Goal: Task Accomplishment & Management: Manage account settings

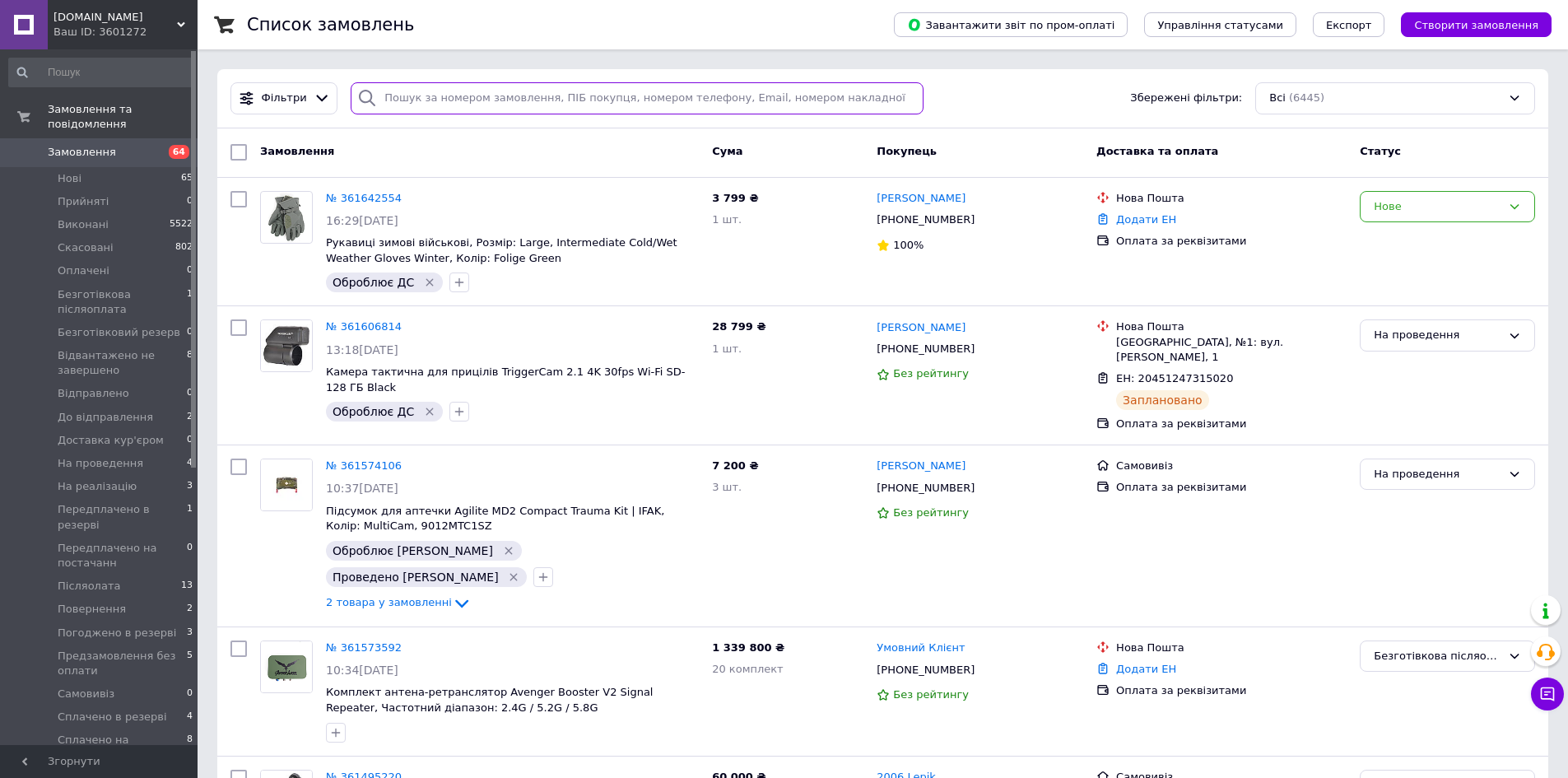
click at [854, 93] on input "search" at bounding box center [637, 99] width 573 height 32
paste input "361574106"
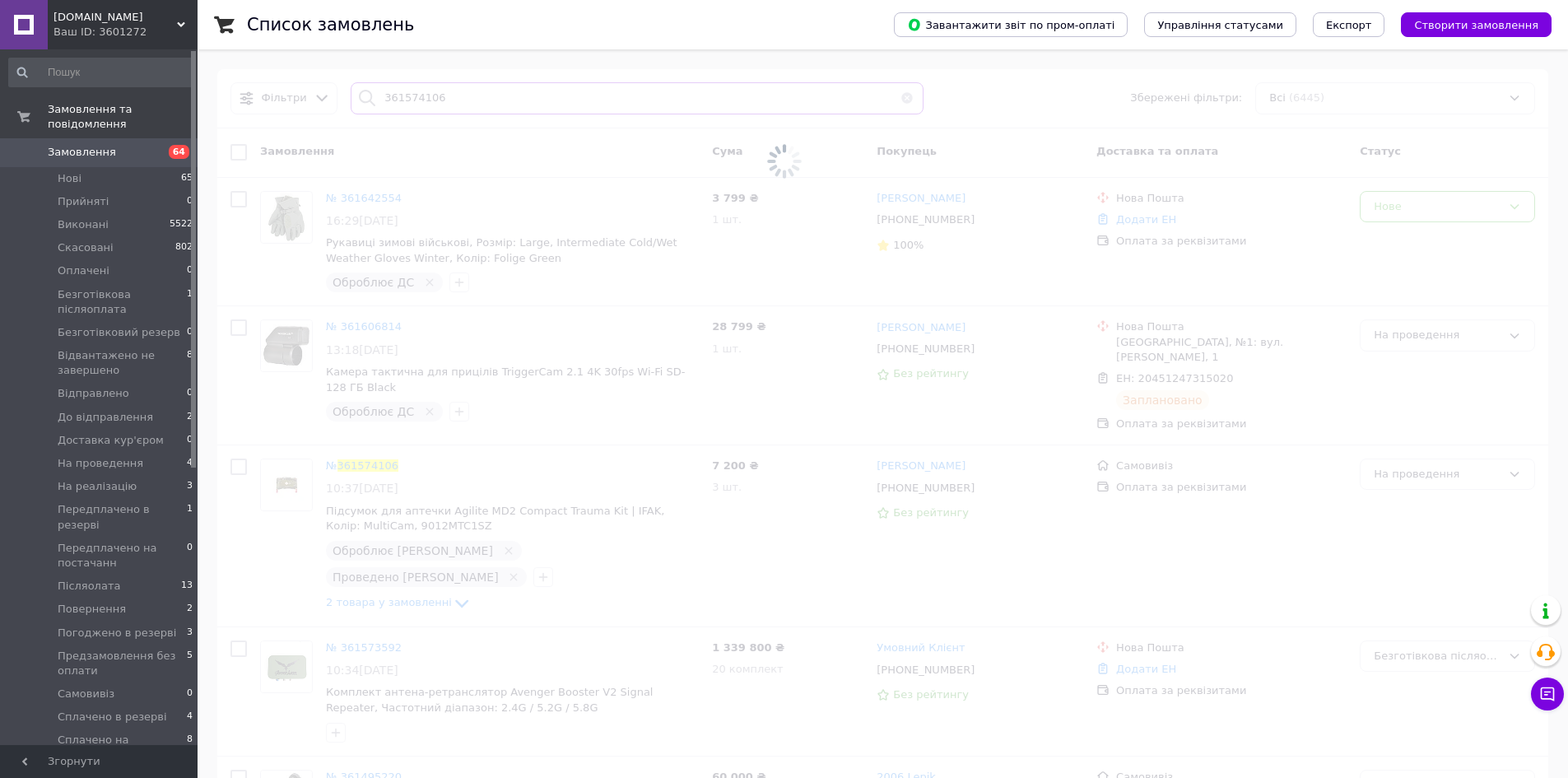
type input "361574106"
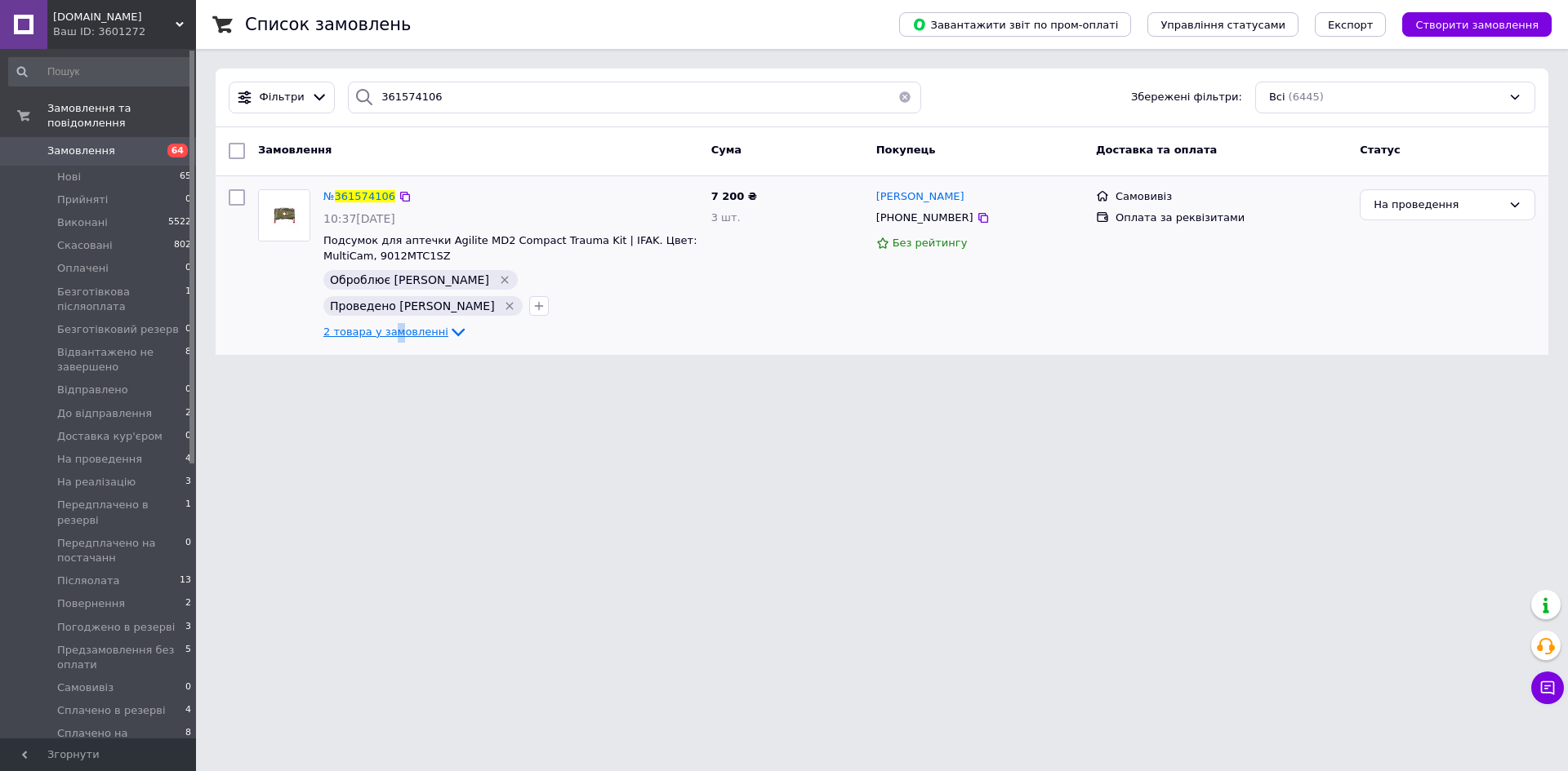
drag, startPoint x: 389, startPoint y: 302, endPoint x: 421, endPoint y: 301, distance: 32.0
click at [390, 326] on span "2 товара у замовленні" at bounding box center [385, 332] width 125 height 13
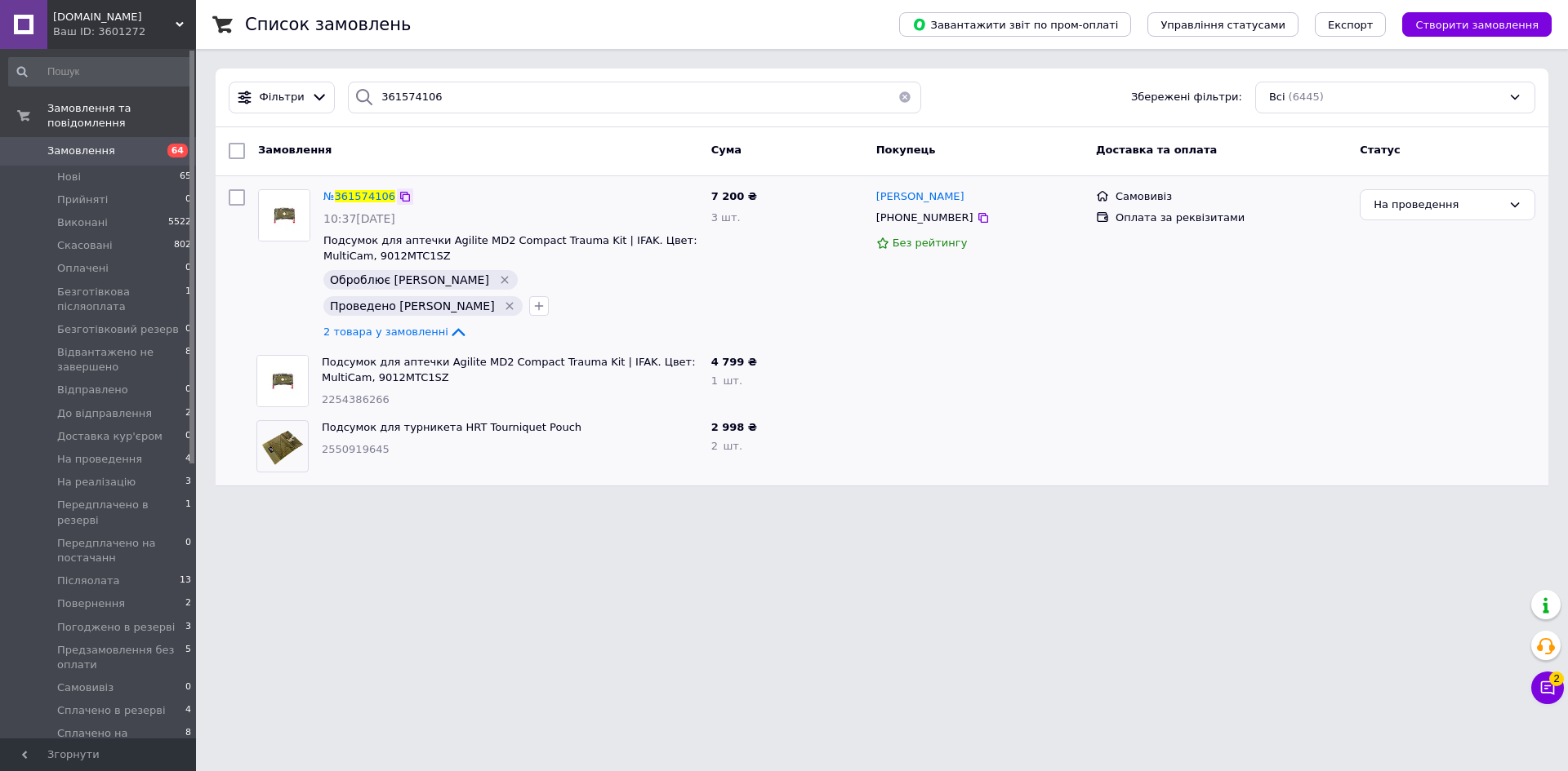
click at [397, 190] on div at bounding box center [405, 197] width 17 height 17
click at [399, 194] on icon at bounding box center [405, 197] width 13 height 13
click at [369, 196] on span "361574106" at bounding box center [365, 196] width 60 height 13
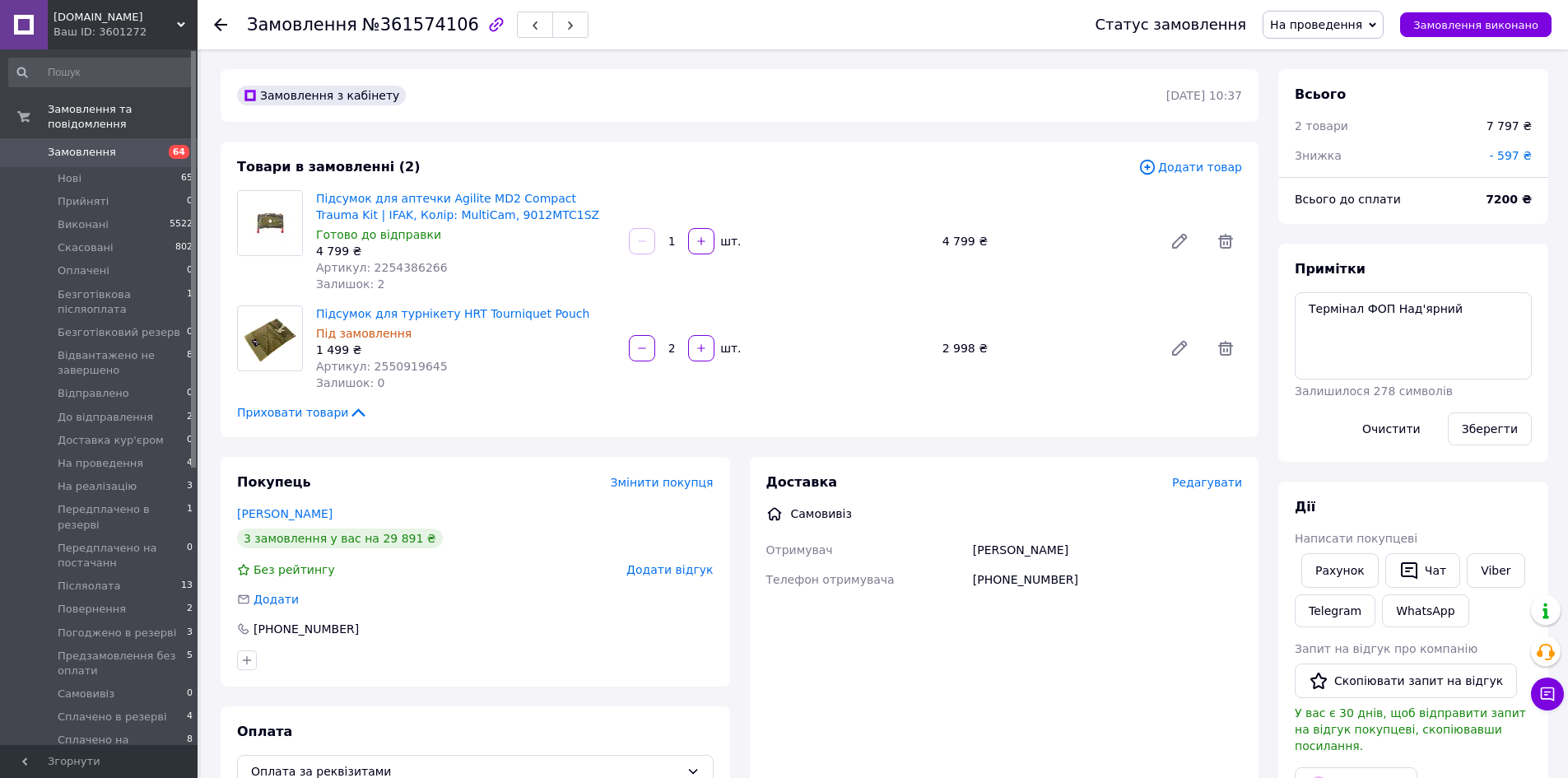
click at [1195, 620] on div "Доставка Редагувати Самовивіз Отримувач Олексій Телефон отримувача +38097623563…" at bounding box center [1004, 630] width 510 height 347
click at [1362, 25] on span "На проведення" at bounding box center [1315, 24] width 92 height 13
click at [1356, 153] on li "Самовивіз" at bounding box center [1353, 148] width 179 height 24
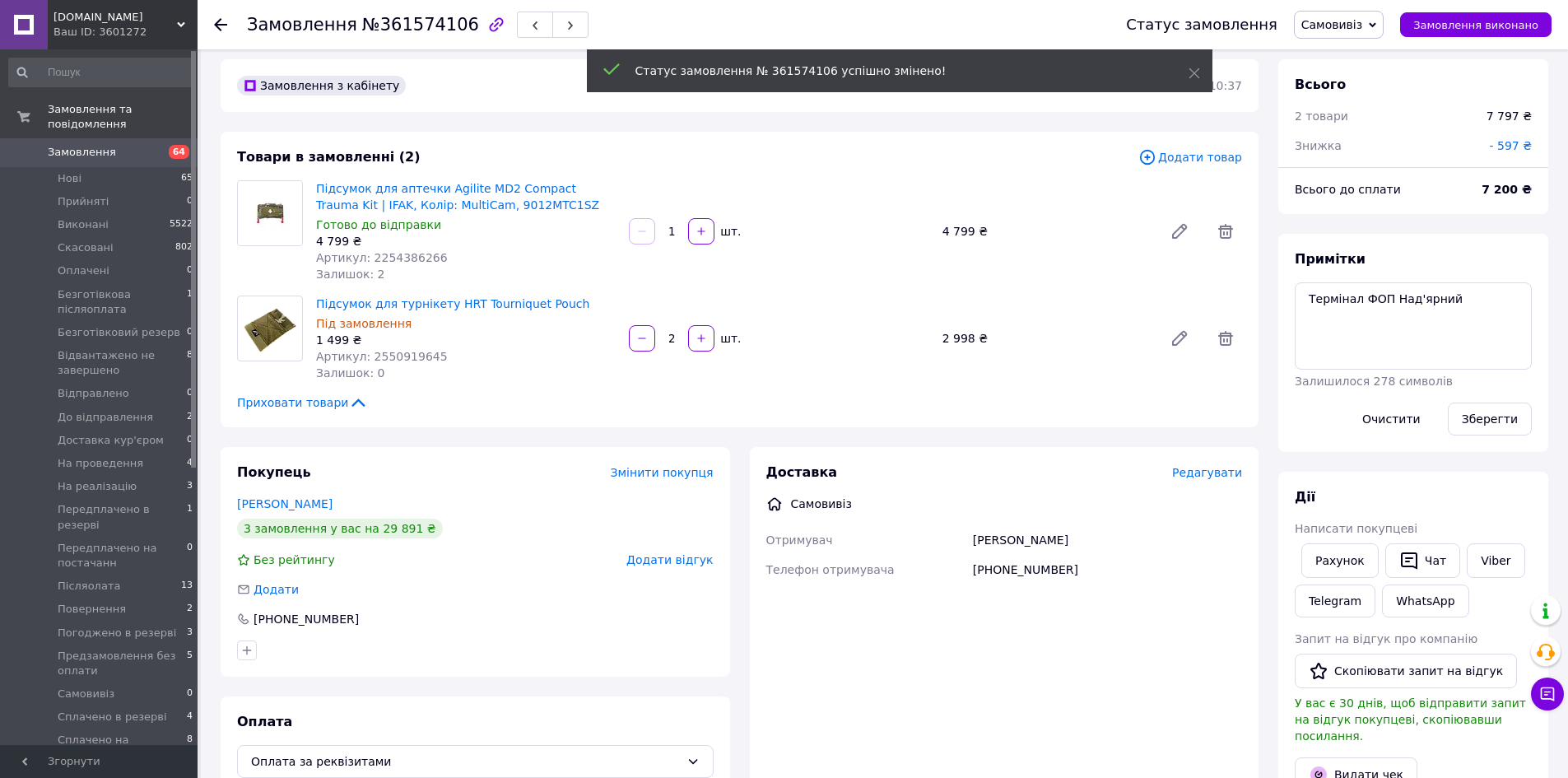
scroll to position [0, 0]
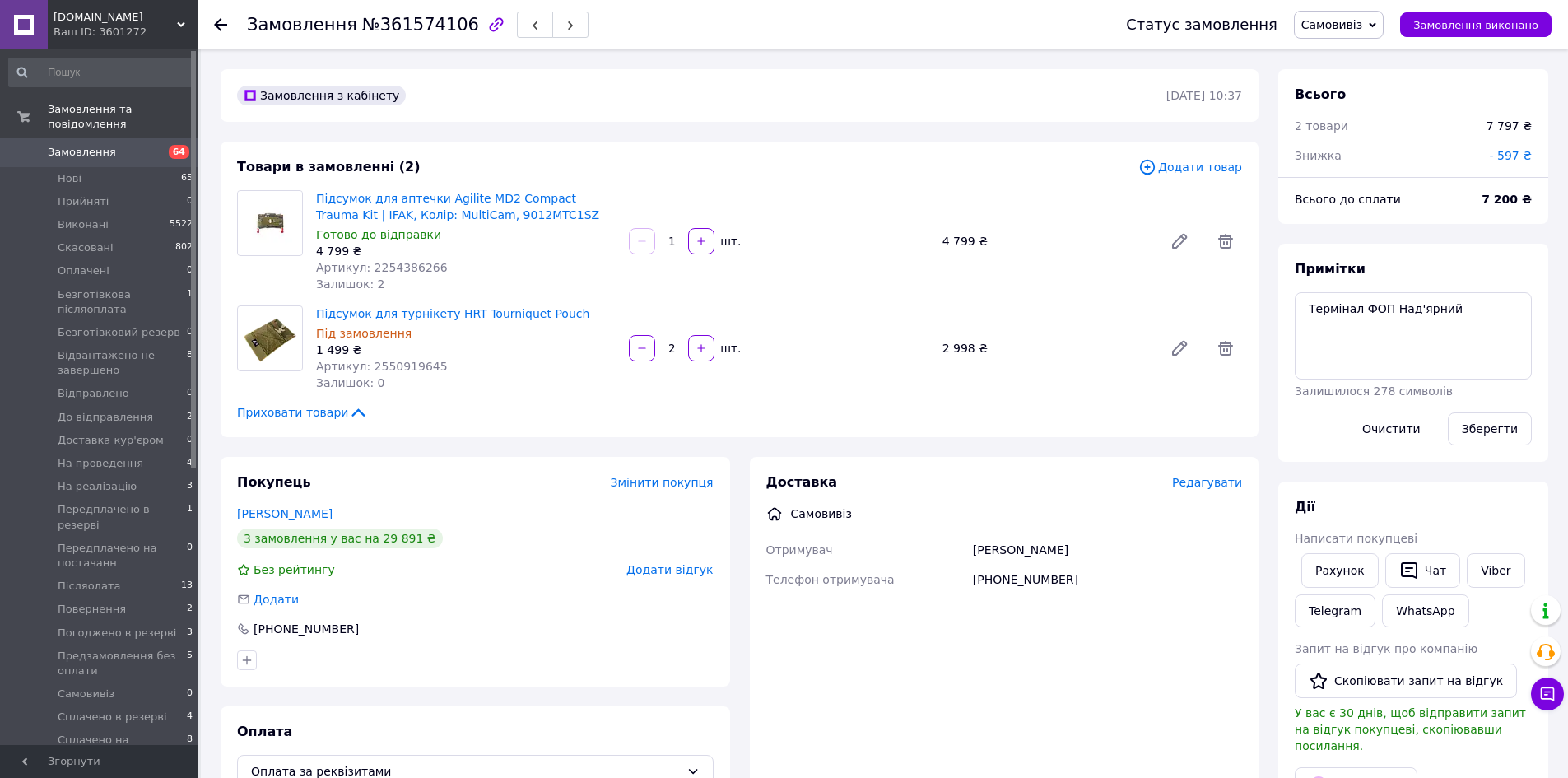
click at [402, 263] on span "Артикул: 2254386266" at bounding box center [382, 268] width 131 height 13
click at [402, 264] on span "Артикул: 2254386266" at bounding box center [382, 268] width 131 height 13
copy span "2254386266"
click at [404, 368] on span "Артикул: 2550919645" at bounding box center [382, 367] width 131 height 13
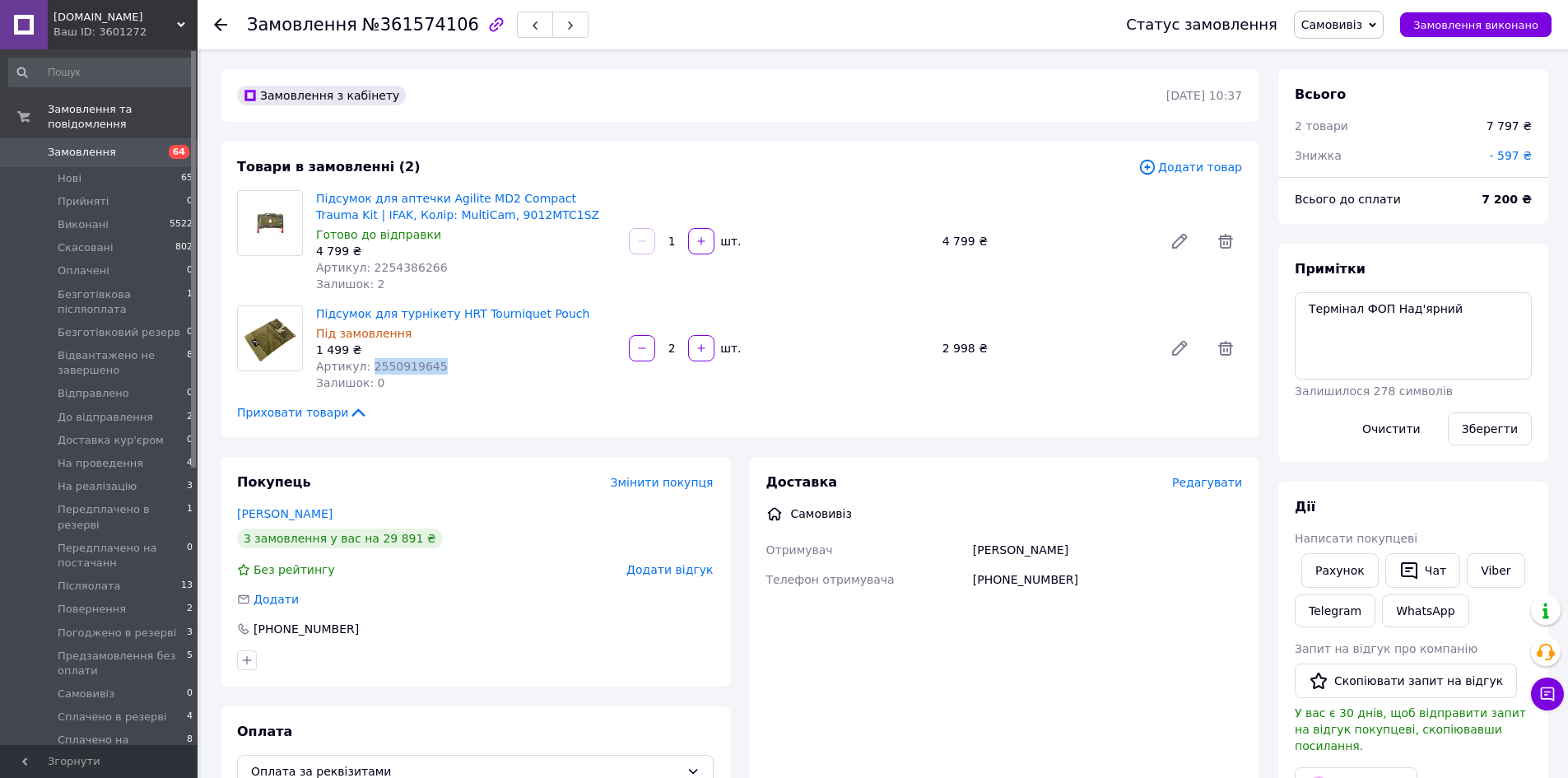
copy span "2550919645"
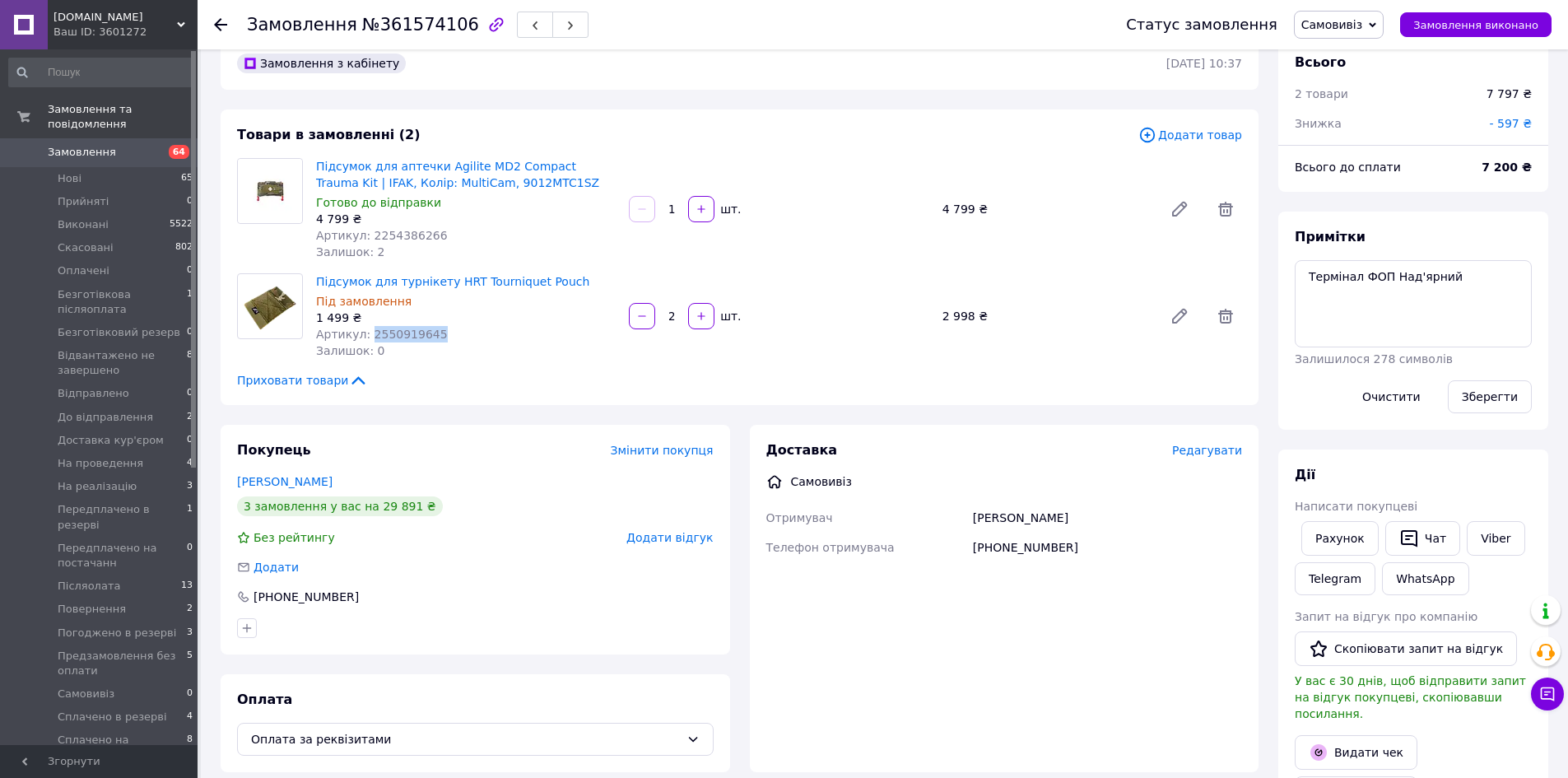
scroll to position [28, 0]
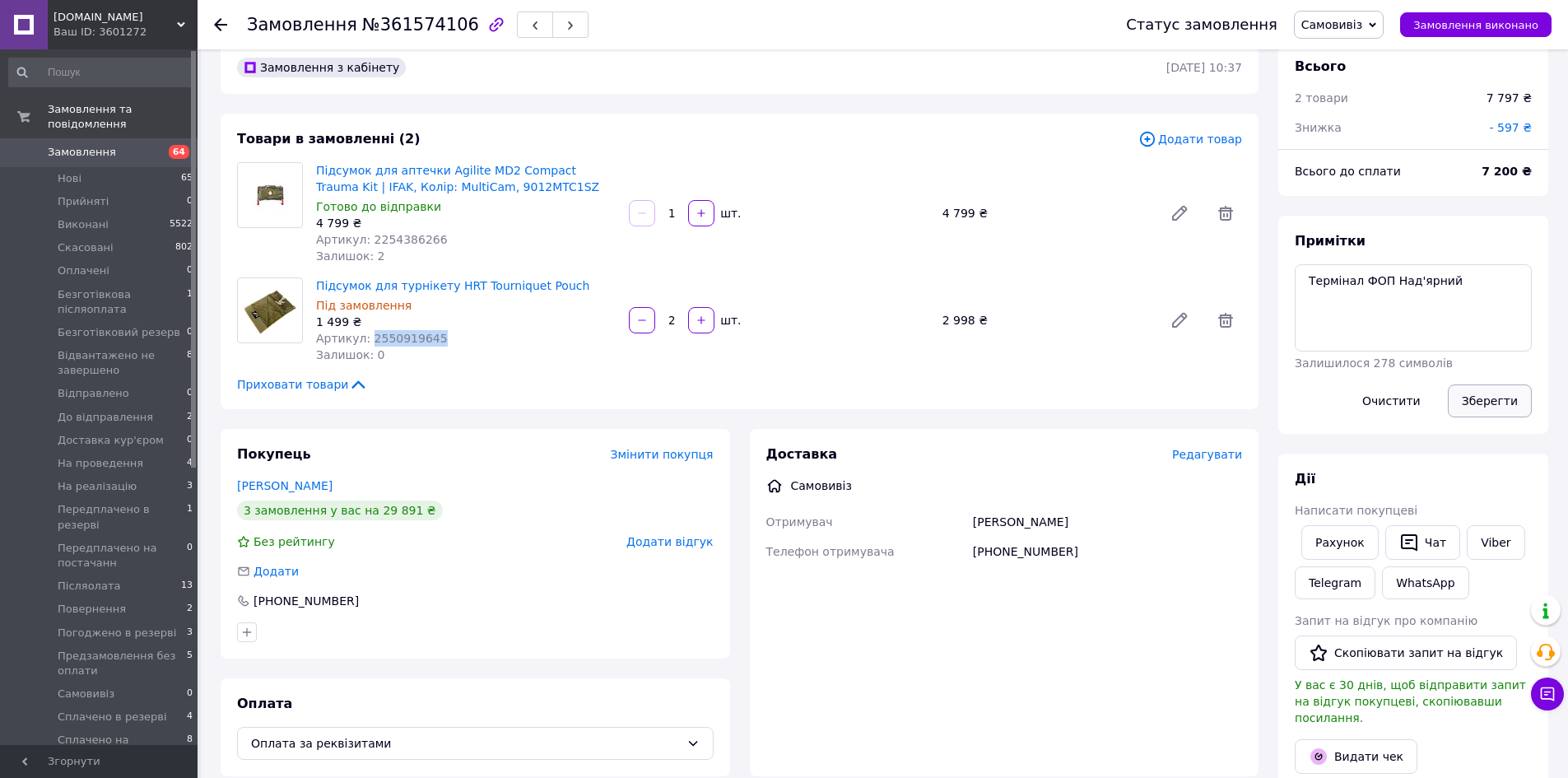
click at [1467, 392] on button "Зберегти" at bounding box center [1490, 400] width 84 height 33
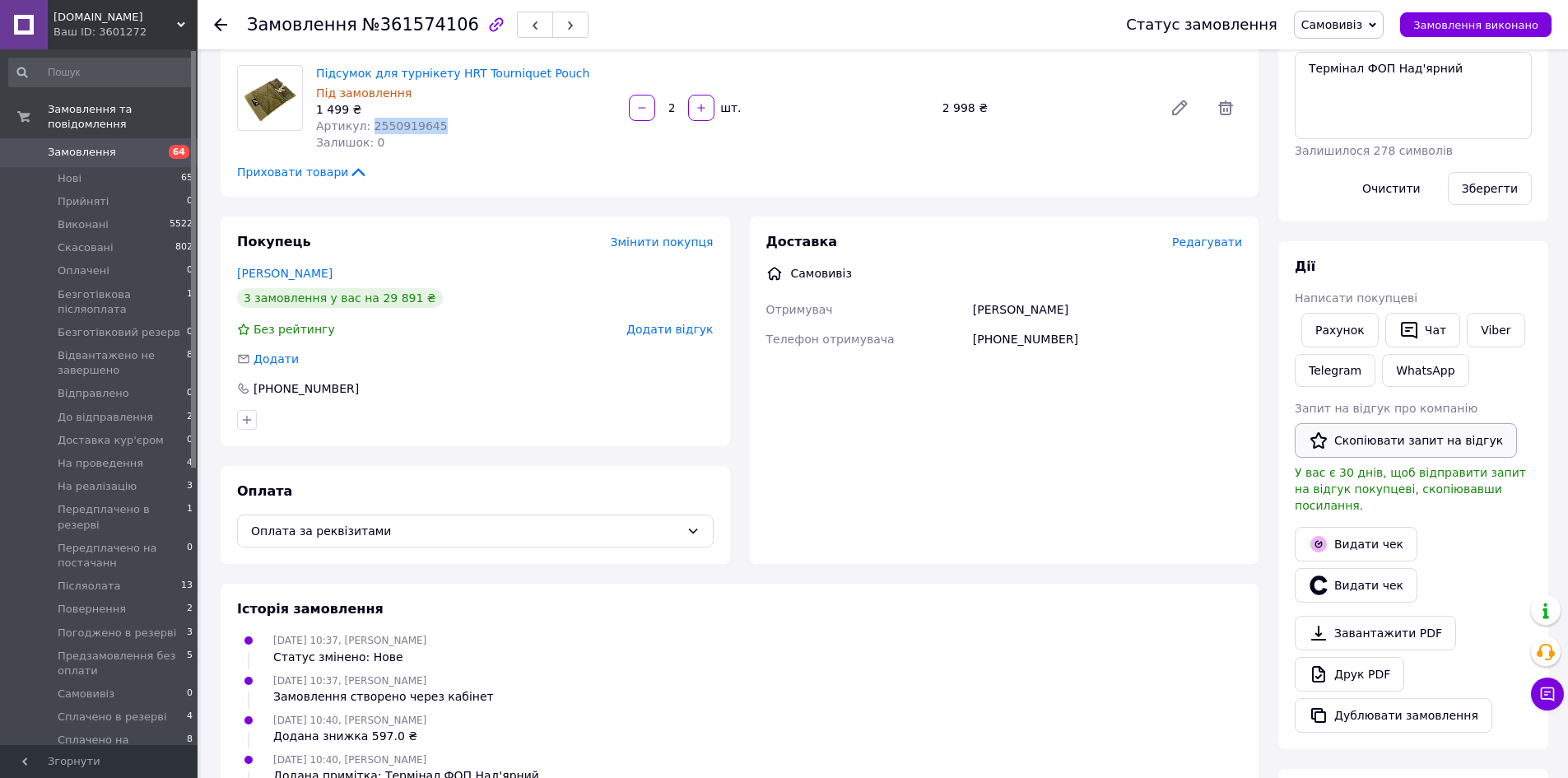
scroll to position [247, 0]
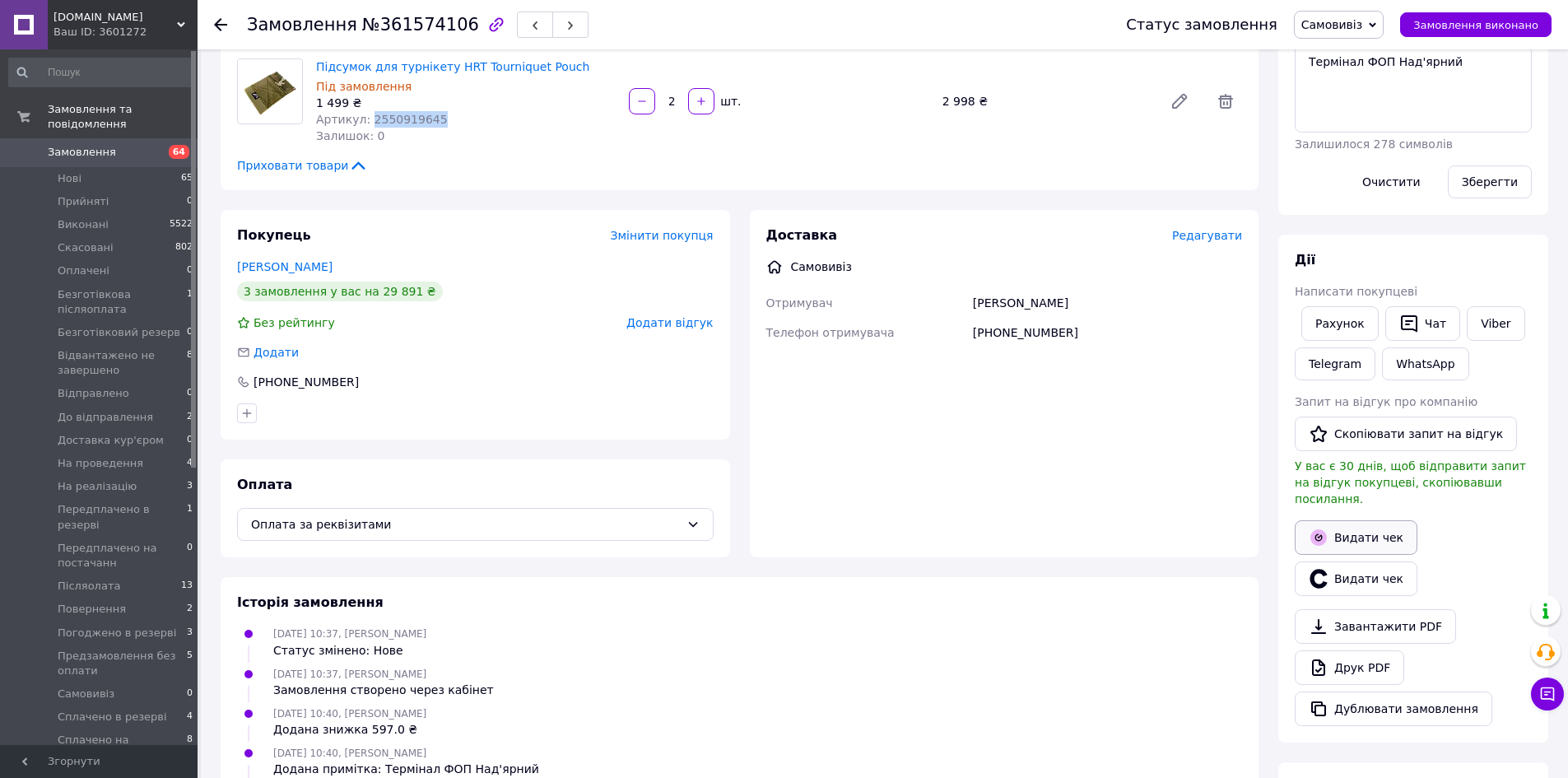
click at [1333, 521] on button "Видати чек" at bounding box center [1357, 537] width 123 height 35
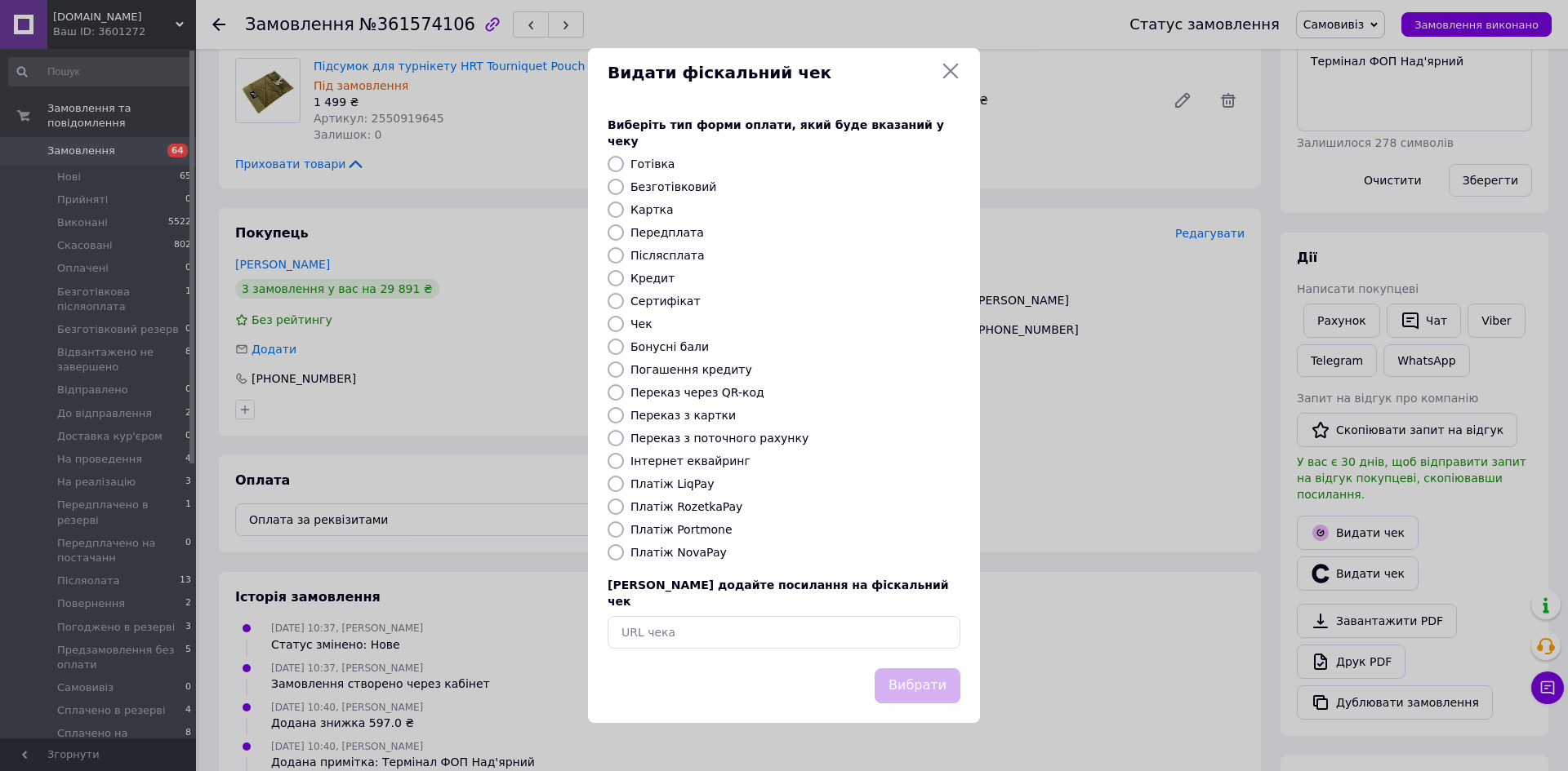
click at [646, 214] on label "Картка" at bounding box center [652, 210] width 43 height 13
click at [624, 214] on input "Картка" at bounding box center [616, 210] width 17 height 17
radio input "true"
click at [906, 668] on button "Вибрати" at bounding box center [917, 686] width 86 height 35
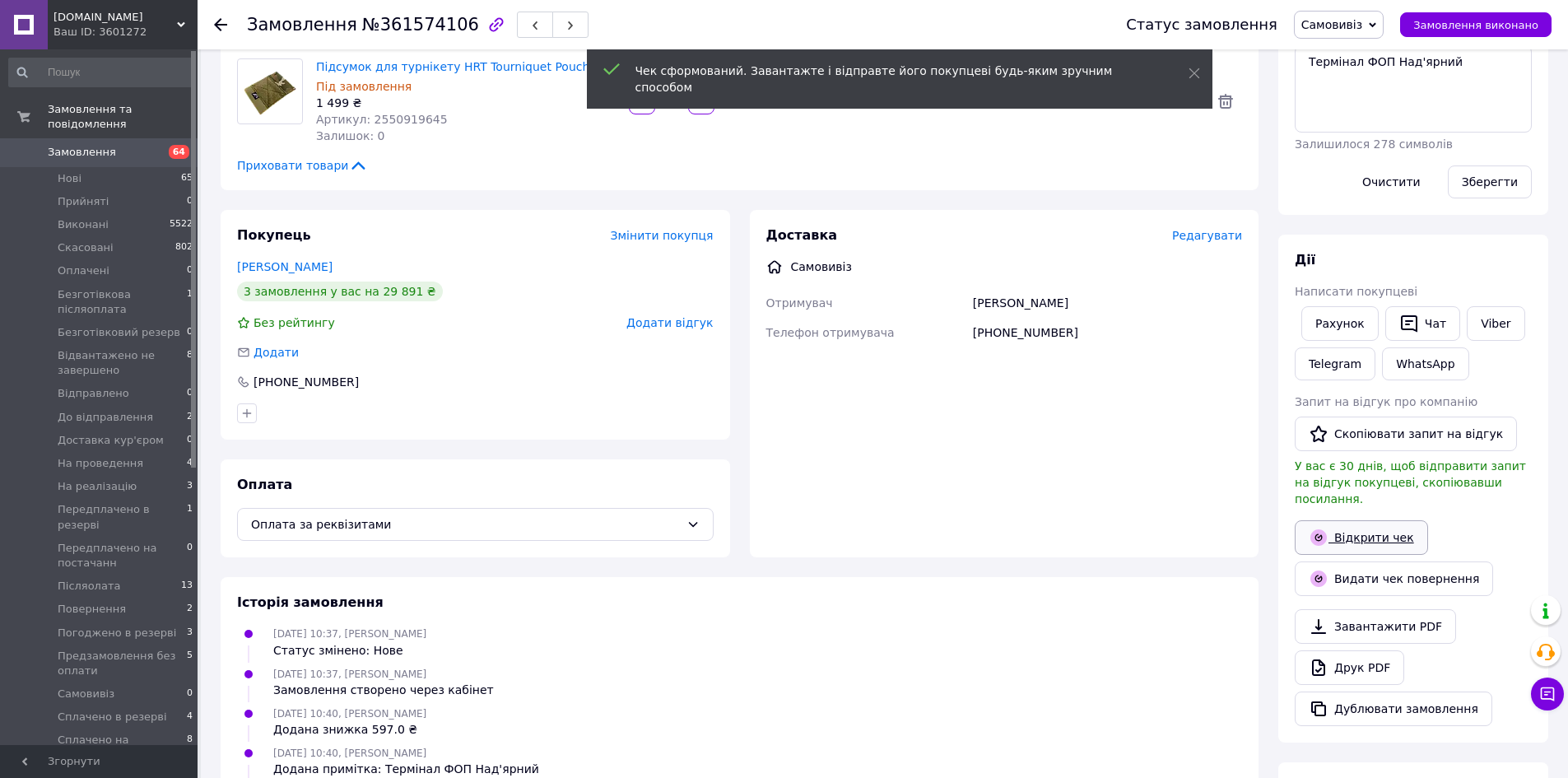
click at [1350, 520] on link "Відкрити чек" at bounding box center [1362, 537] width 133 height 35
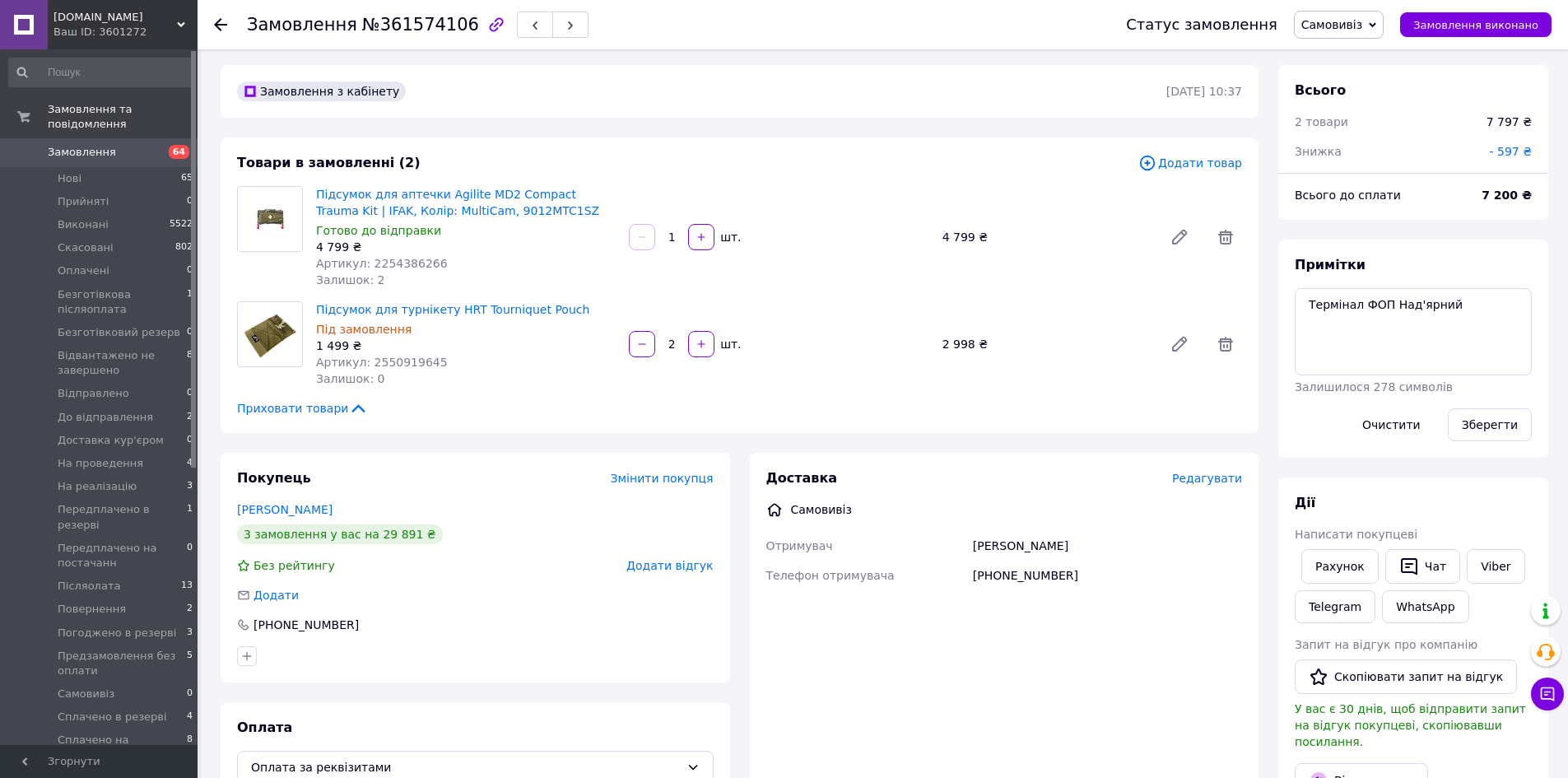
scroll to position [0, 0]
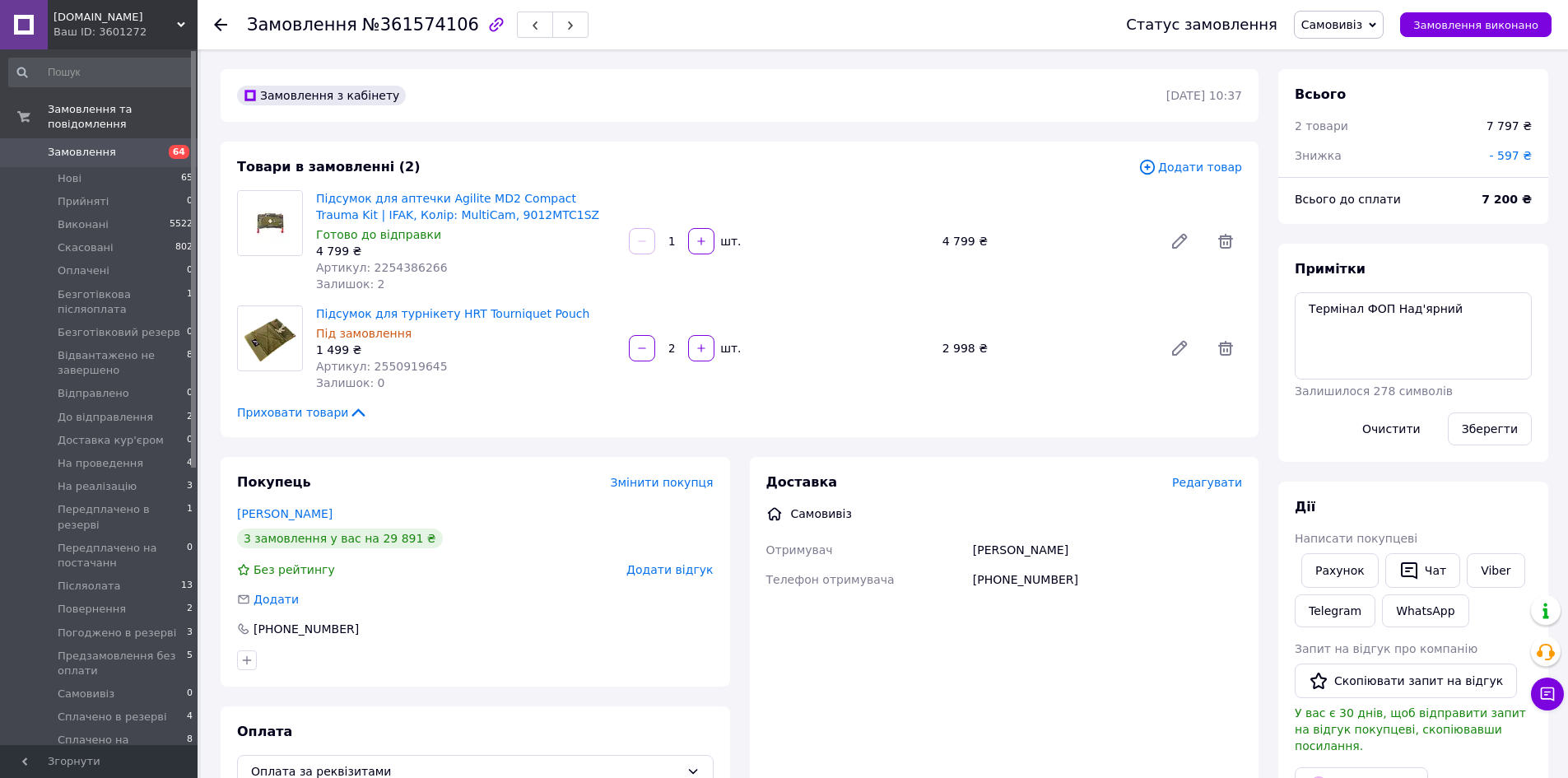
click at [1377, 26] on icon at bounding box center [1373, 24] width 8 height 8
click at [1371, 87] on li "Виконано" at bounding box center [1384, 82] width 179 height 24
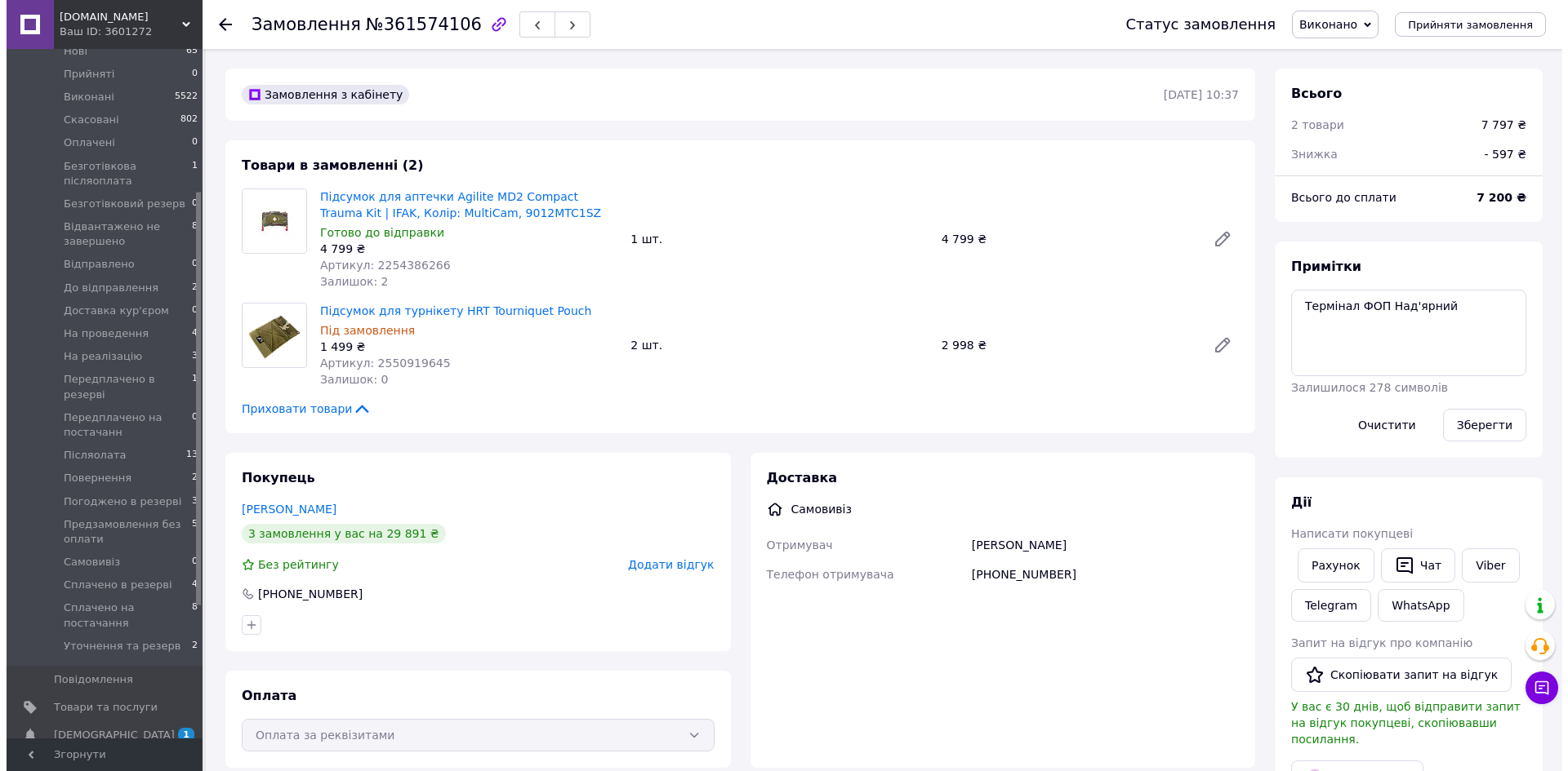
scroll to position [327, 0]
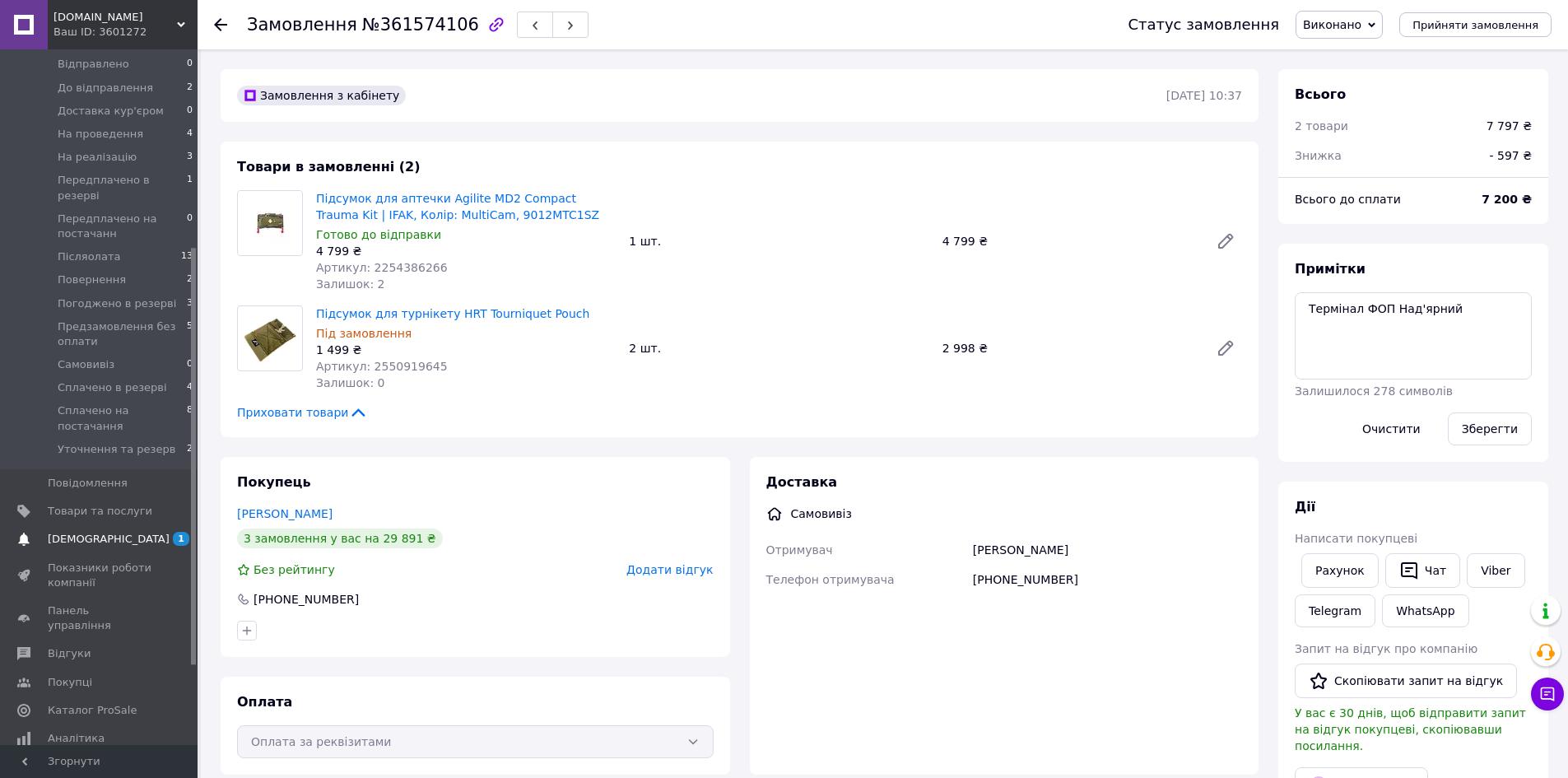
click at [94, 532] on span "[DEMOGRAPHIC_DATA]" at bounding box center [109, 539] width 122 height 15
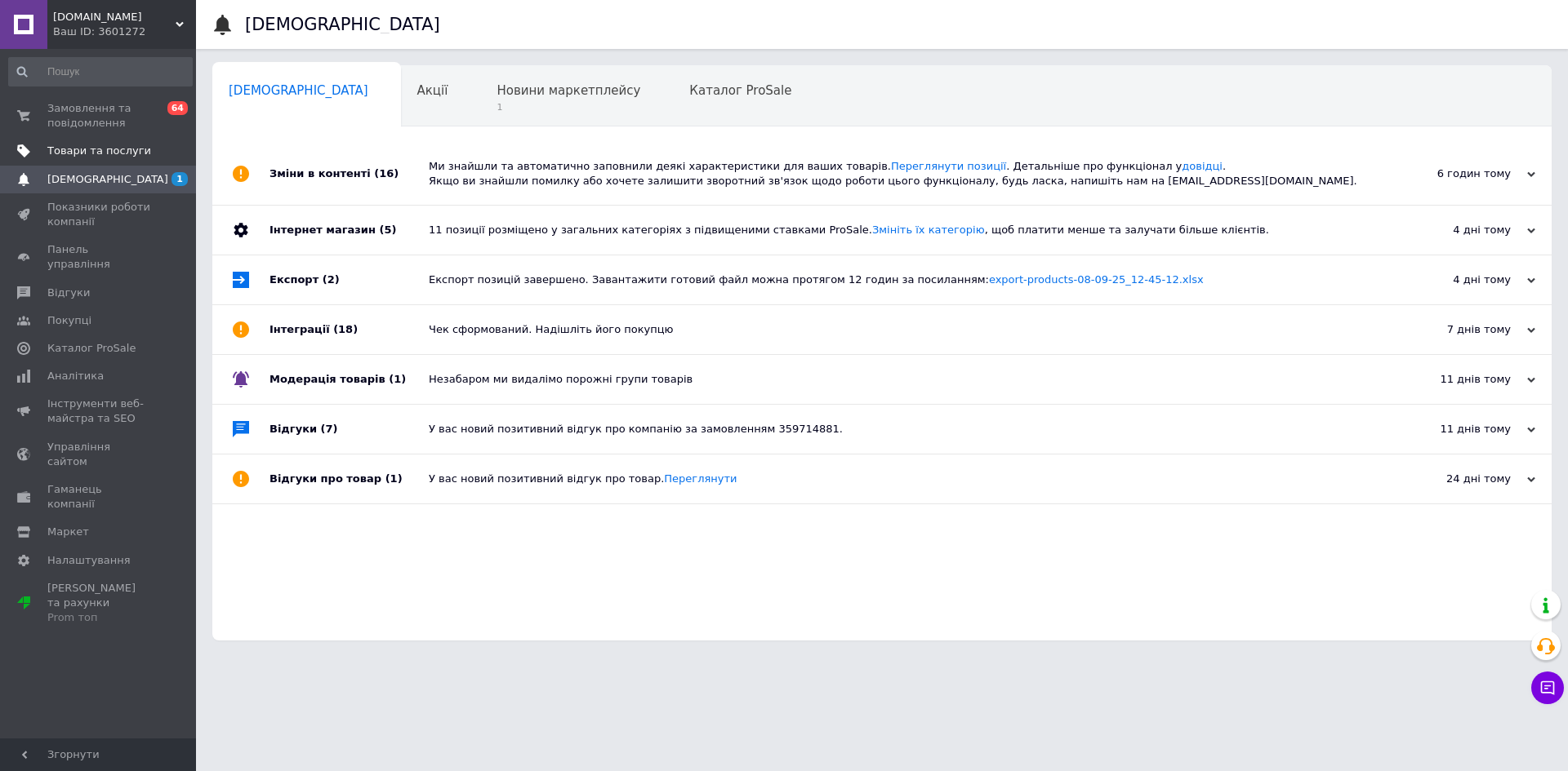
click at [94, 147] on span "Товари та послуги" at bounding box center [99, 151] width 104 height 15
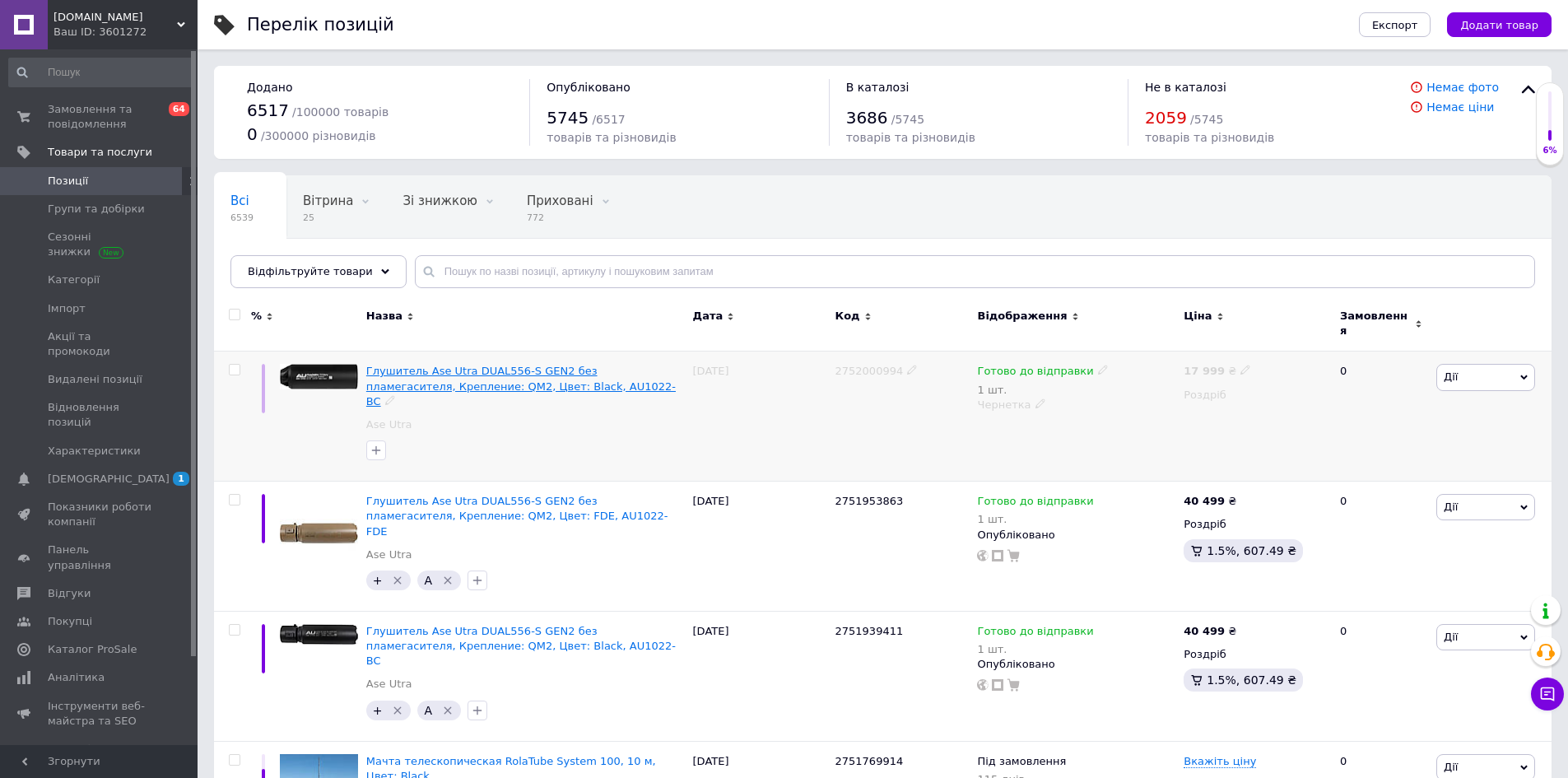
click at [476, 368] on span "Глушитель Ase Utra DUAL556-S GEN2 без пламегасителя, Крепление: QM2, Цвет: Blac…" at bounding box center [521, 386] width 309 height 42
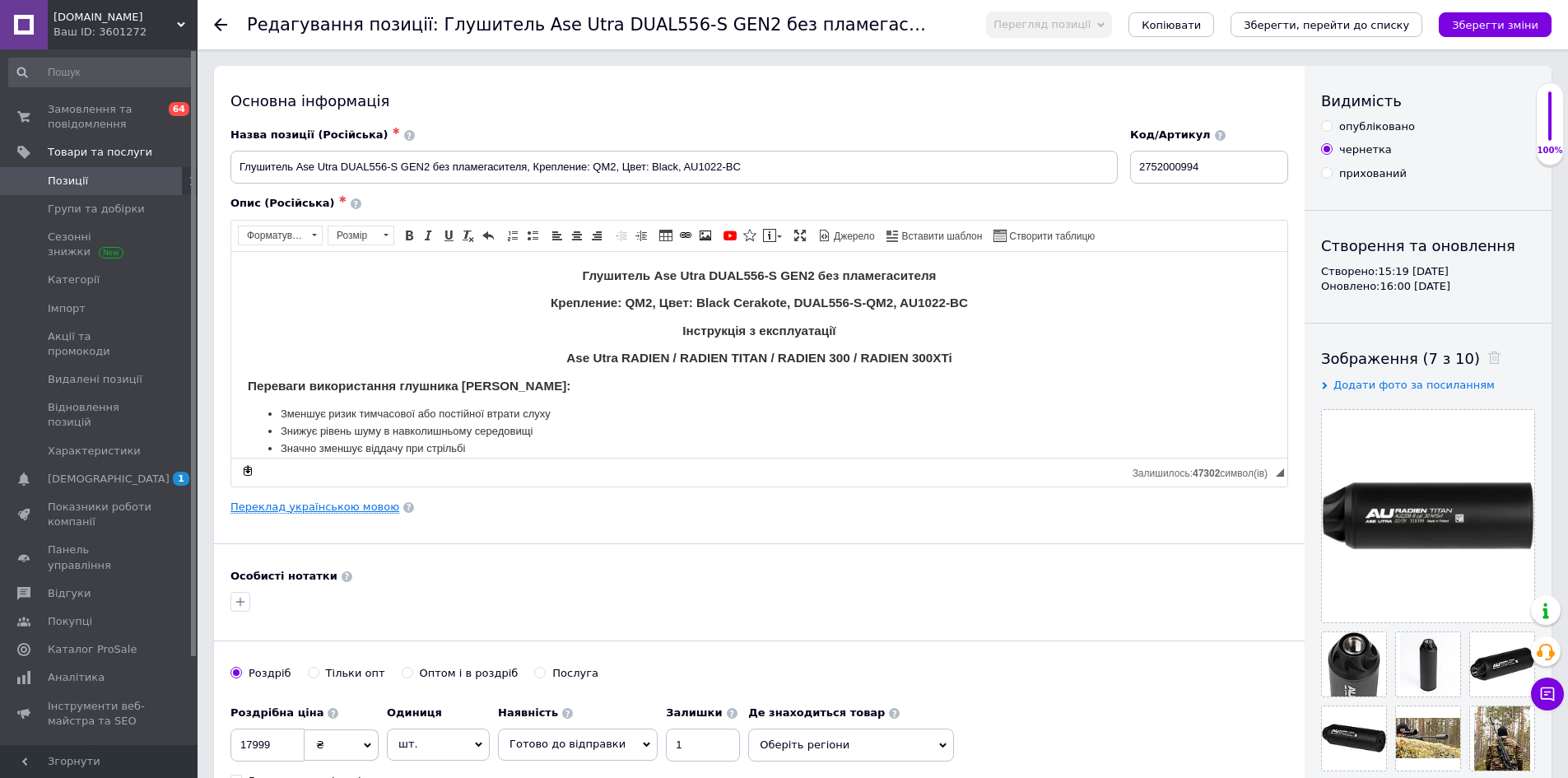
click at [340, 502] on link "Переклад українською мовою" at bounding box center [315, 507] width 169 height 13
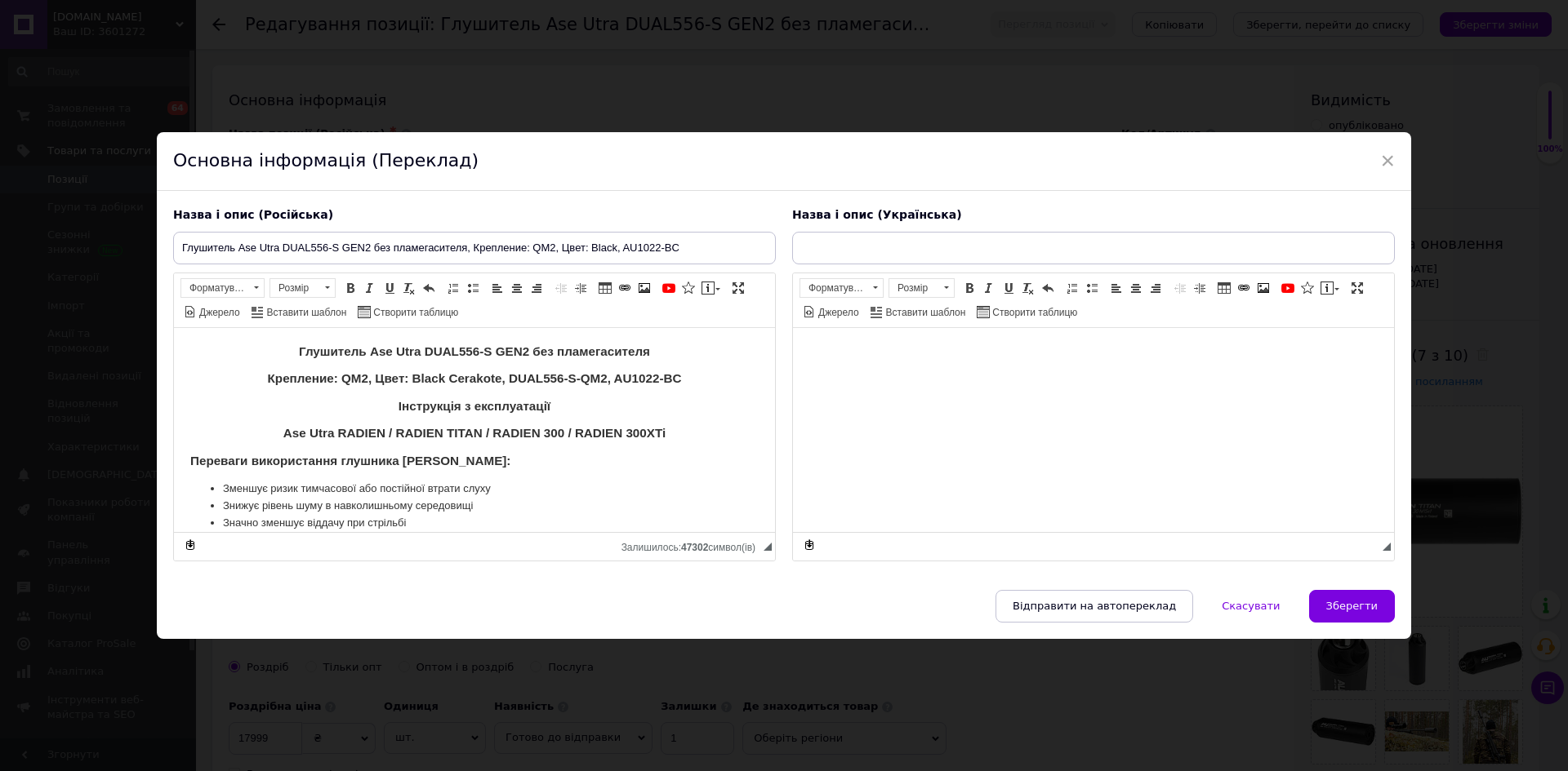
type input "Глушник Ase Utra DUAL556-S GEN2 без полум'ягасника, Кріплення: QM2, Колір: Blac…"
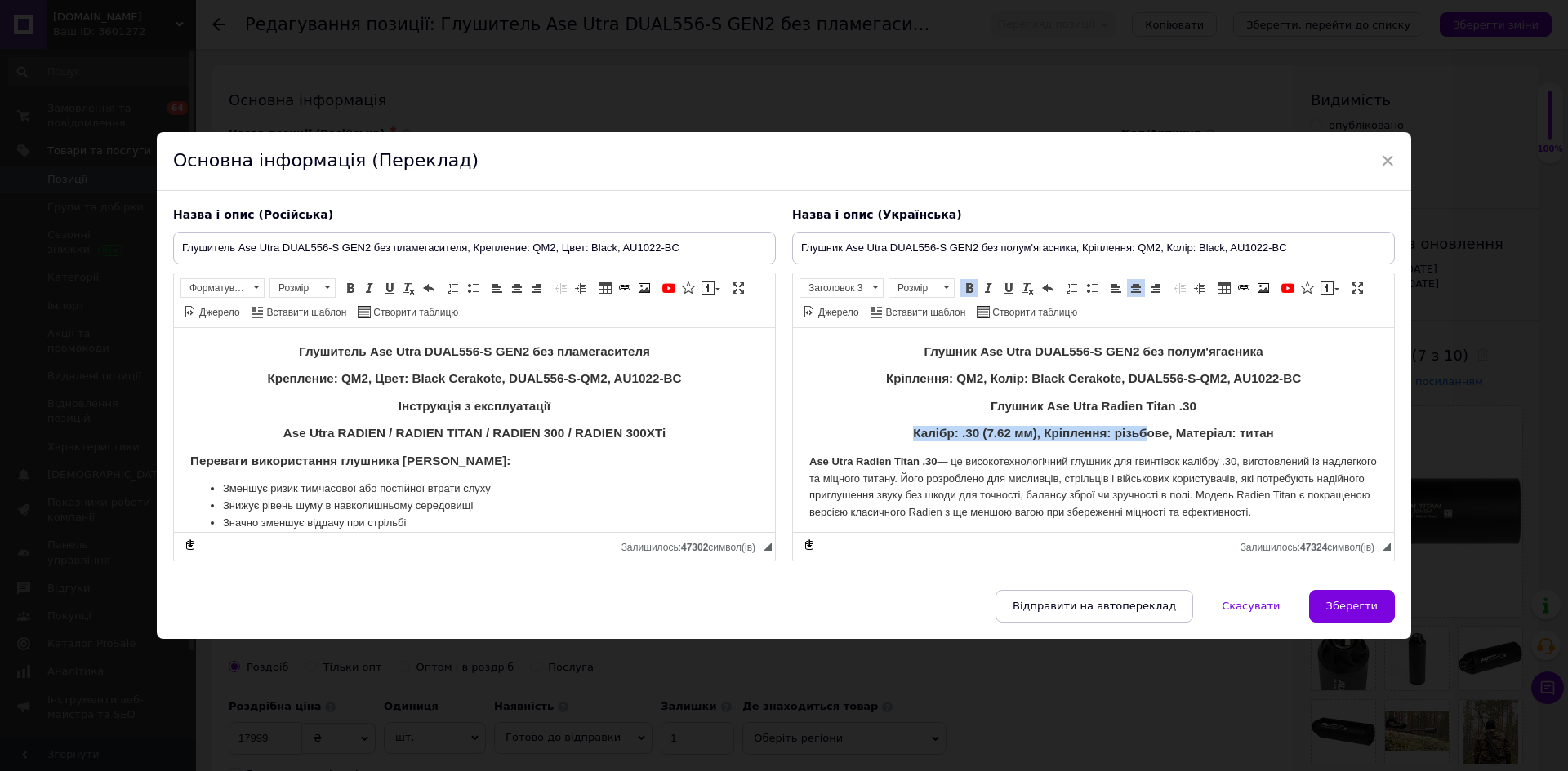
drag, startPoint x: 1197, startPoint y: 410, endPoint x: 1143, endPoint y: 421, distance: 55.1
click at [1163, 469] on p "Ase Utra Radien Titan .30 — це високотехнологічний глушник для гвинтівок калібр…" at bounding box center [1093, 486] width 568 height 68
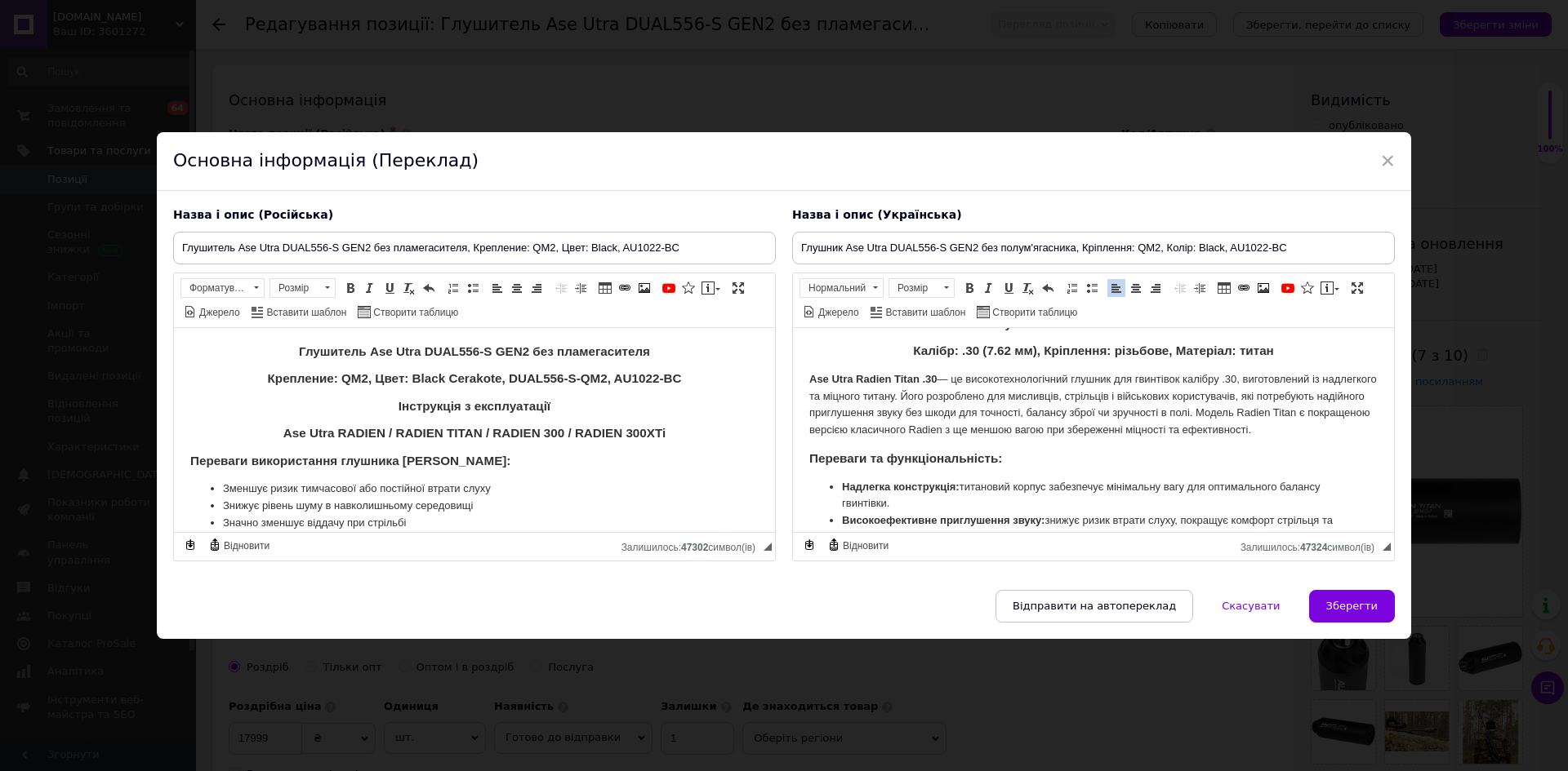
scroll to position [82, 0]
click at [674, 431] on h3 "Ase Utra RADIEN / RADIEN TITAN / RADIEN 300 / RADIEN 300XTi" at bounding box center [475, 433] width 568 height 15
click at [615, 404] on h3 "Інструкція з експлуатації" at bounding box center [475, 406] width 568 height 15
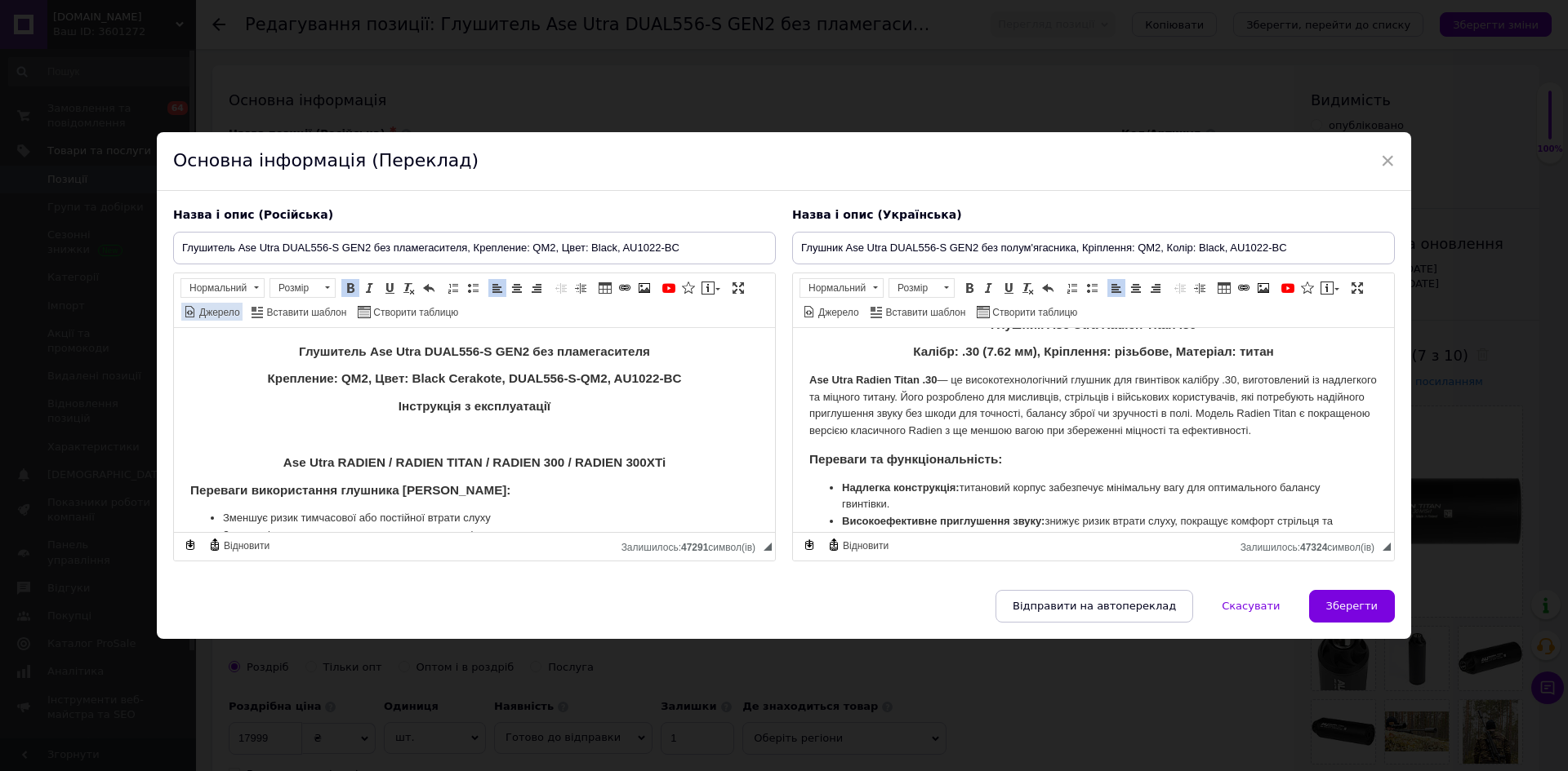
click at [206, 312] on span "Джерело" at bounding box center [218, 312] width 43 height 14
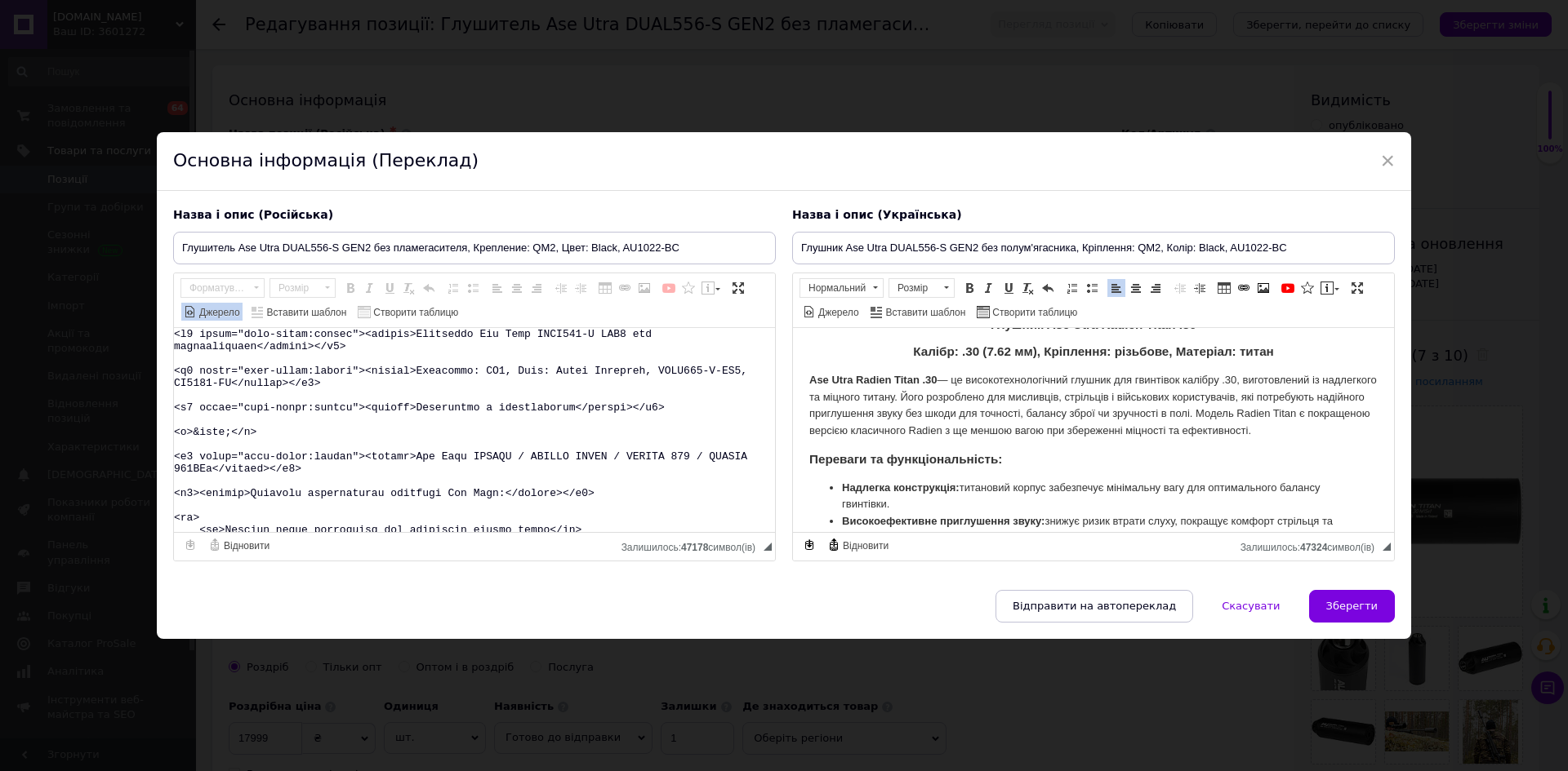
click at [247, 434] on textarea "Редактор, 6AAC406A-7F01-49AC-94F8-05F4993F24FF" at bounding box center [474, 430] width 601 height 204
paste textarea "Radien Titan — це оптимальний глушник для мисливця, який цінує легке спорядженн…"
type textarea "<h3 style="text-align:center"><strong>Глушитель Ase Utra DUAL556-S GEN2 без пла…"
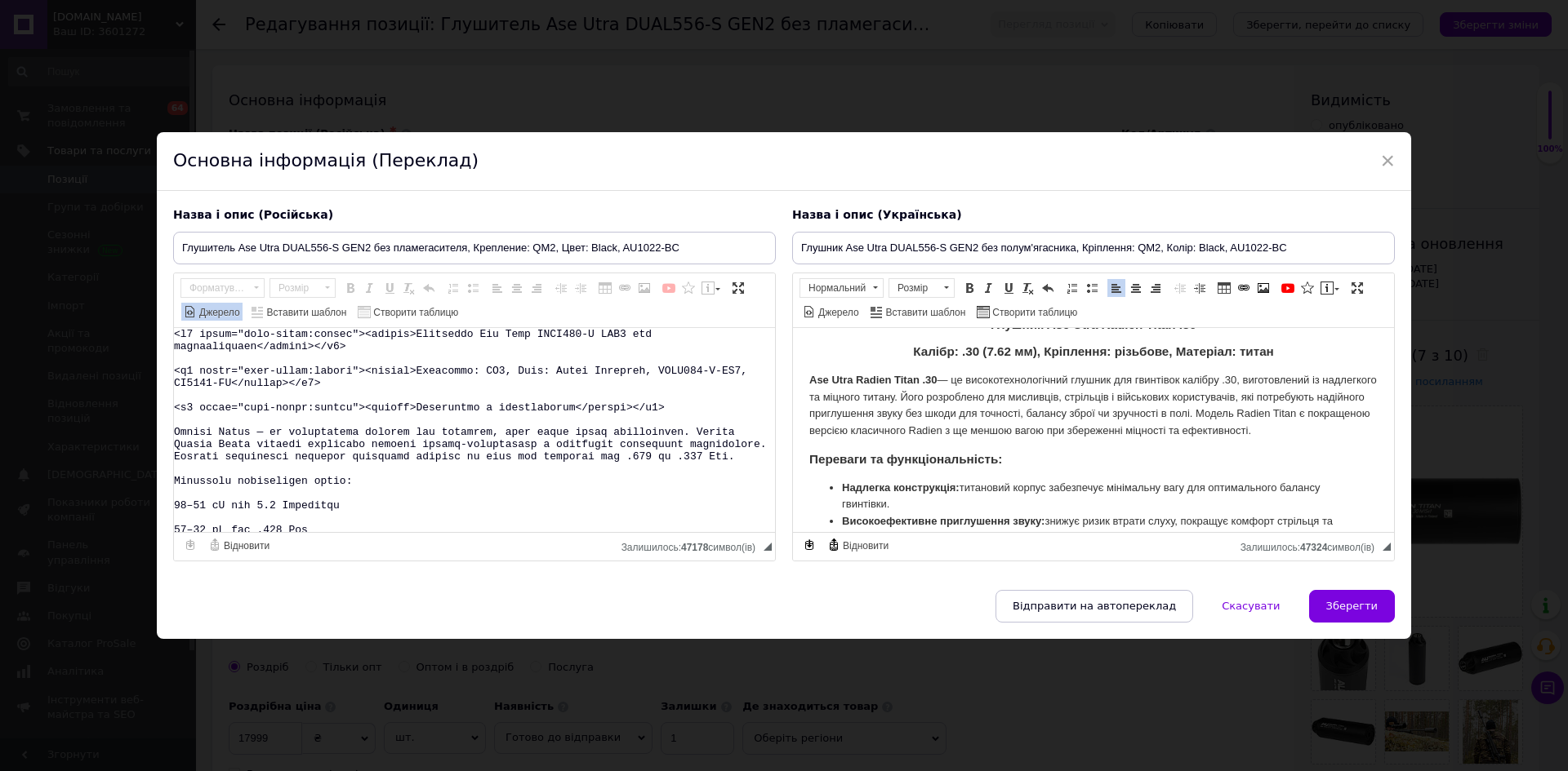
scroll to position [17, 0]
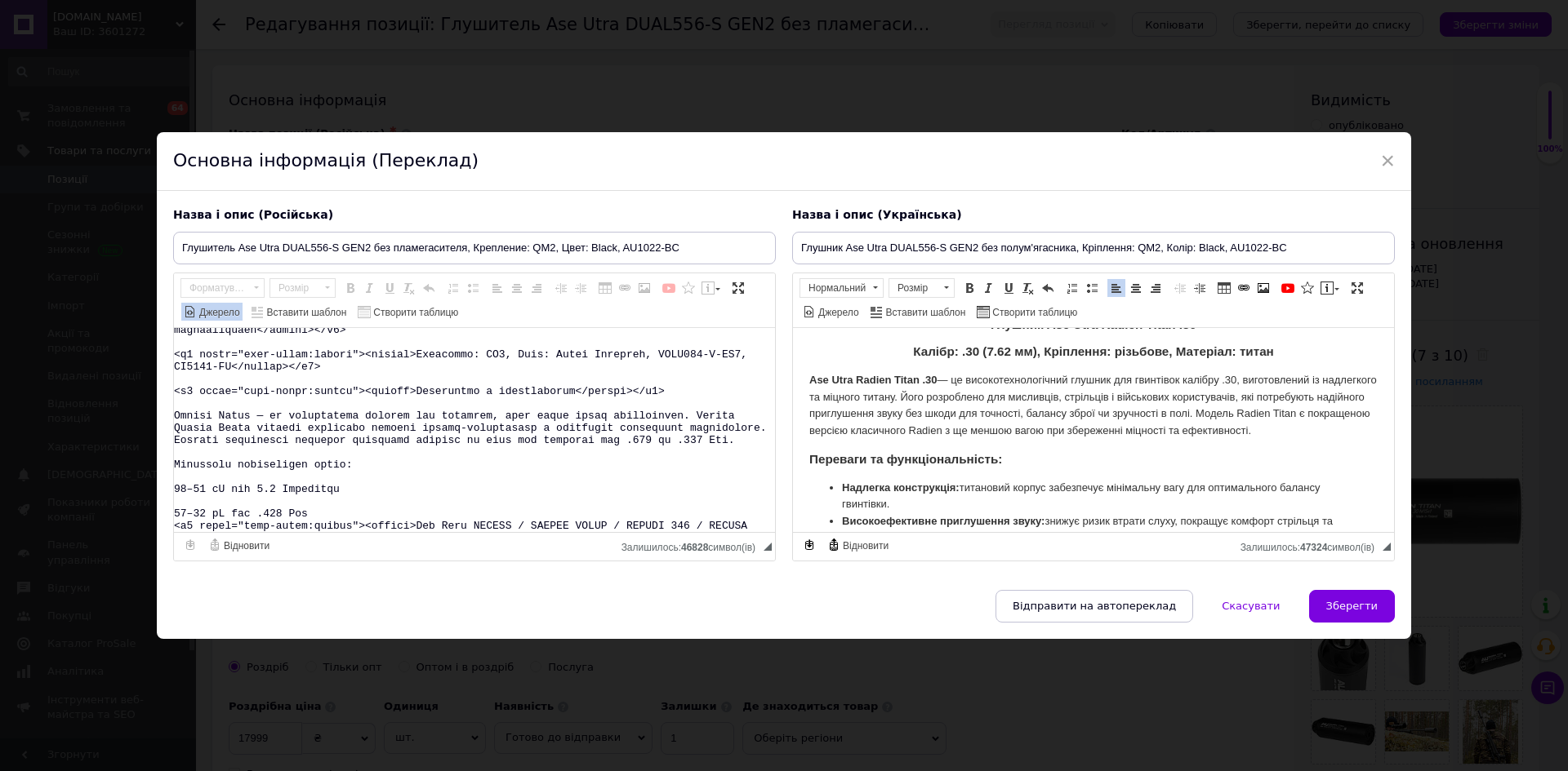
click at [211, 302] on span "Джерело" at bounding box center [211, 311] width 63 height 19
click at [210, 305] on link "Джерело" at bounding box center [211, 311] width 61 height 18
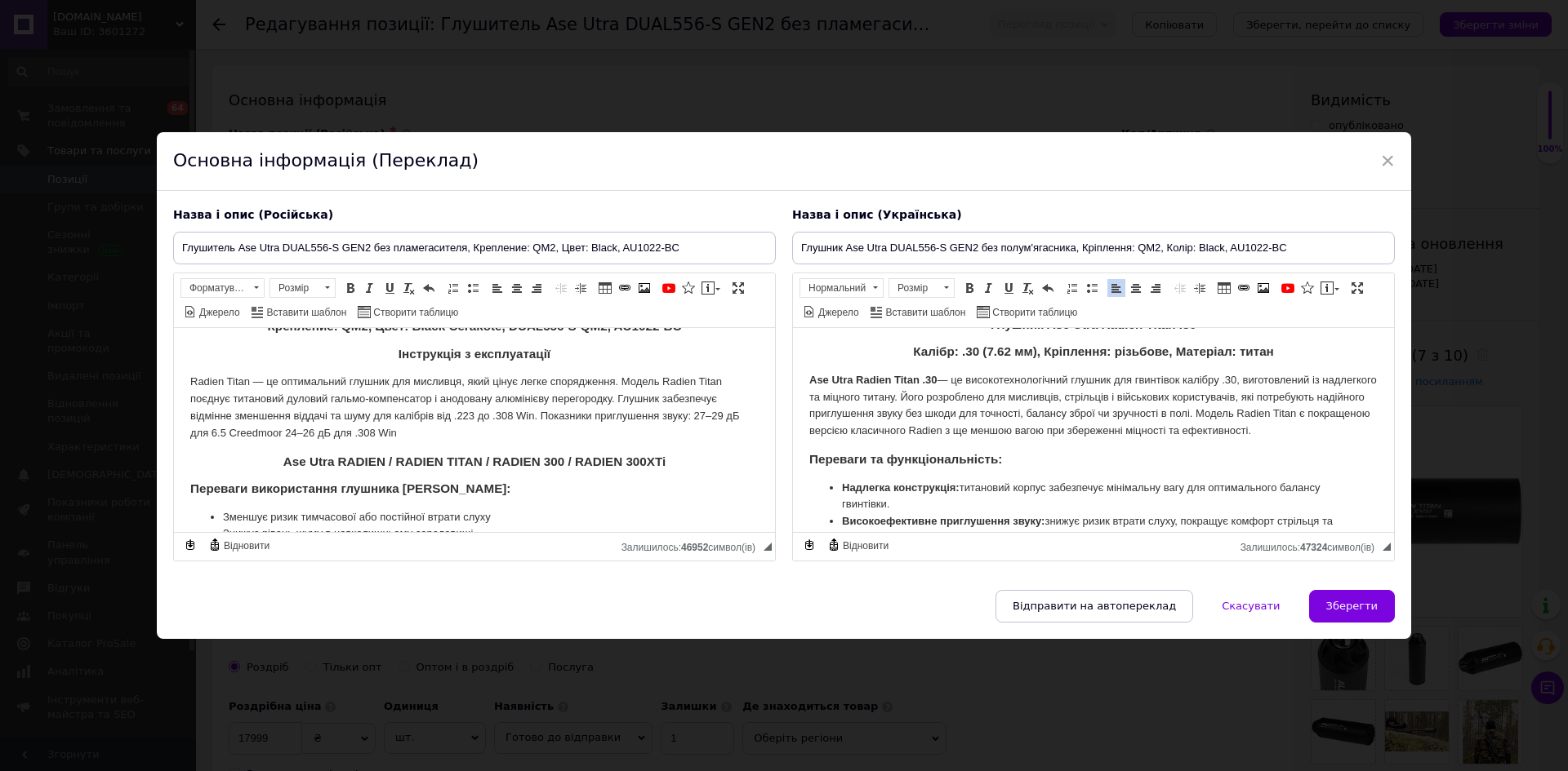
scroll to position [0, 0]
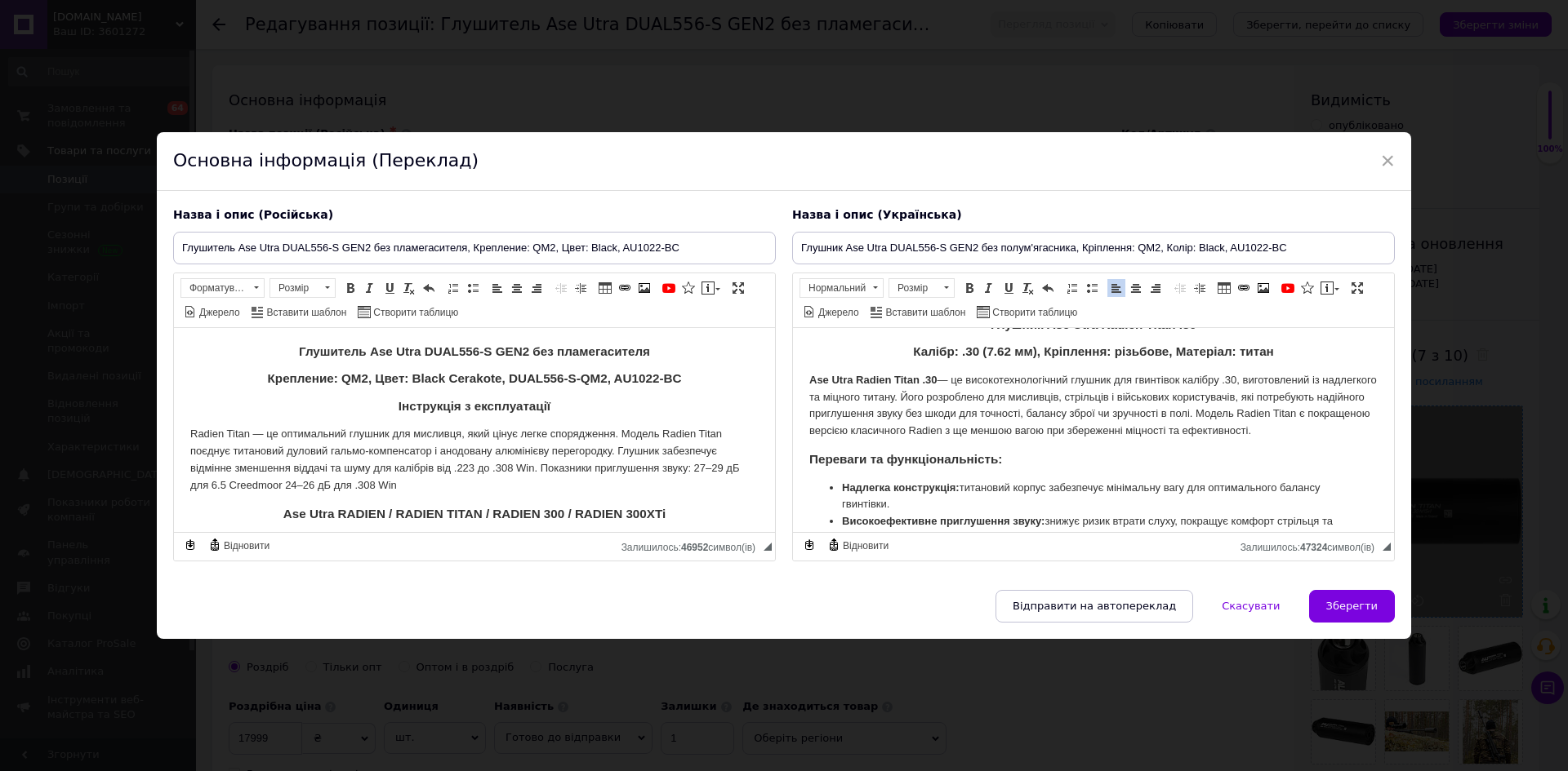
click at [1347, 601] on span "Зберегти" at bounding box center [1352, 606] width 52 height 13
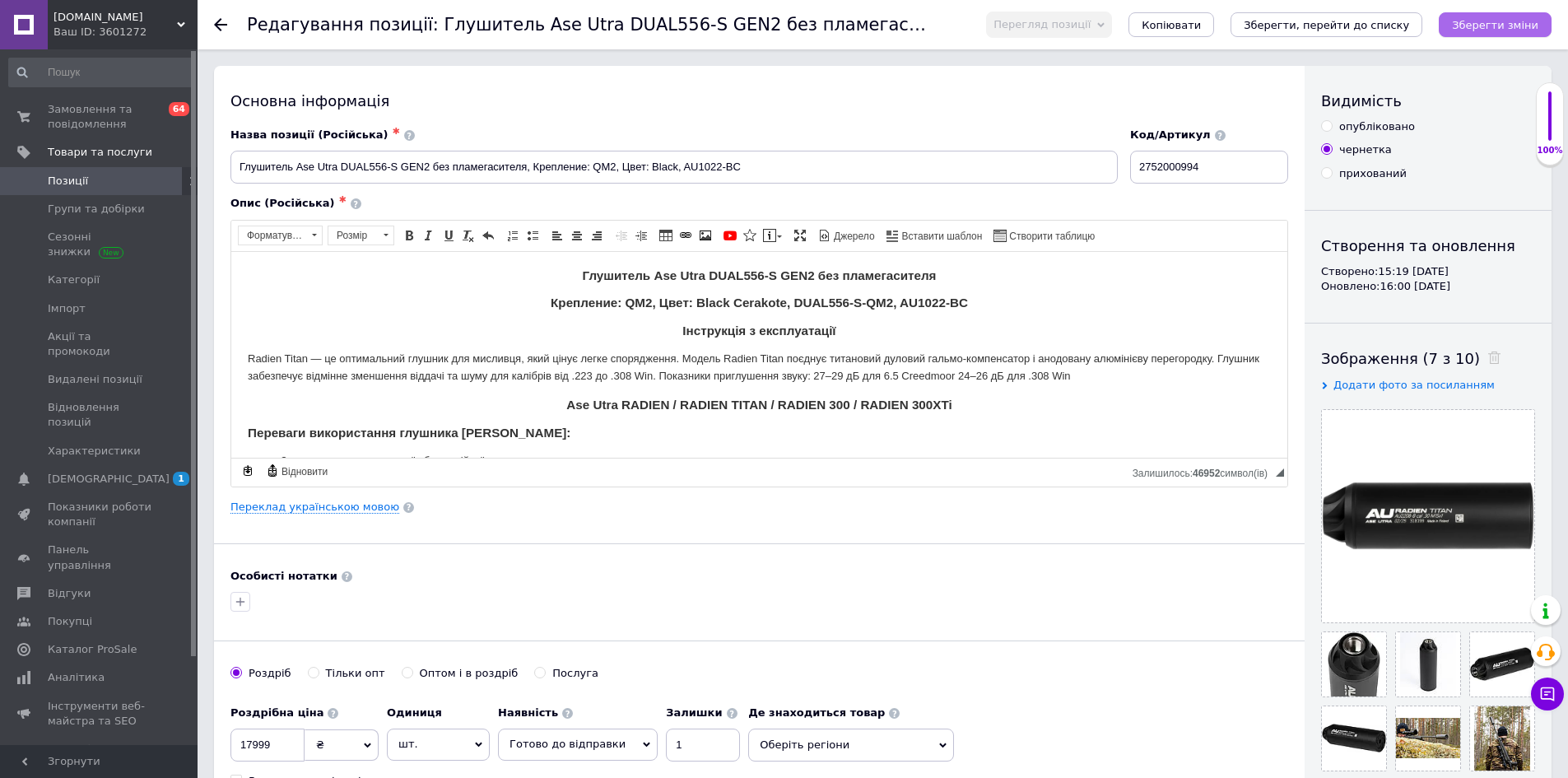
click at [1488, 25] on icon "Зберегти зміни" at bounding box center [1495, 24] width 87 height 13
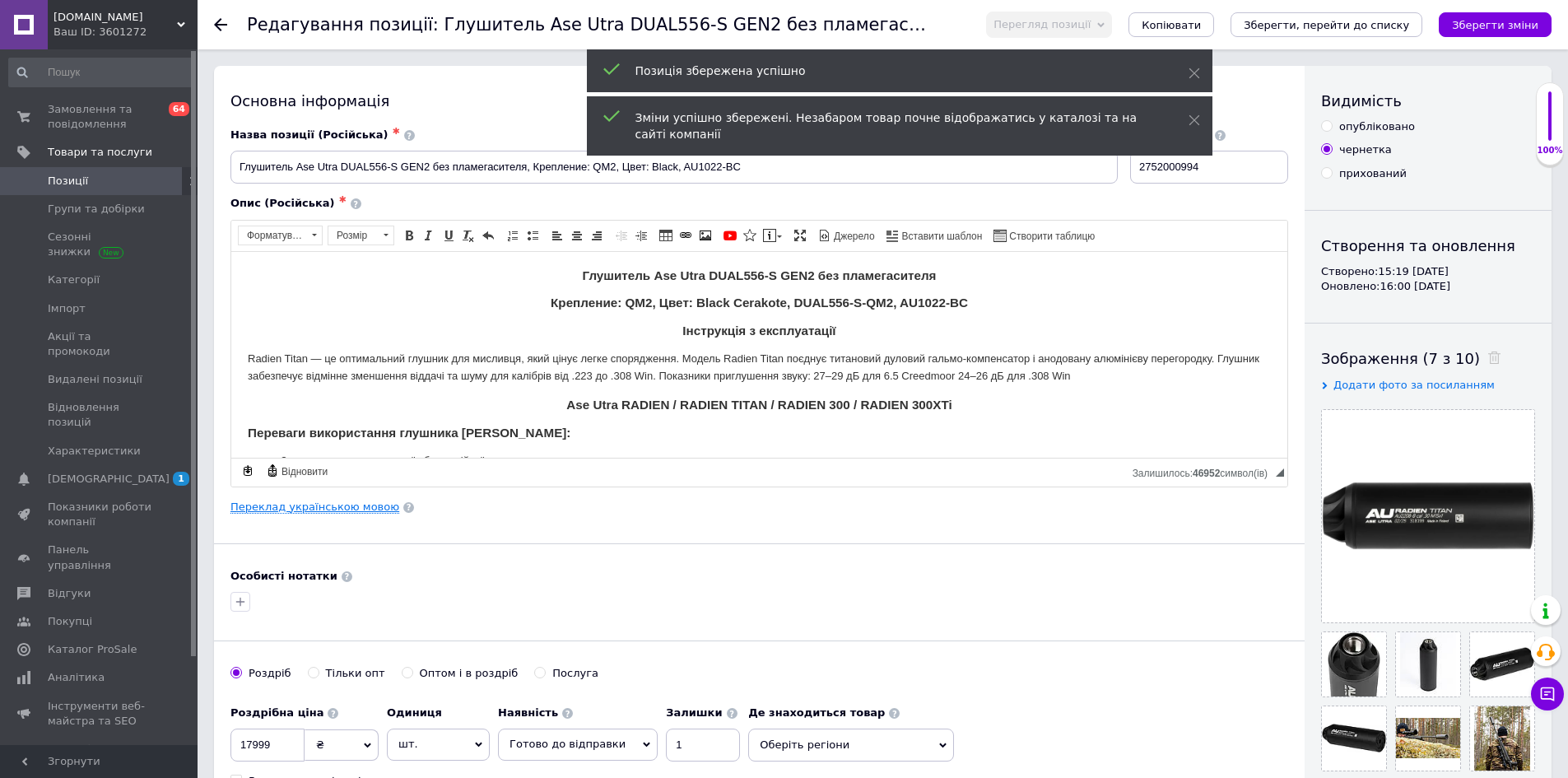
click at [343, 513] on link "Переклад українською мовою" at bounding box center [315, 507] width 169 height 13
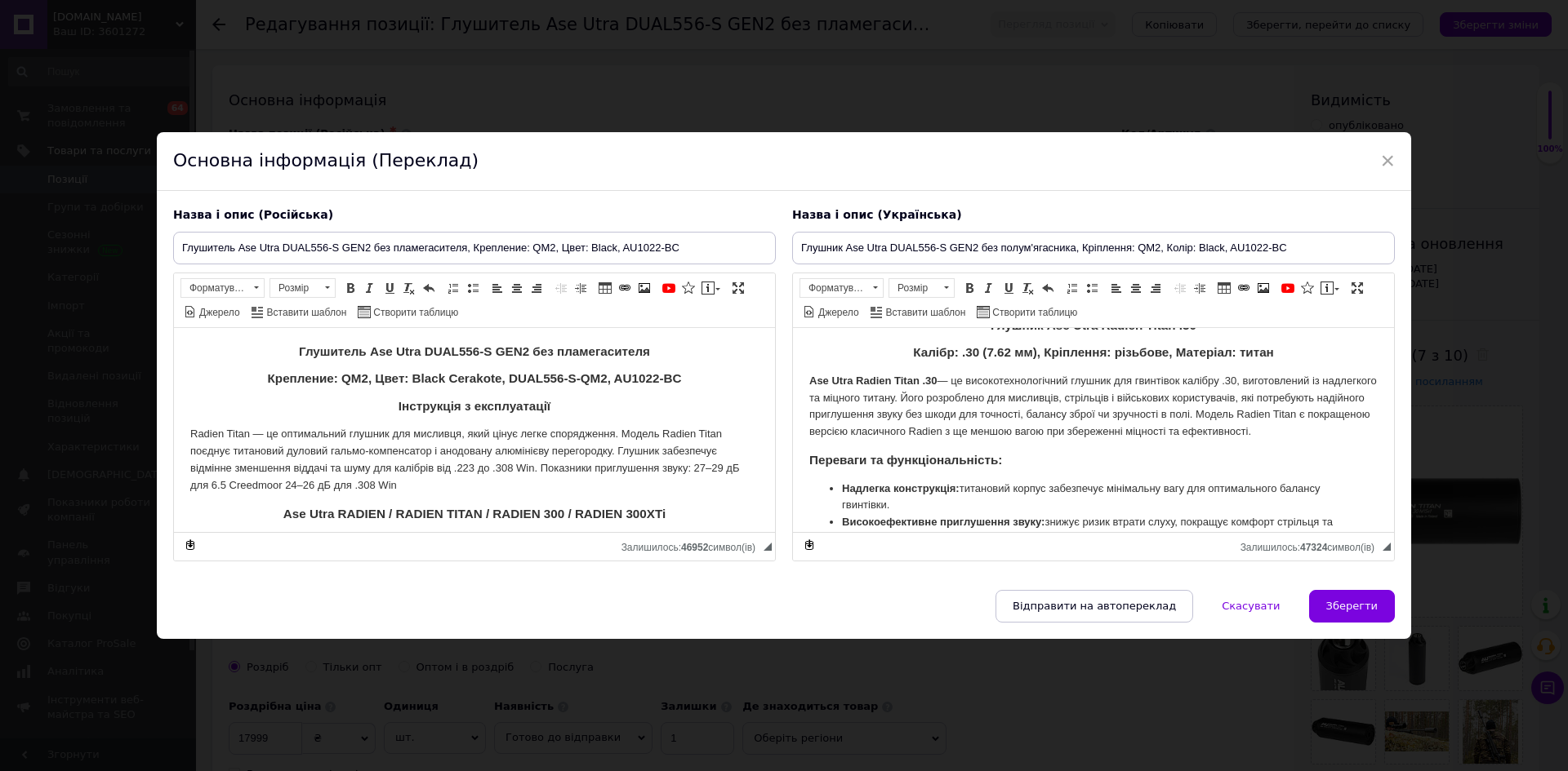
scroll to position [82, 0]
click at [1086, 398] on p "Ase Utra Radien Titan .30 — це високотехнологічний глушник для гвинтівок калібр…" at bounding box center [1093, 405] width 568 height 68
click at [1085, 398] on p "Ase Utra Radien Titan .30 — це високотехнологічний глушник для гвинтівок калібр…" at bounding box center [1093, 405] width 568 height 68
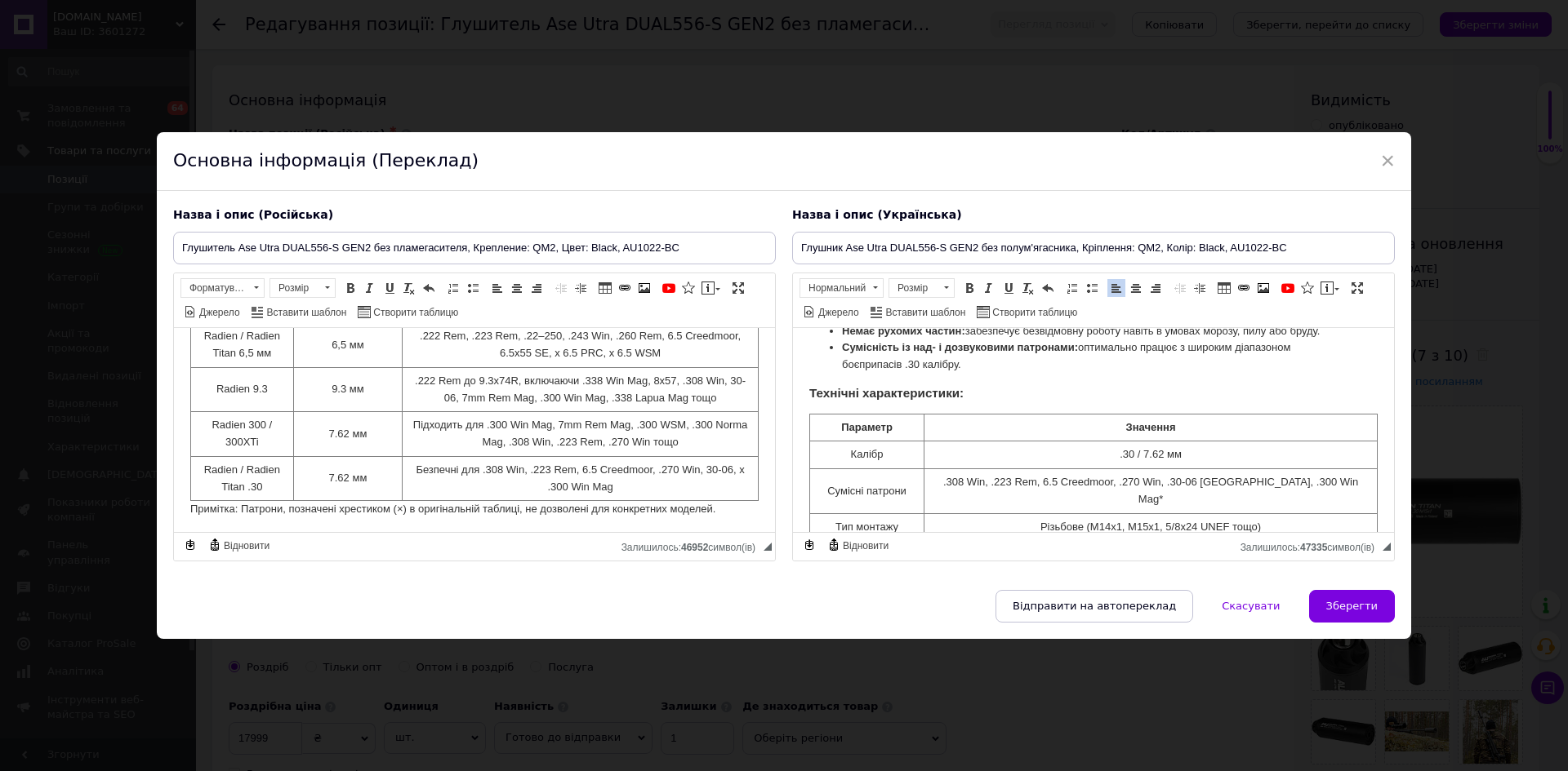
scroll to position [959, 0]
click at [267, 479] on td "Radien / Radien Titan .30" at bounding box center [242, 475] width 103 height 45
click at [267, 467] on td "Radien / Radien Titan .30" at bounding box center [242, 475] width 103 height 45
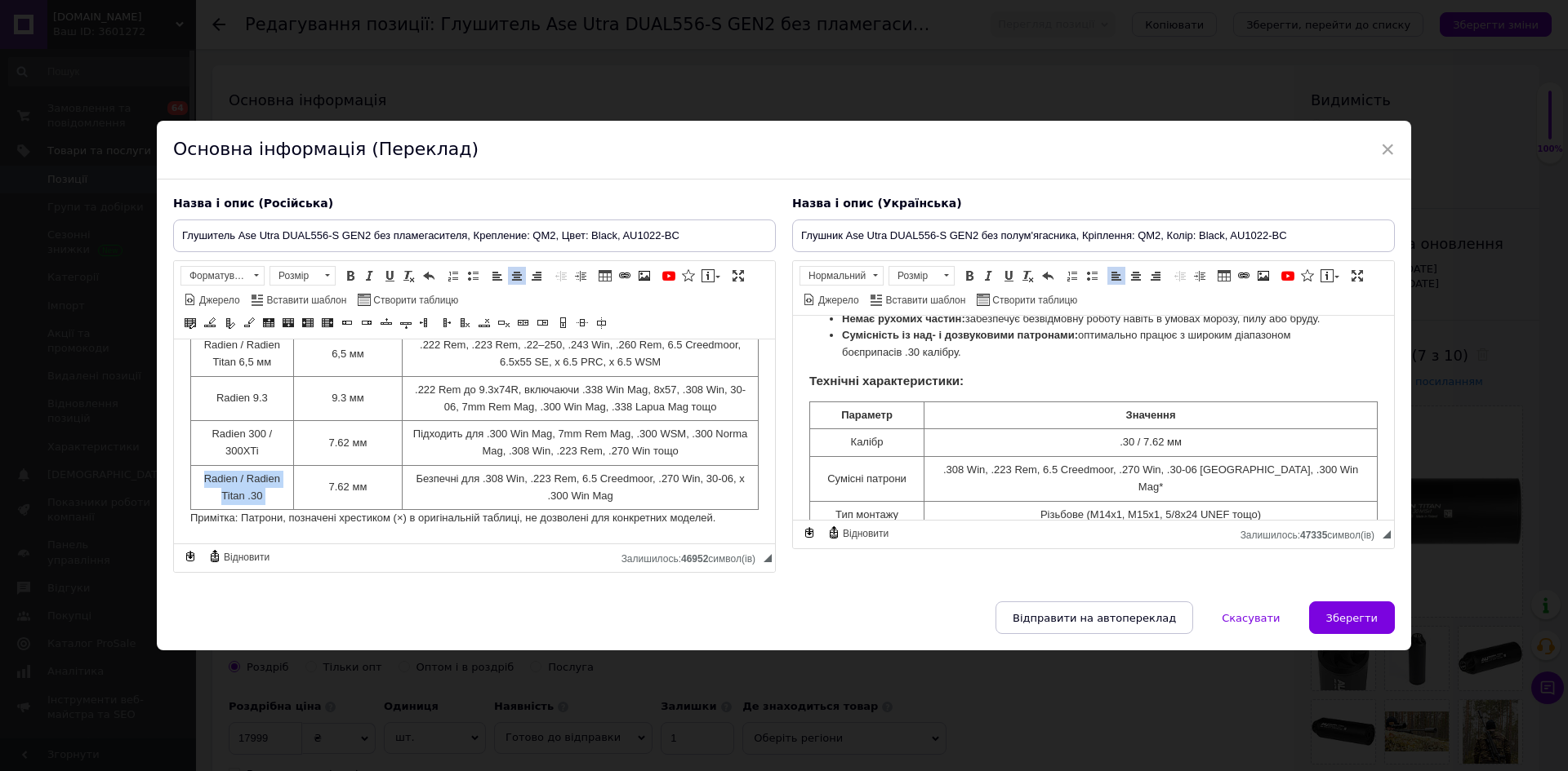
click at [267, 479] on td "Radien / Radien Titan .30" at bounding box center [242, 488] width 103 height 45
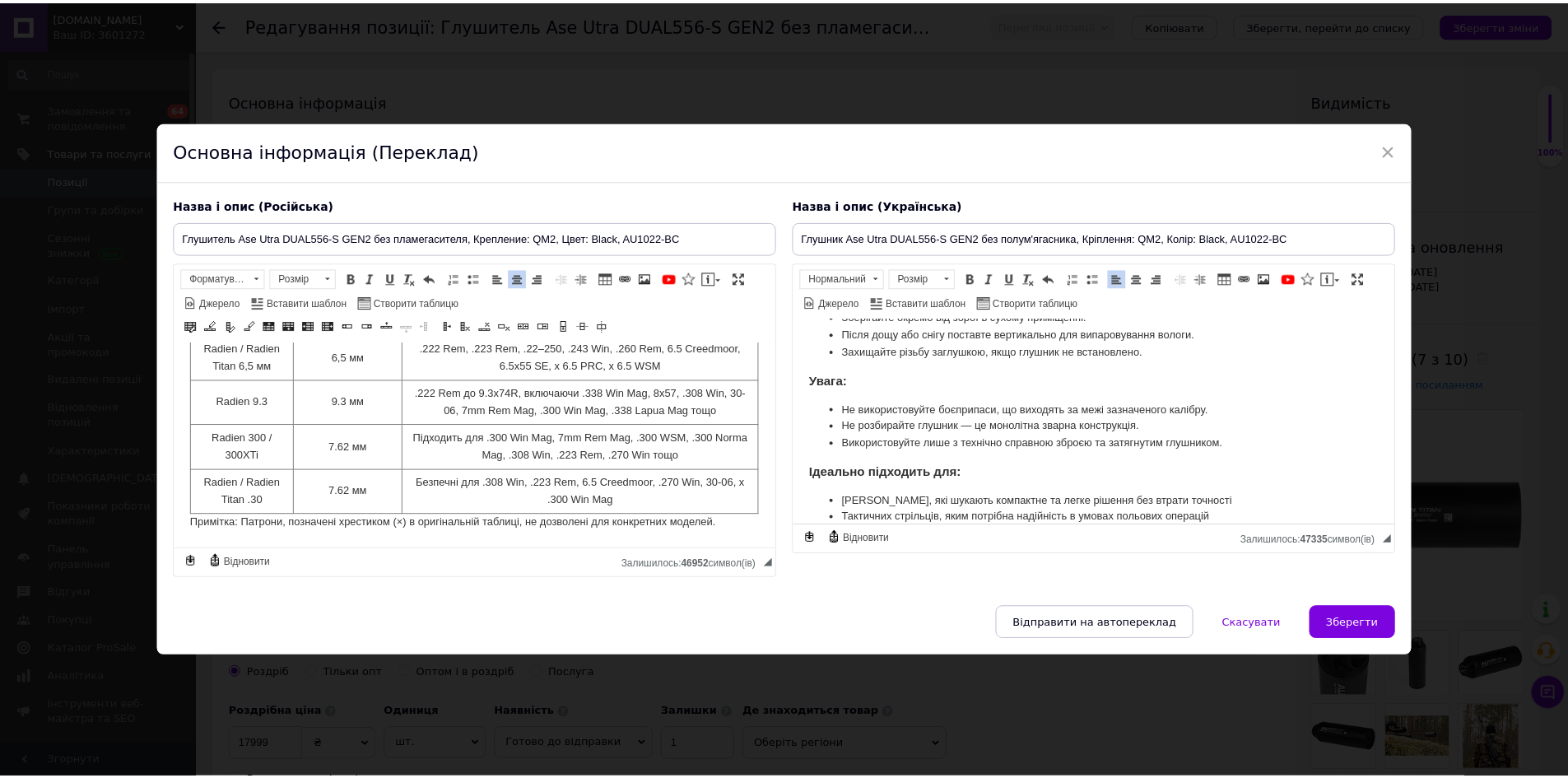
scroll to position [907, 0]
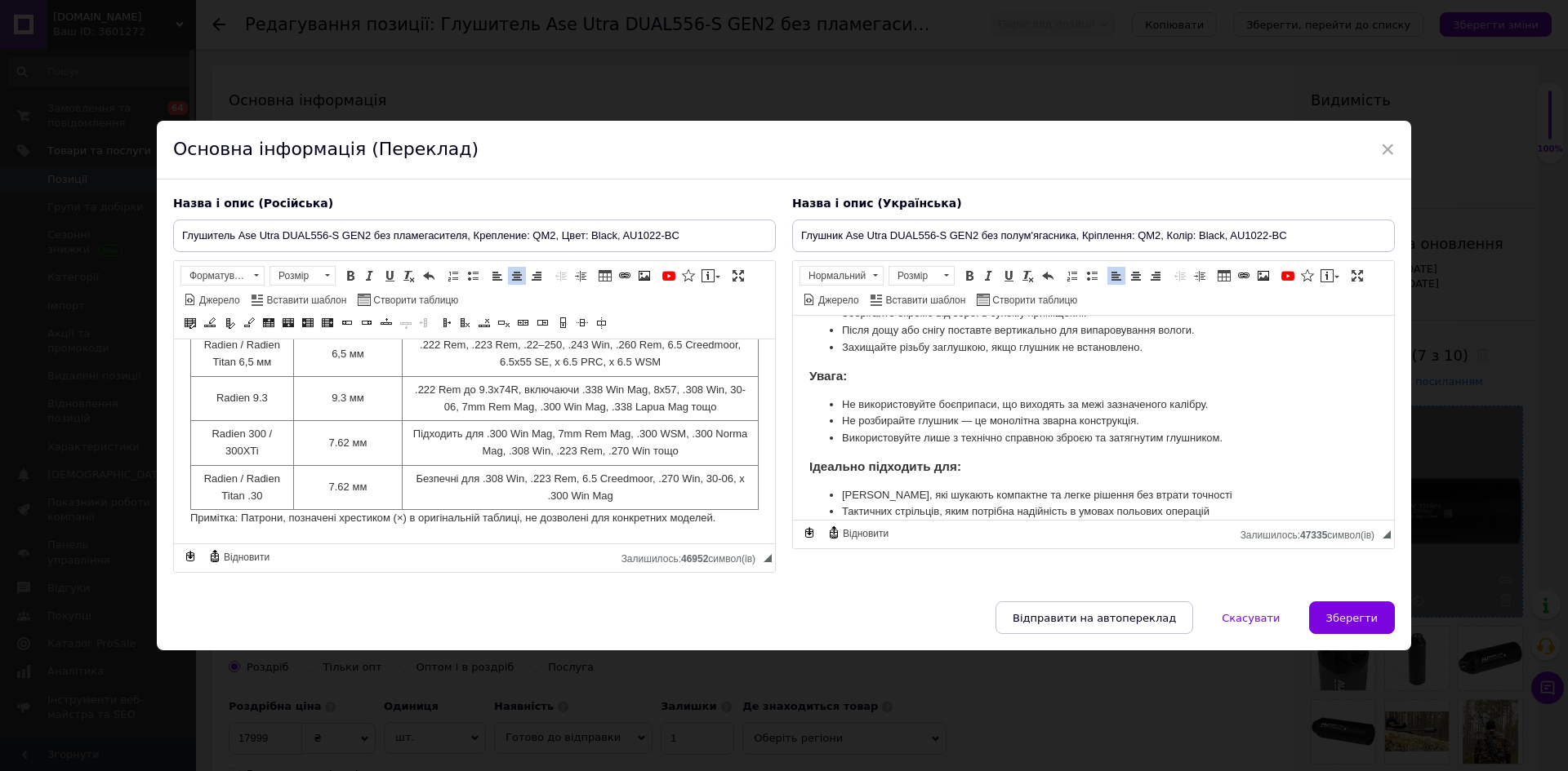
drag, startPoint x: 1362, startPoint y: 617, endPoint x: 1356, endPoint y: 604, distance: 14.3
click at [1362, 617] on span "Зберегти" at bounding box center [1352, 618] width 52 height 13
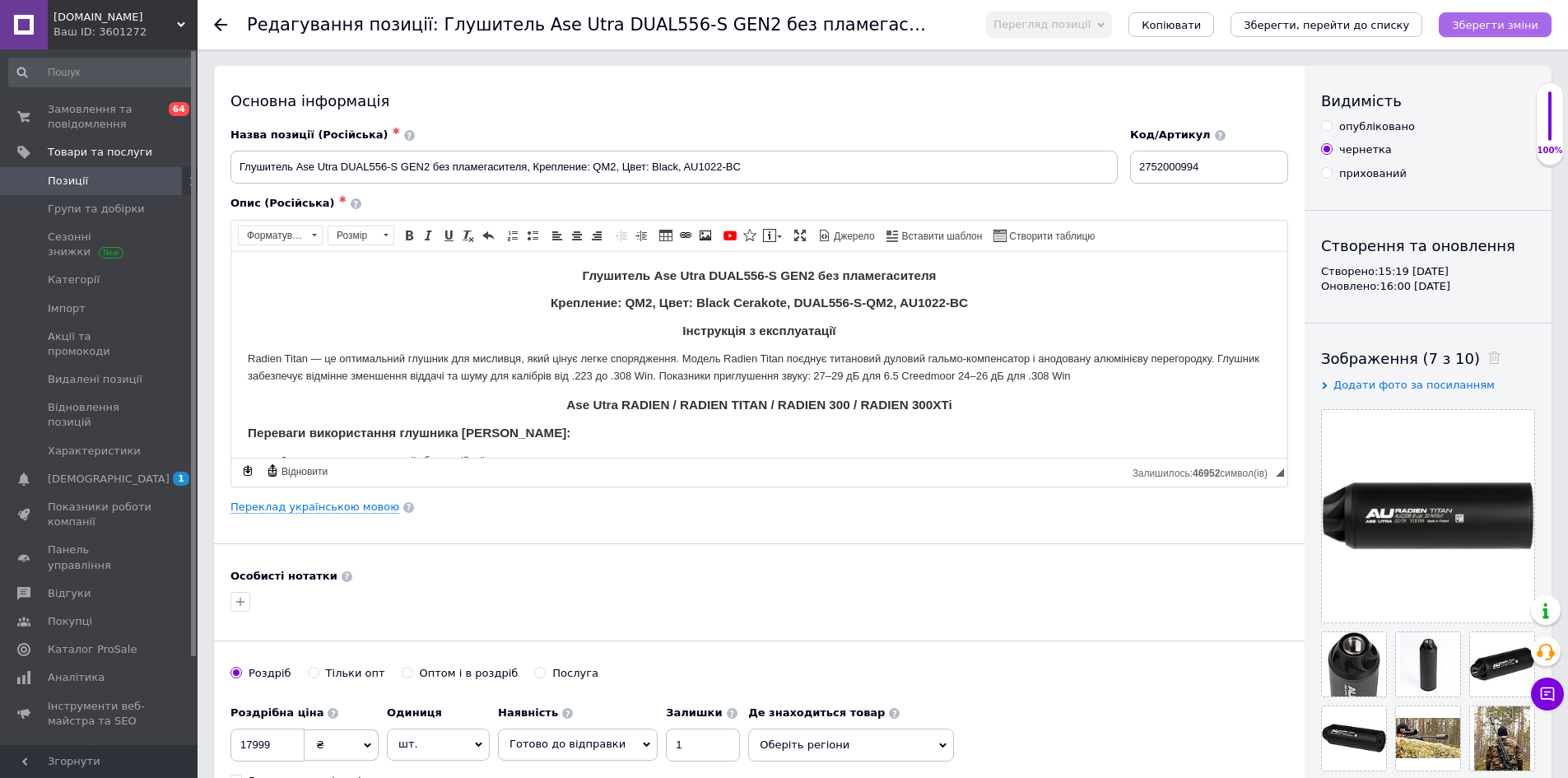
click at [1485, 29] on icon "Зберегти зміни" at bounding box center [1495, 24] width 87 height 13
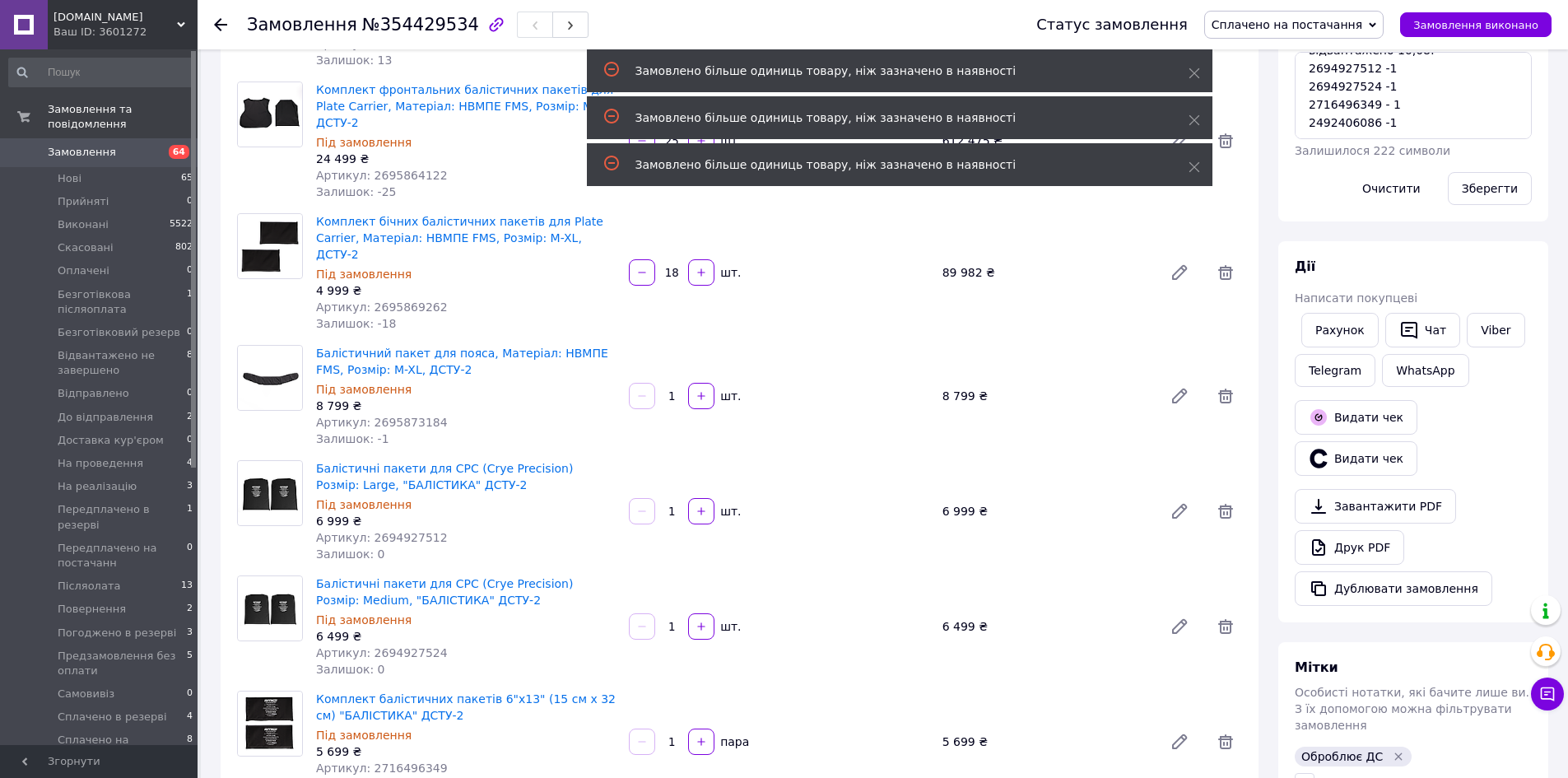
scroll to position [247, 0]
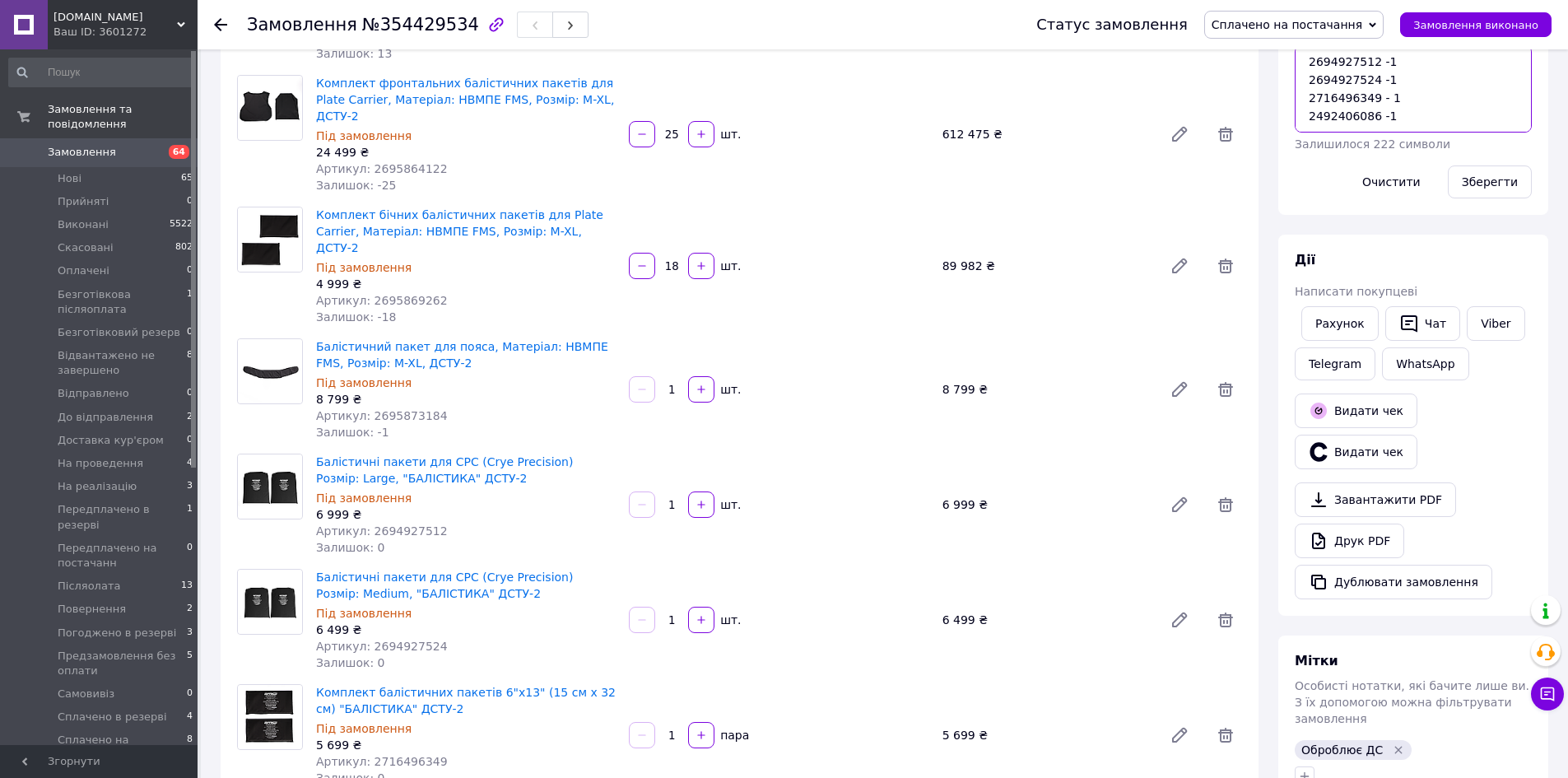
click at [1394, 112] on textarea "відвантажено 16,08: 2694927512 -1 2694927524 -1 2716496349 - 1 2492406086 -1" at bounding box center [1413, 89] width 237 height 88
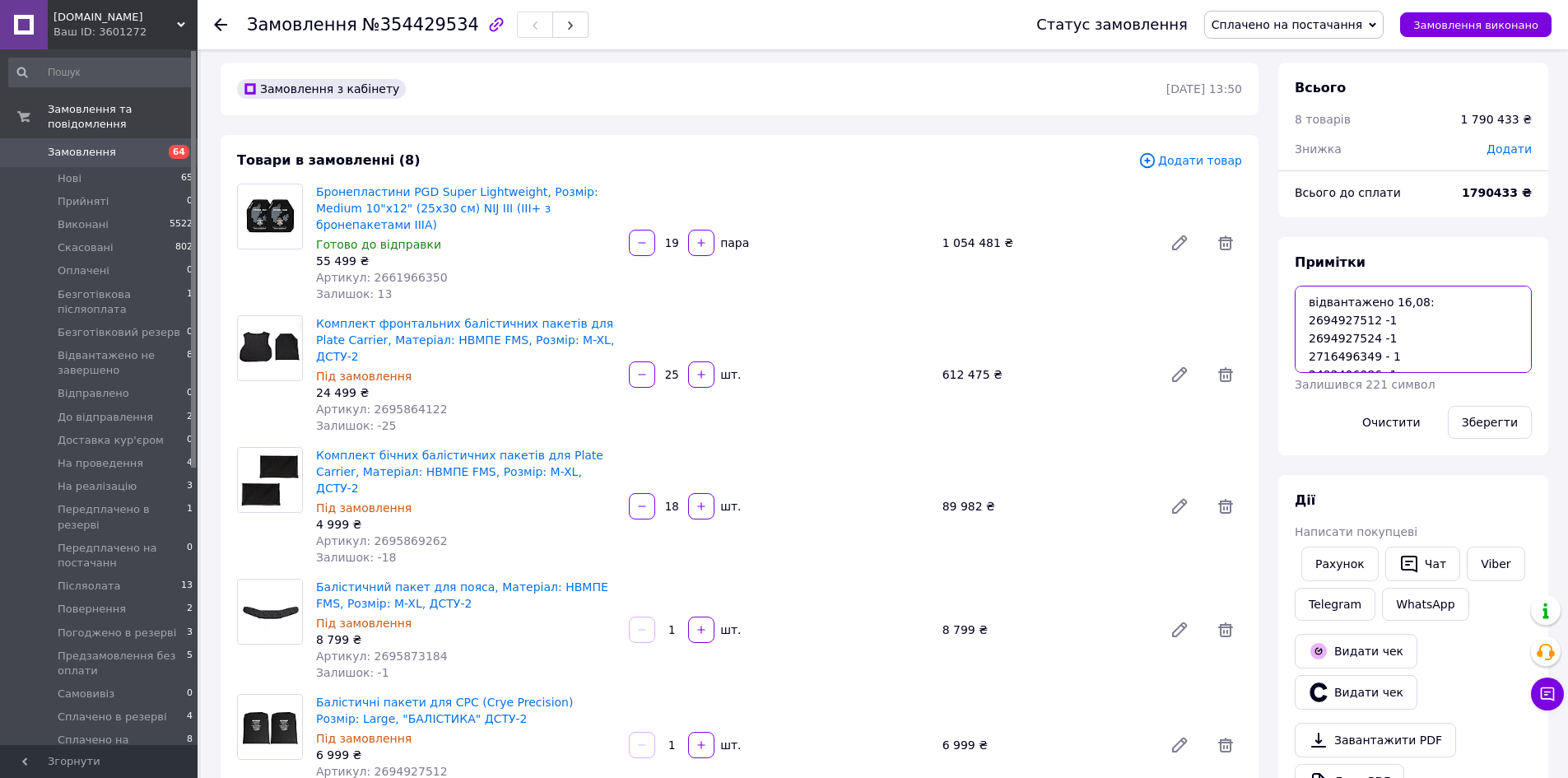
scroll to position [0, 0]
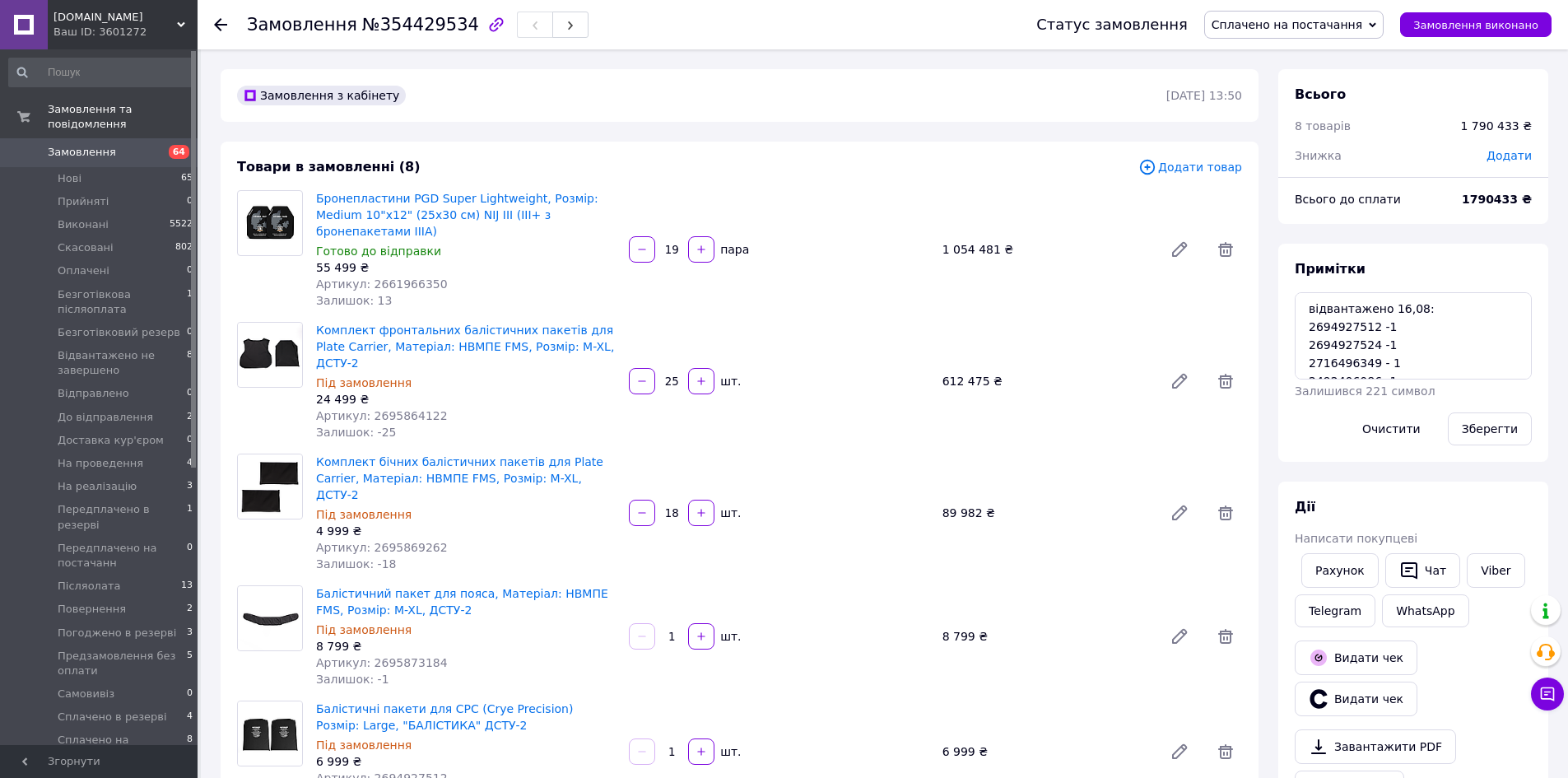
click at [387, 277] on span "Артикул: 2661966350" at bounding box center [382, 284] width 131 height 13
copy span "2661966350"
click at [1359, 362] on textarea "відвантажено 16,08: 2694927512 -1 2694927524 -1 2716496349 - 1 2492406086 -1" at bounding box center [1413, 336] width 237 height 88
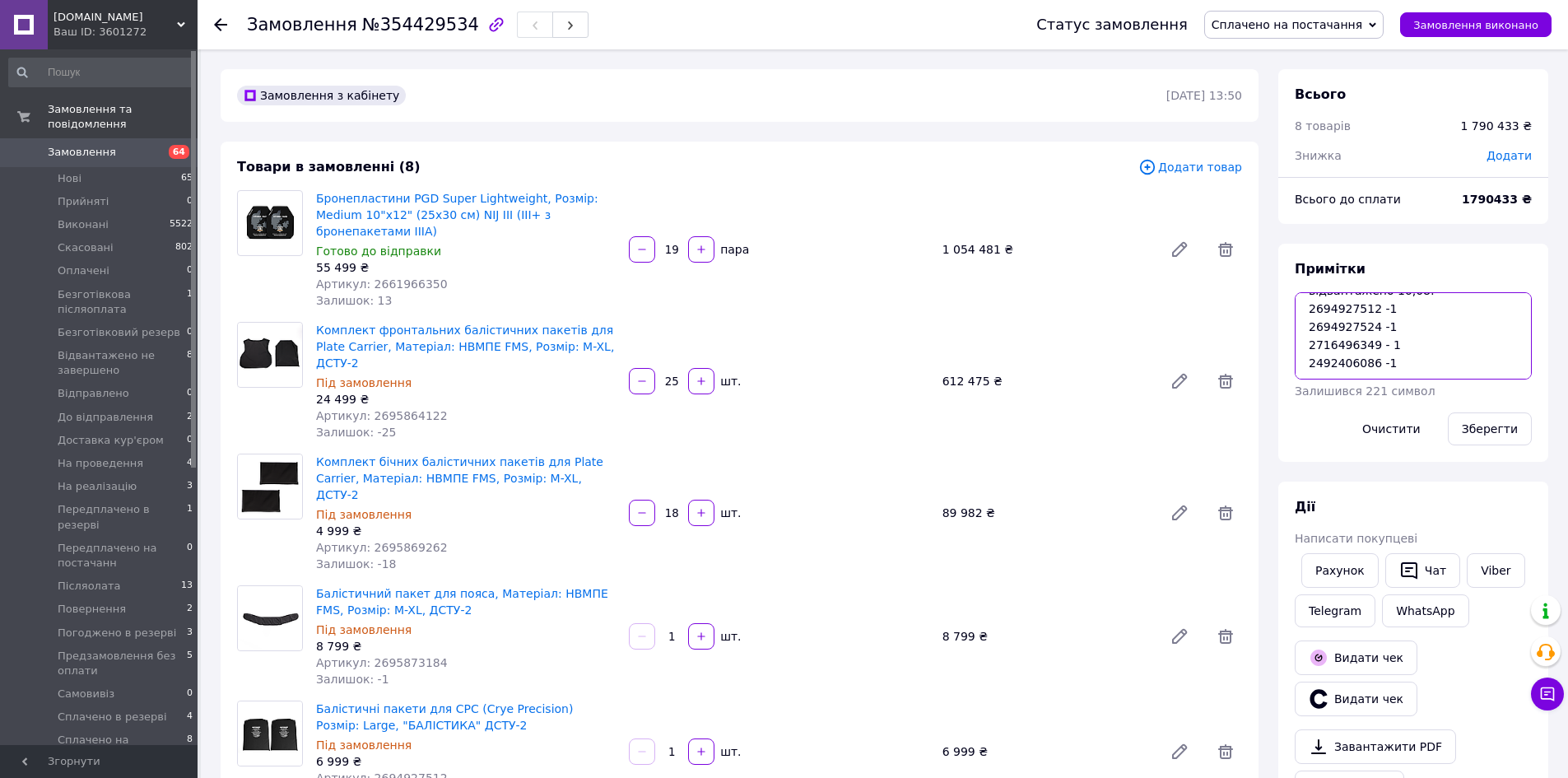
paste textarea "2661966350"
click at [1393, 367] on textarea "відвантажено 16,08: 2694927512 -1 2694927524 -1 2716496349 - 1 2492406086 -1 26…" at bounding box center [1413, 336] width 237 height 88
click at [405, 277] on span "Артикул: 2661966350" at bounding box center [382, 284] width 131 height 13
click at [404, 277] on span "Артикул: 2661966350" at bounding box center [382, 284] width 131 height 13
copy span "2661966350"
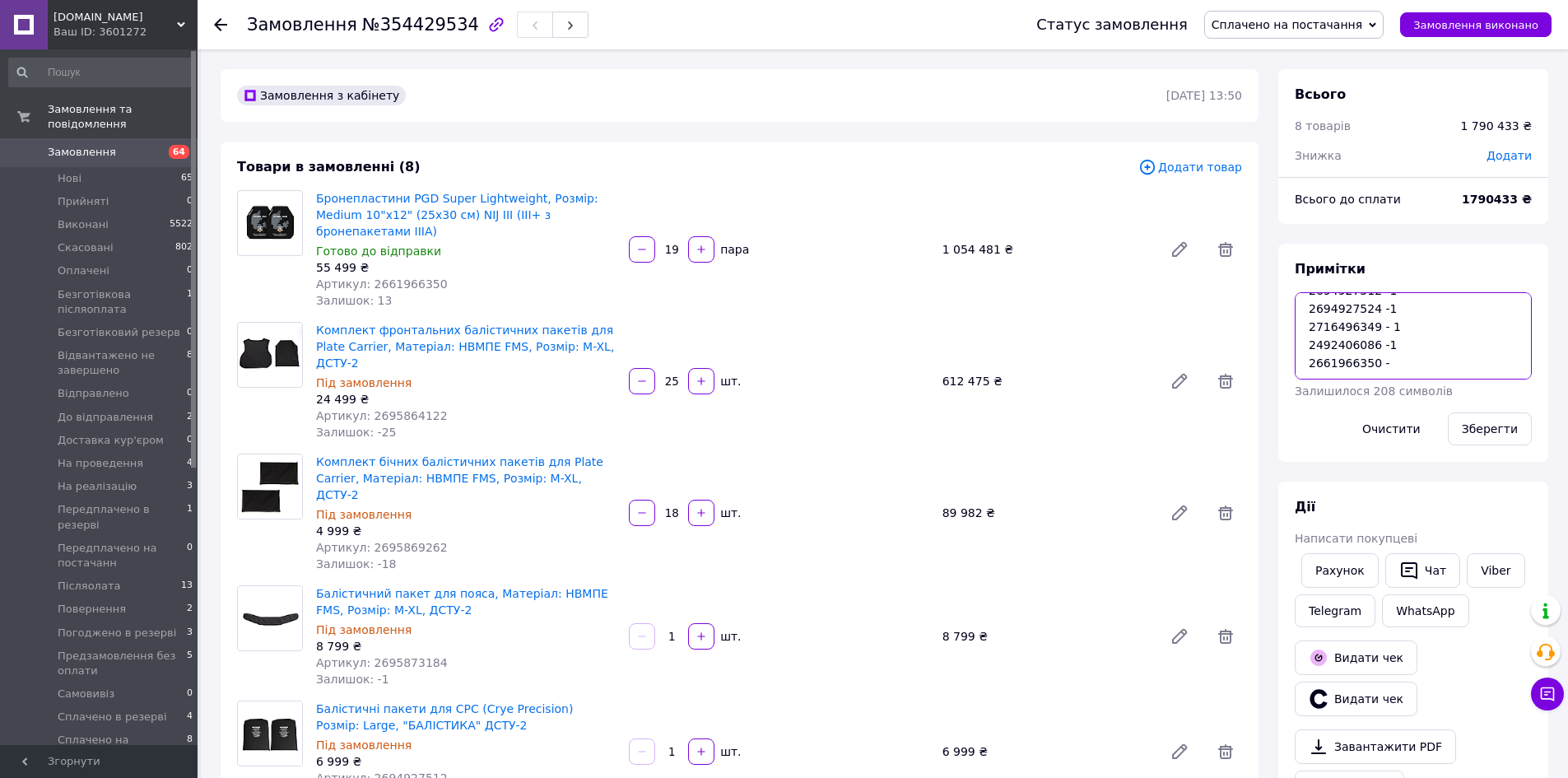
click at [1405, 359] on textarea "відвантажено 16,08: 2694927512 -1 2694927524 -1 2716496349 - 1 2492406086 -1 26…" at bounding box center [1413, 336] width 237 height 88
click at [1492, 426] on button "Зберегти" at bounding box center [1490, 428] width 84 height 33
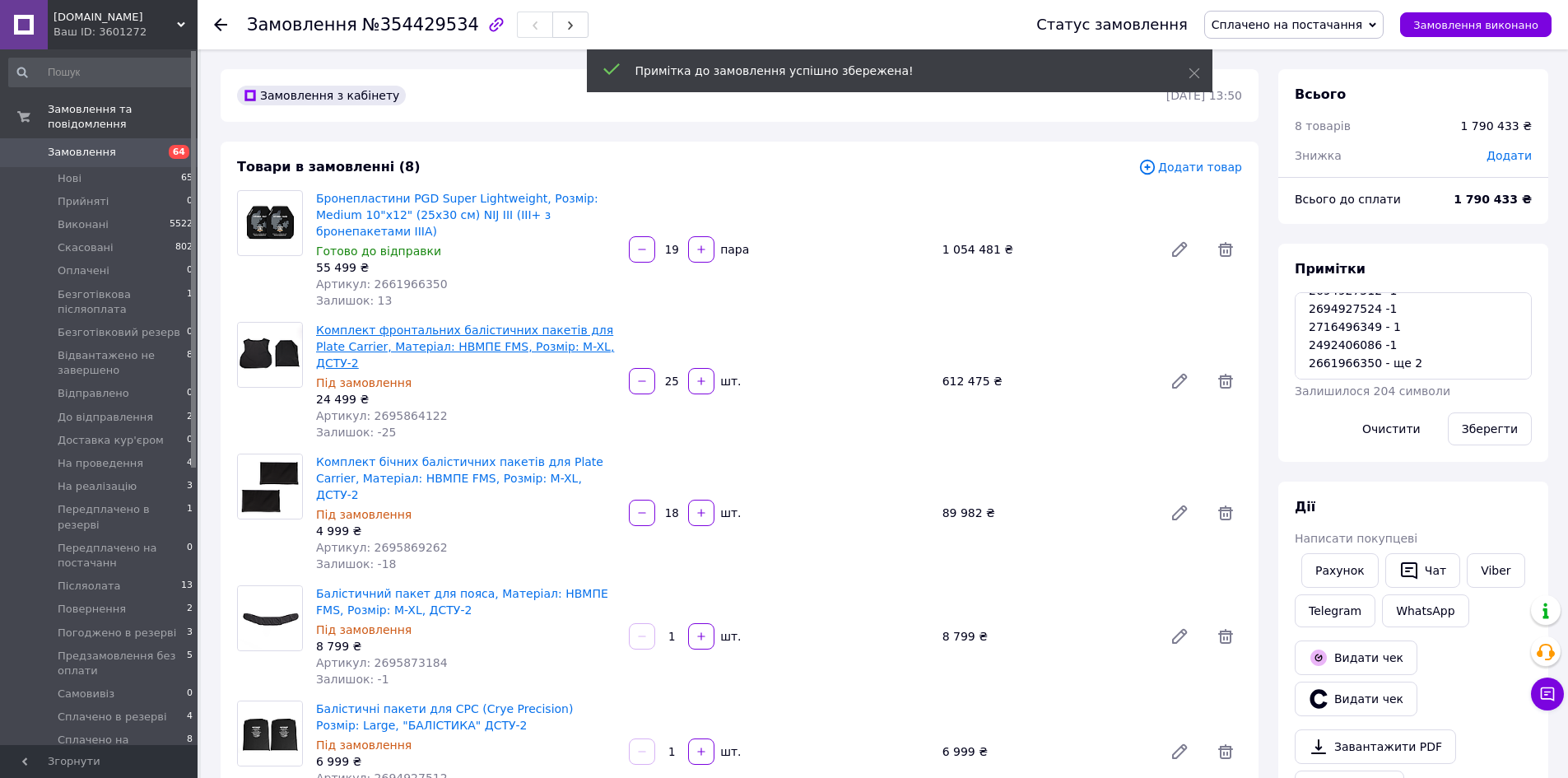
scroll to position [3175, 0]
click at [409, 410] on span "Артикул: 2695864122" at bounding box center [382, 416] width 131 height 13
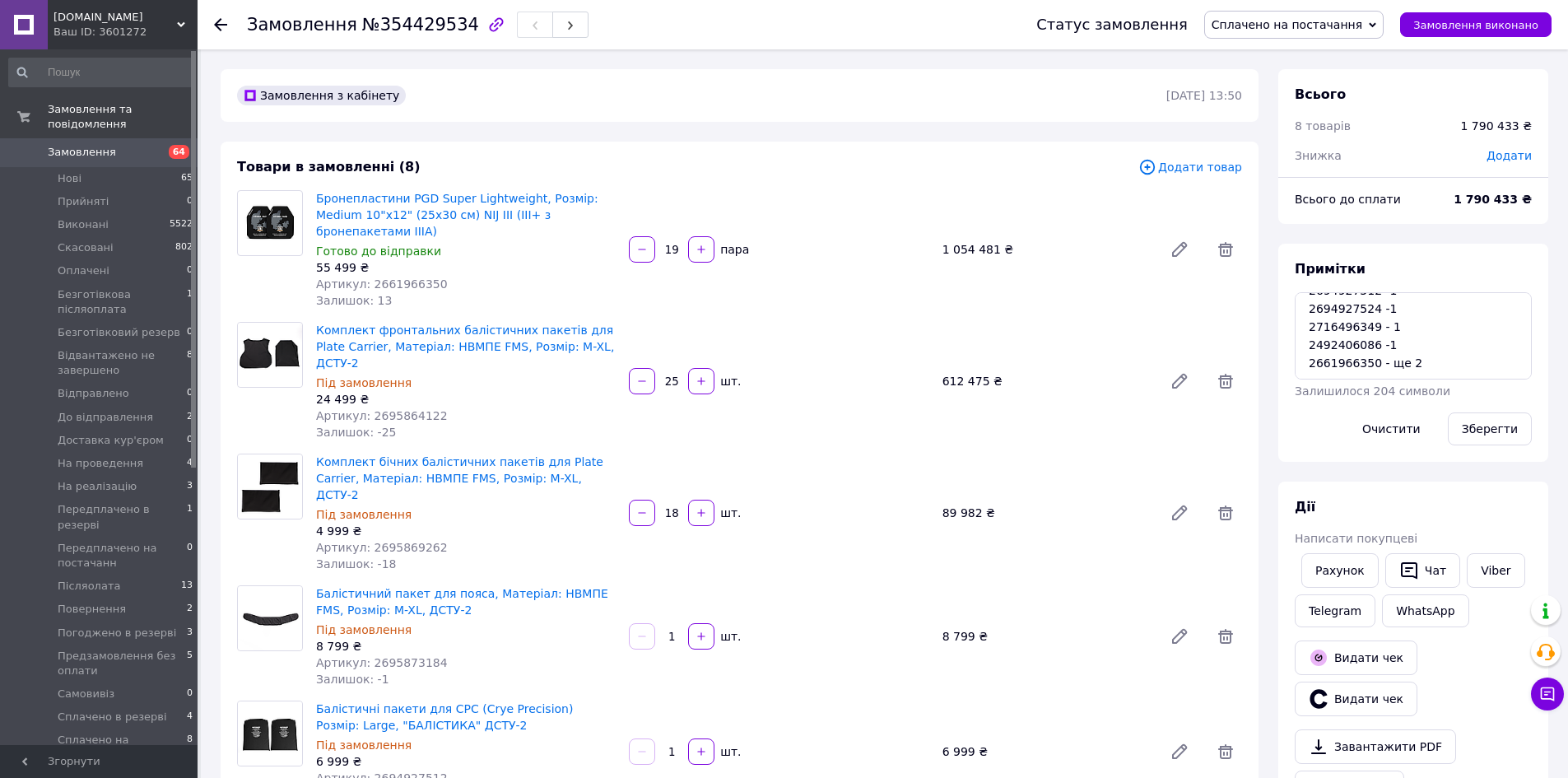
click at [387, 277] on span "Артикул: 2661966350" at bounding box center [382, 284] width 131 height 13
copy span "2661966350"
click at [418, 24] on span "№354429534" at bounding box center [420, 24] width 117 height 19
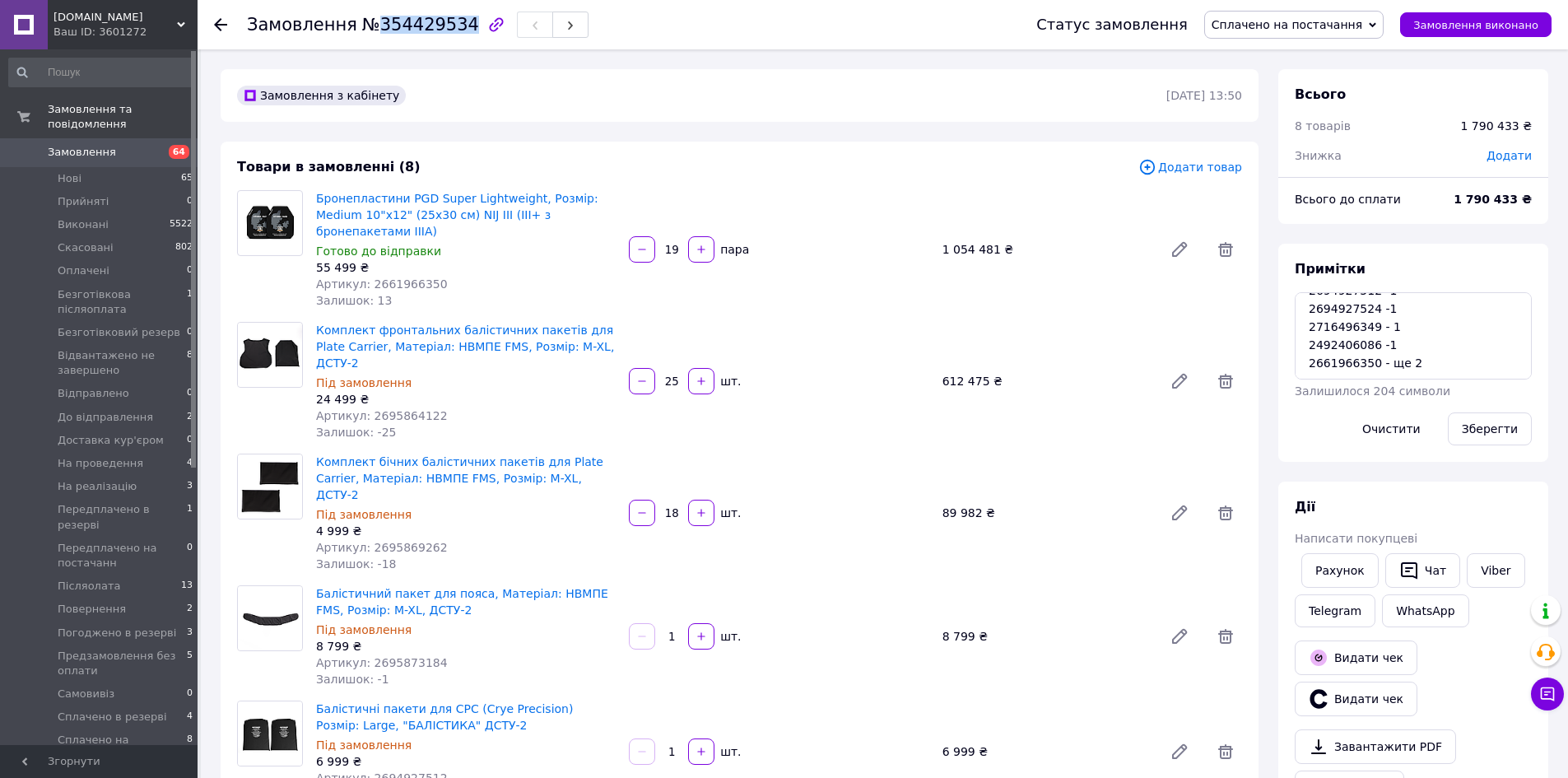
copy span "354429534"
click at [1362, 364] on textarea "відвантажено 16,08: 2694927512 -1 2694927524 -1 2716496349 - 1 2492406086 -1 26…" at bounding box center [1413, 336] width 237 height 88
click at [1396, 345] on textarea "відвантажено 16,08: 2694927512 -1 2694927524 -1 2716496349 - 1 2492406086 -1 26…" at bounding box center [1413, 336] width 237 height 88
click at [1395, 338] on textarea "відвантажено 16,08: 2694927512 -1 2694927524 -1 2716496349 - 1 2492406086 -1 12…" at bounding box center [1413, 336] width 237 height 88
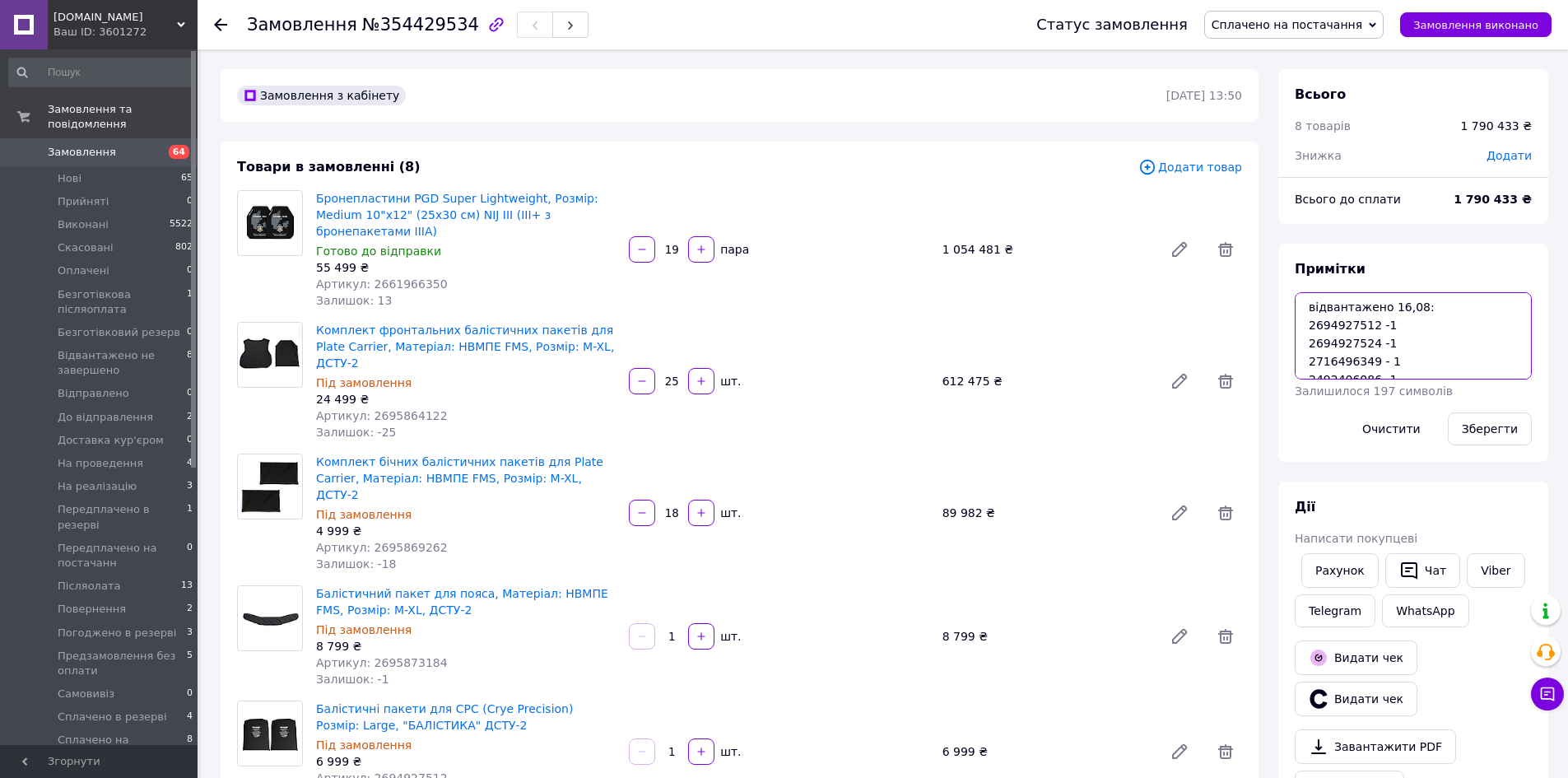
scroll to position [0, 0]
click at [1306, 308] on textarea "відвантажено 16,08: 2694927512 -1 2694927524 -1 2716496349 - 1 2492406086 -1 12…" at bounding box center [1413, 336] width 237 height 88
click at [1358, 325] on textarea "14.08 відвантажено 16,08: 2694927512 -1 2694927524 -1 2716496349 - 1 2492406086…" at bounding box center [1413, 336] width 237 height 88
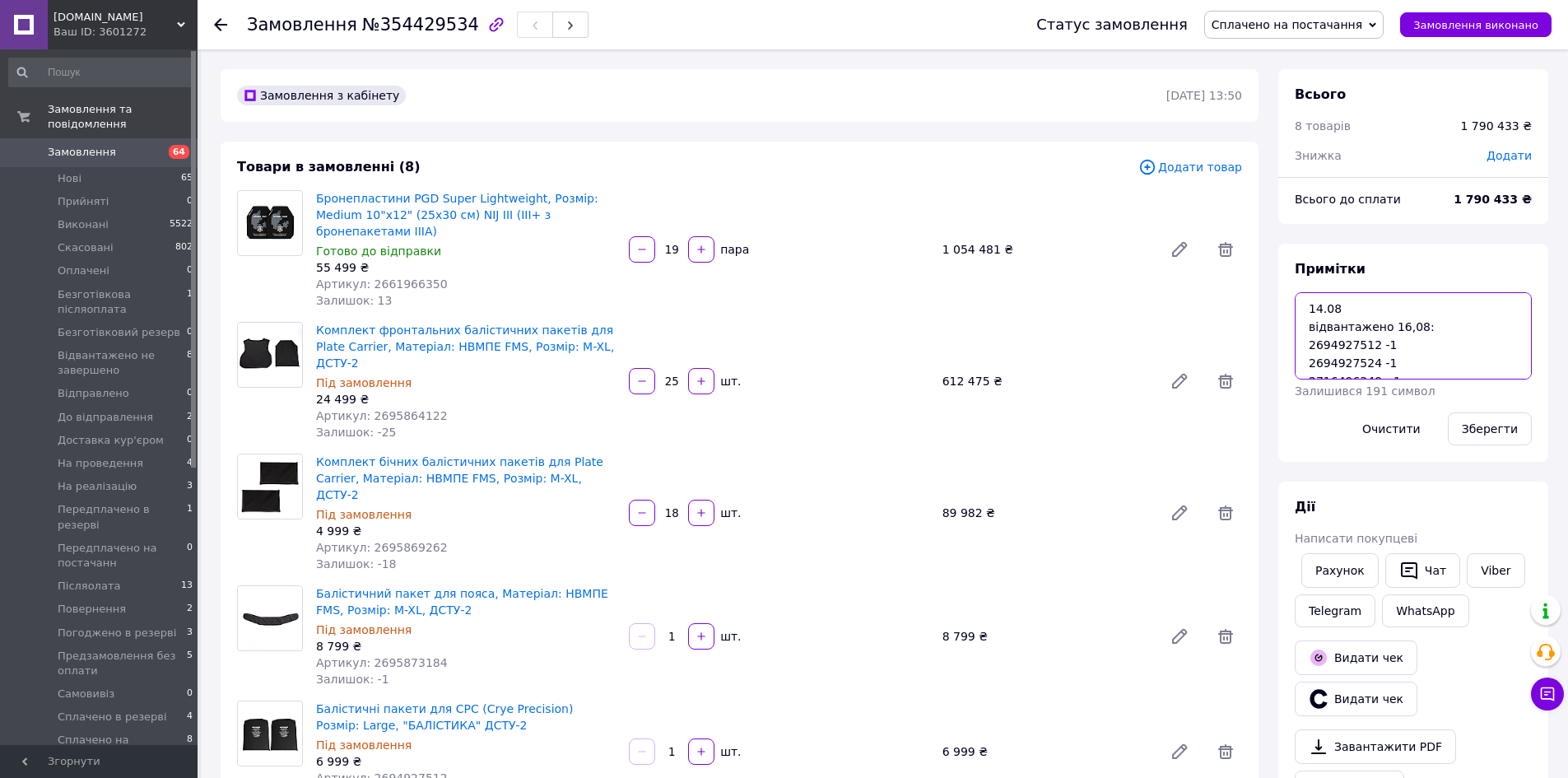
click at [1309, 303] on textarea "14.08 відвантажено 16,08: 2694927512 -1 2694927524 -1 2716496349 - 1 2492406086…" at bounding box center [1413, 336] width 237 height 88
paste textarea "відвантажено"
click at [1416, 302] on textarea "відвантажено 14.08 відвантажено 16,08: 2694927512 -1 2694927524 -1 2716496349 -…" at bounding box center [1413, 336] width 237 height 88
drag, startPoint x: 437, startPoint y: 268, endPoint x: 364, endPoint y: 273, distance: 73.2
click at [364, 276] on div "Артикул: 2661966350" at bounding box center [466, 284] width 300 height 17
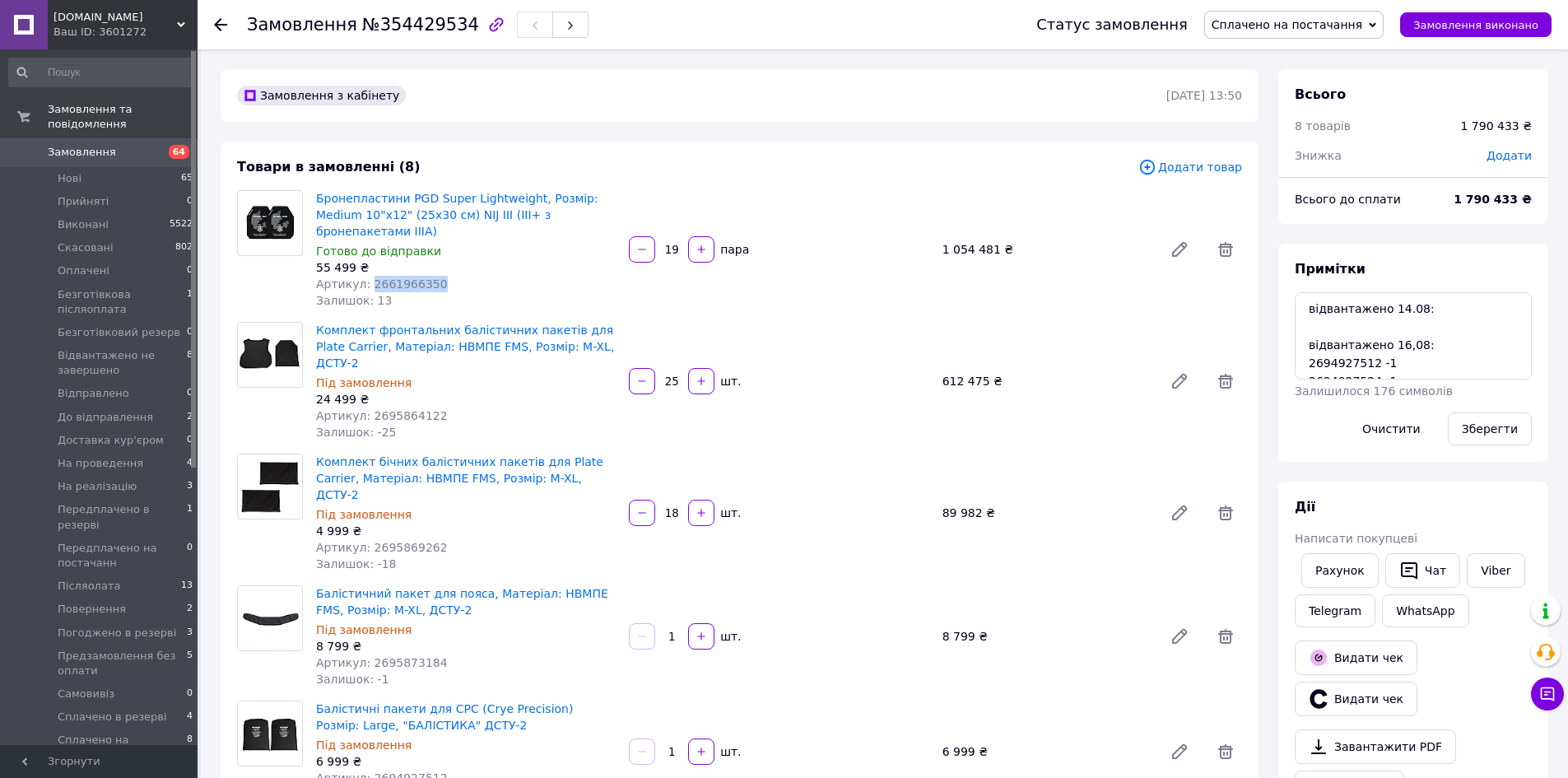
copy span "2661966350"
click at [1341, 332] on textarea "відвантажено 14.08: відвантажено 16,08: 2694927512 -1 2694927524 -1 2716496349 …" at bounding box center [1413, 336] width 237 height 88
paste textarea "2661966350"
click at [1450, 339] on textarea "відвантажено 14.08: 2661966350 - 17 відвантажено 16,08: 2694927512 -1 269492752…" at bounding box center [1413, 336] width 237 height 88
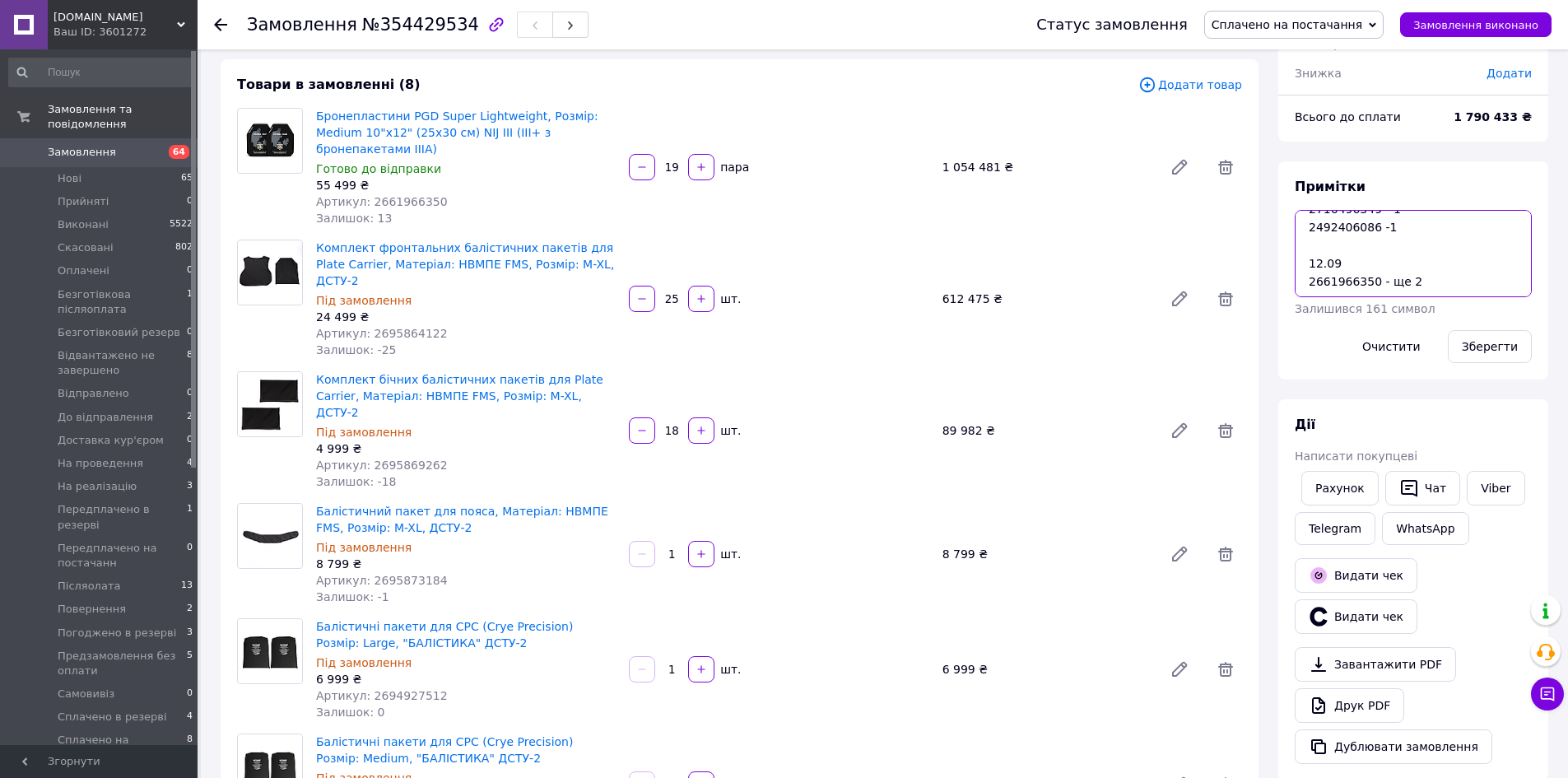
scroll to position [109, 0]
click at [1308, 261] on textarea "відвантажено 14.08: 2661966350 - 17 відвантажено 16,08: 2694927512 -1 269492752…" at bounding box center [1413, 254] width 237 height 88
paste textarea "2661966350"
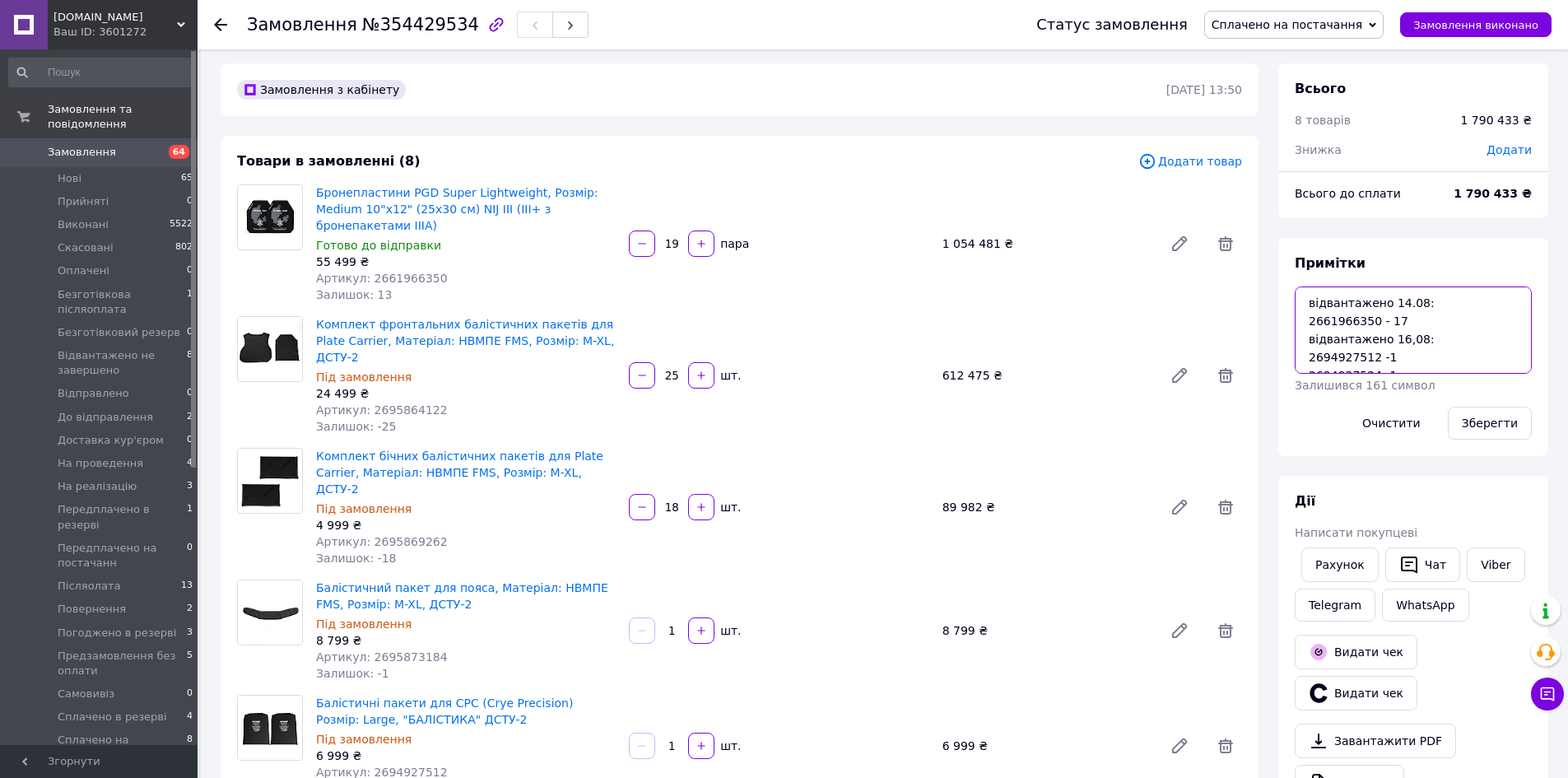
scroll to position [0, 0]
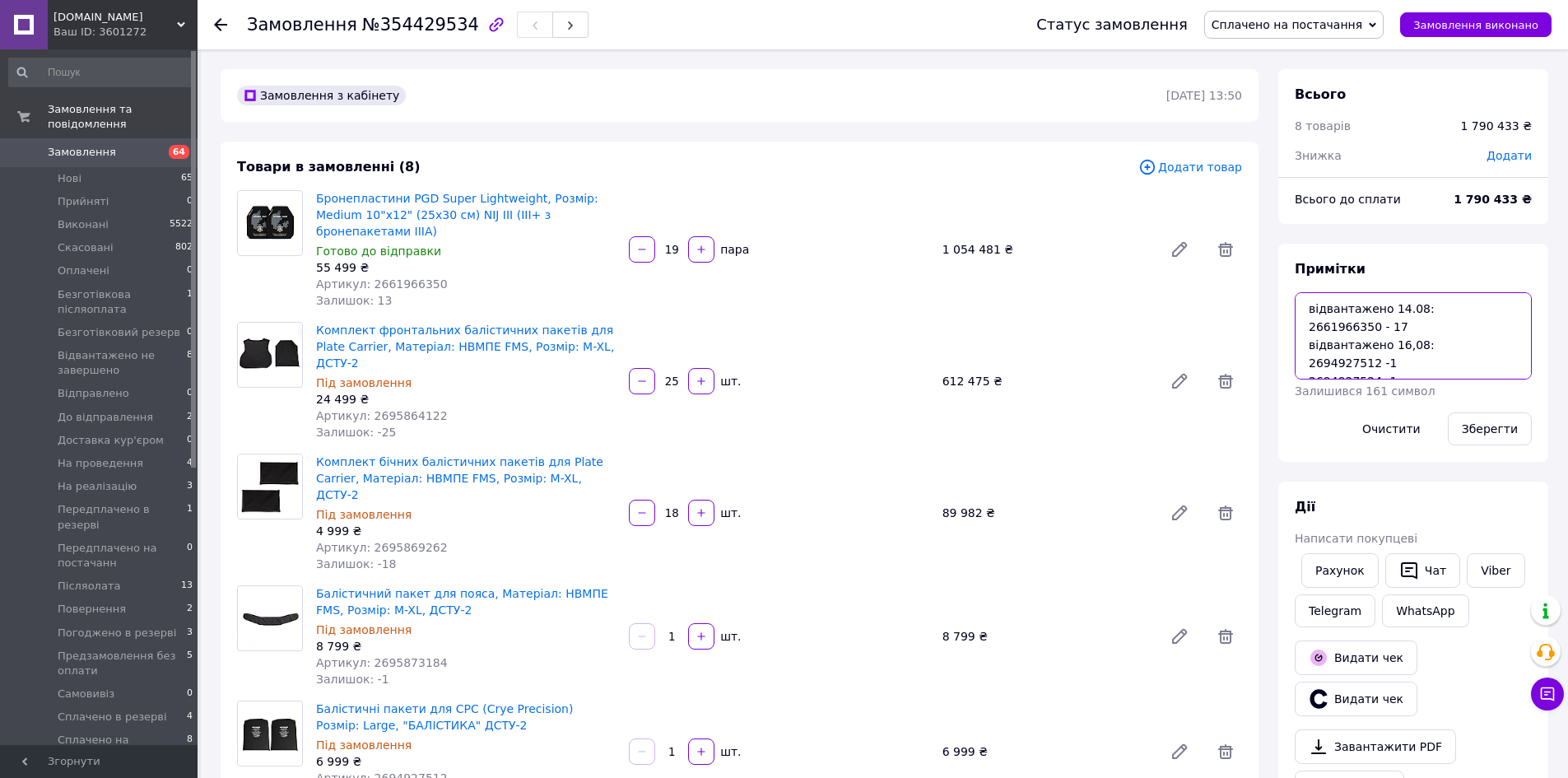
click at [1362, 303] on textarea "відвантажено 14.08: 2661966350 - 17 відвантажено 16,08: 2694927512 -1 269492752…" at bounding box center [1413, 336] width 237 height 88
click at [1308, 344] on textarea "відвантажено 14.08: 2661966350 - 17 відвантажено 16,08: 2694927512 -1 269492752…" at bounding box center [1413, 336] width 237 height 88
paste textarea "відвантажено"
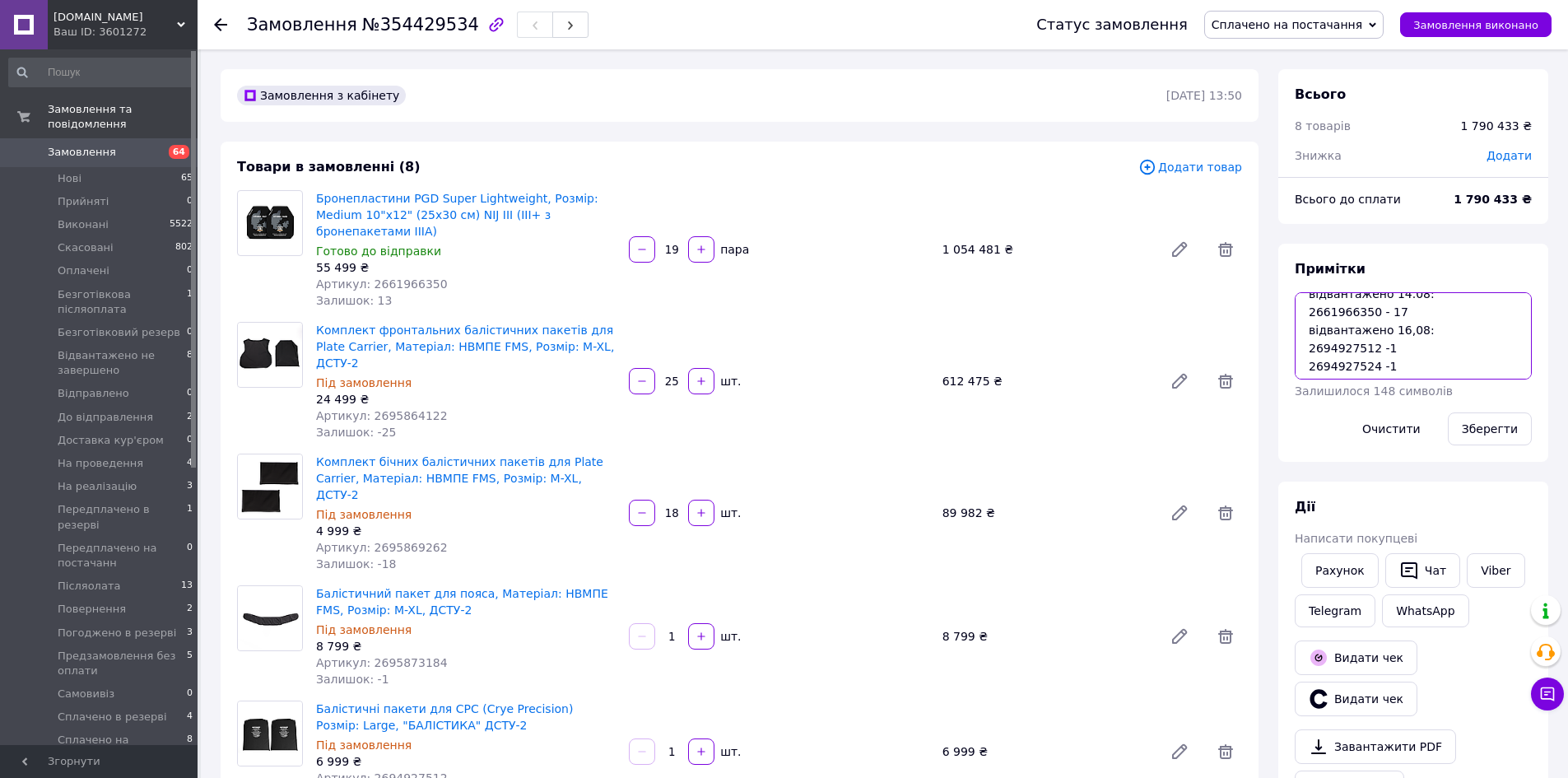
scroll to position [0, 0]
click at [1405, 331] on textarea "відвантажено 14.08: 2661966350 - 17 відвантажено 16,08: 2694927512 -1 269492752…" at bounding box center [1413, 336] width 237 height 88
type textarea "відвантажено 14.08: 2661966350 - 17 відвантажено 16,08: 2694927512 -1 269492752…"
click at [1471, 428] on button "Зберегти" at bounding box center [1490, 428] width 84 height 33
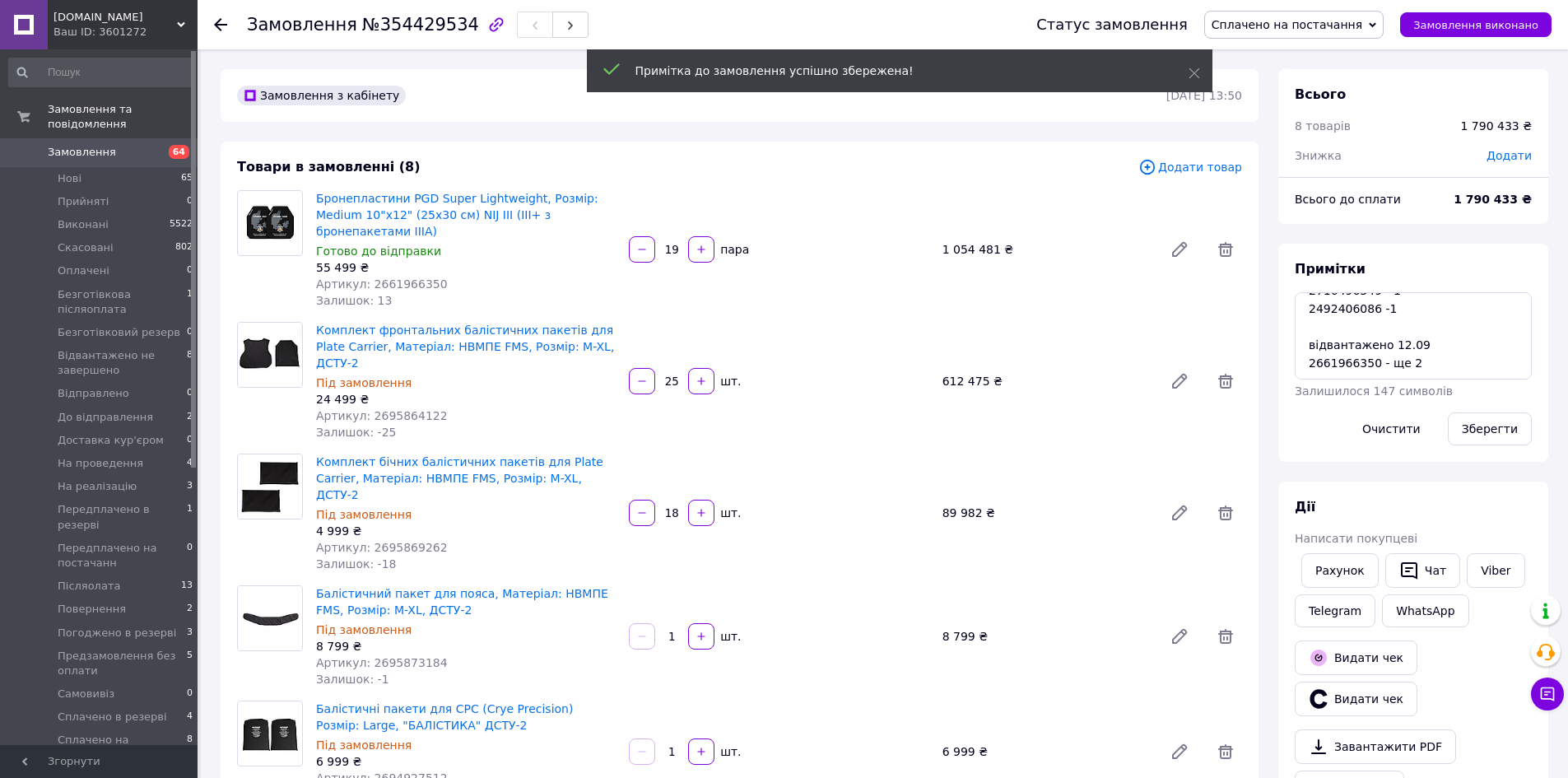
scroll to position [3215, 0]
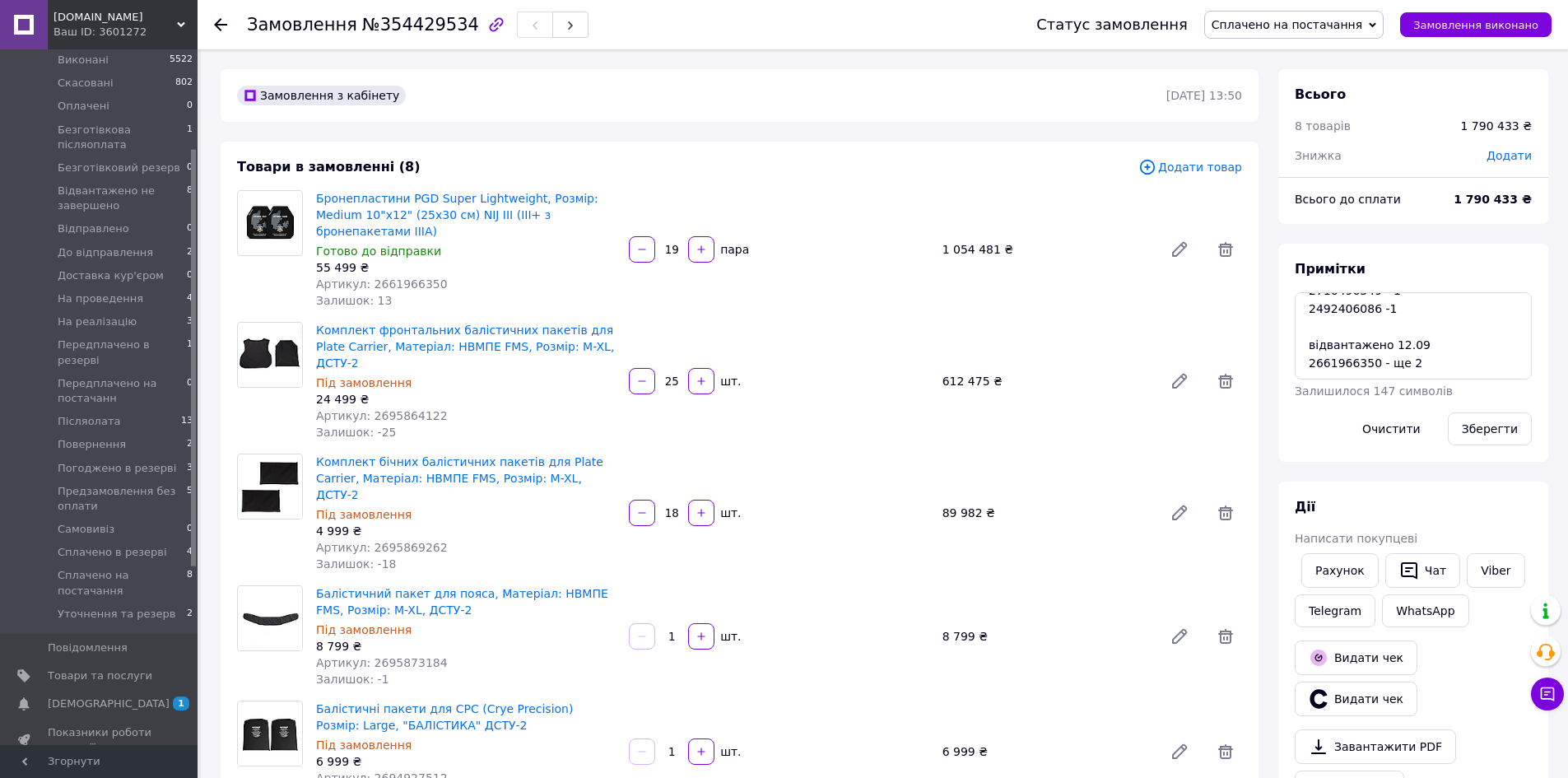
click at [82, 668] on span "Товари та послуги" at bounding box center [100, 676] width 104 height 15
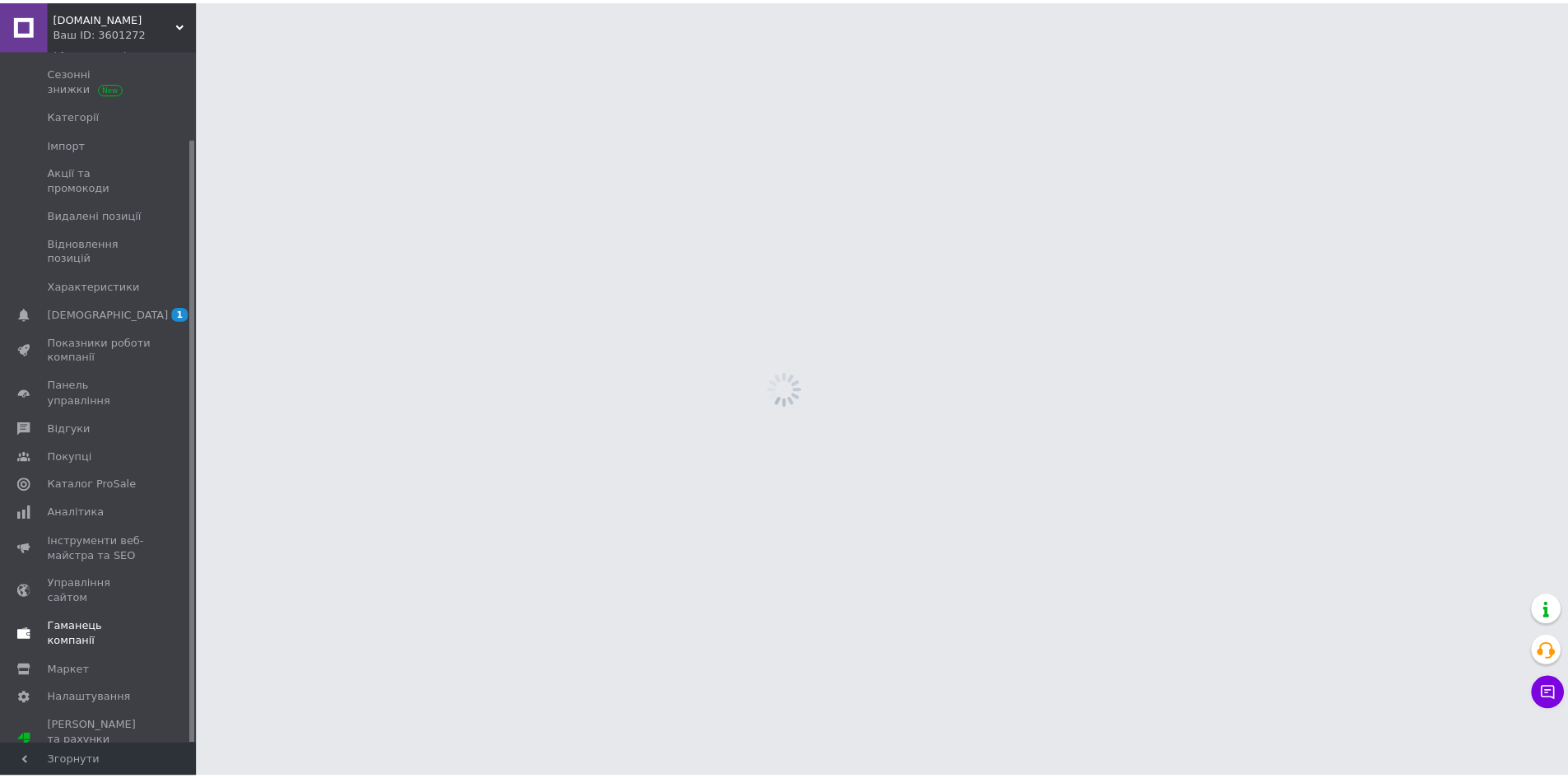
scroll to position [100, 0]
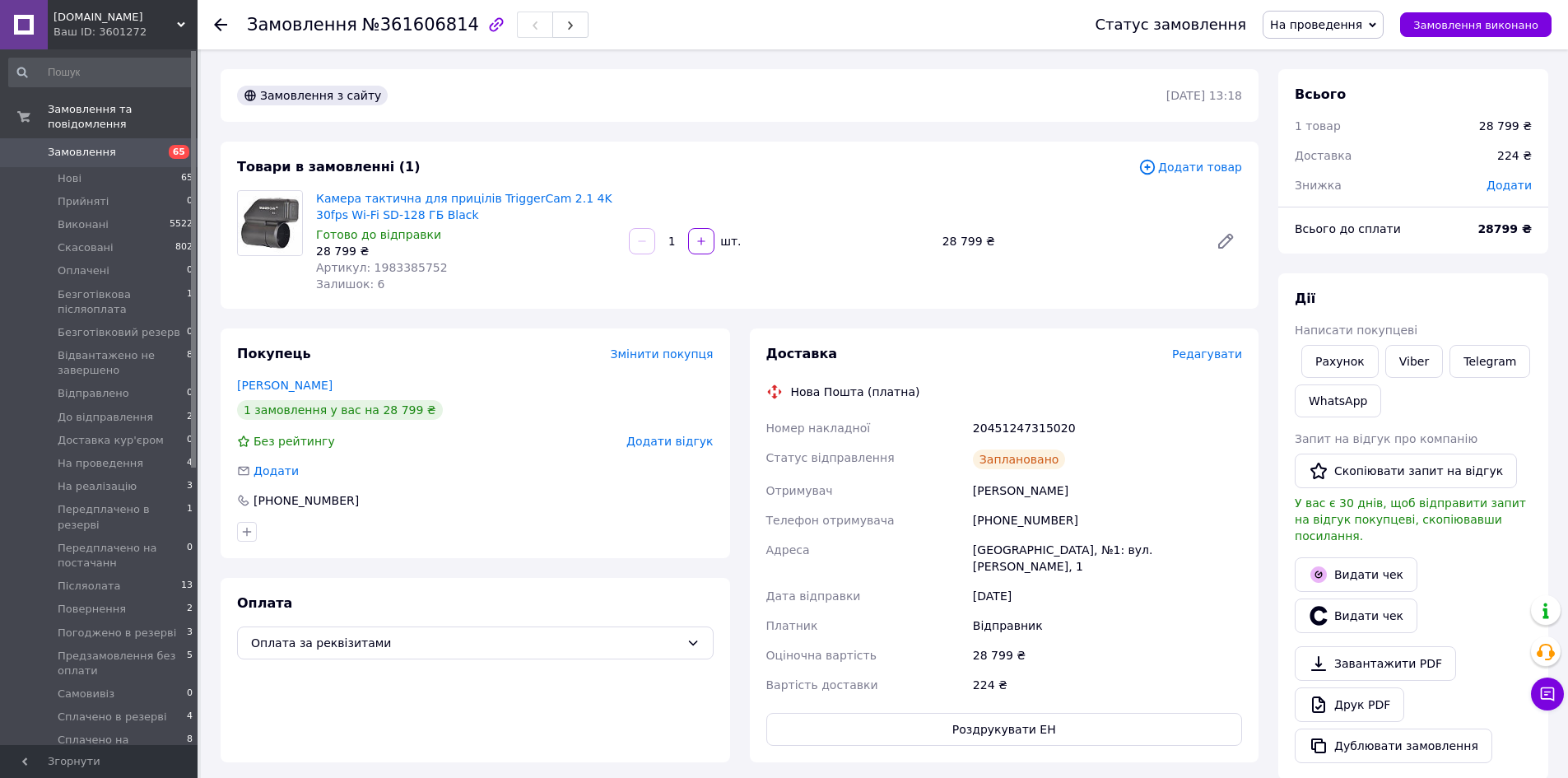
click at [411, 278] on div "Залишок: 6" at bounding box center [466, 284] width 300 height 17
click at [407, 275] on div "Артикул: 1983385752" at bounding box center [466, 268] width 300 height 17
click at [405, 274] on span "Артикул: 1983385752" at bounding box center [382, 268] width 131 height 13
copy span "1983385752"
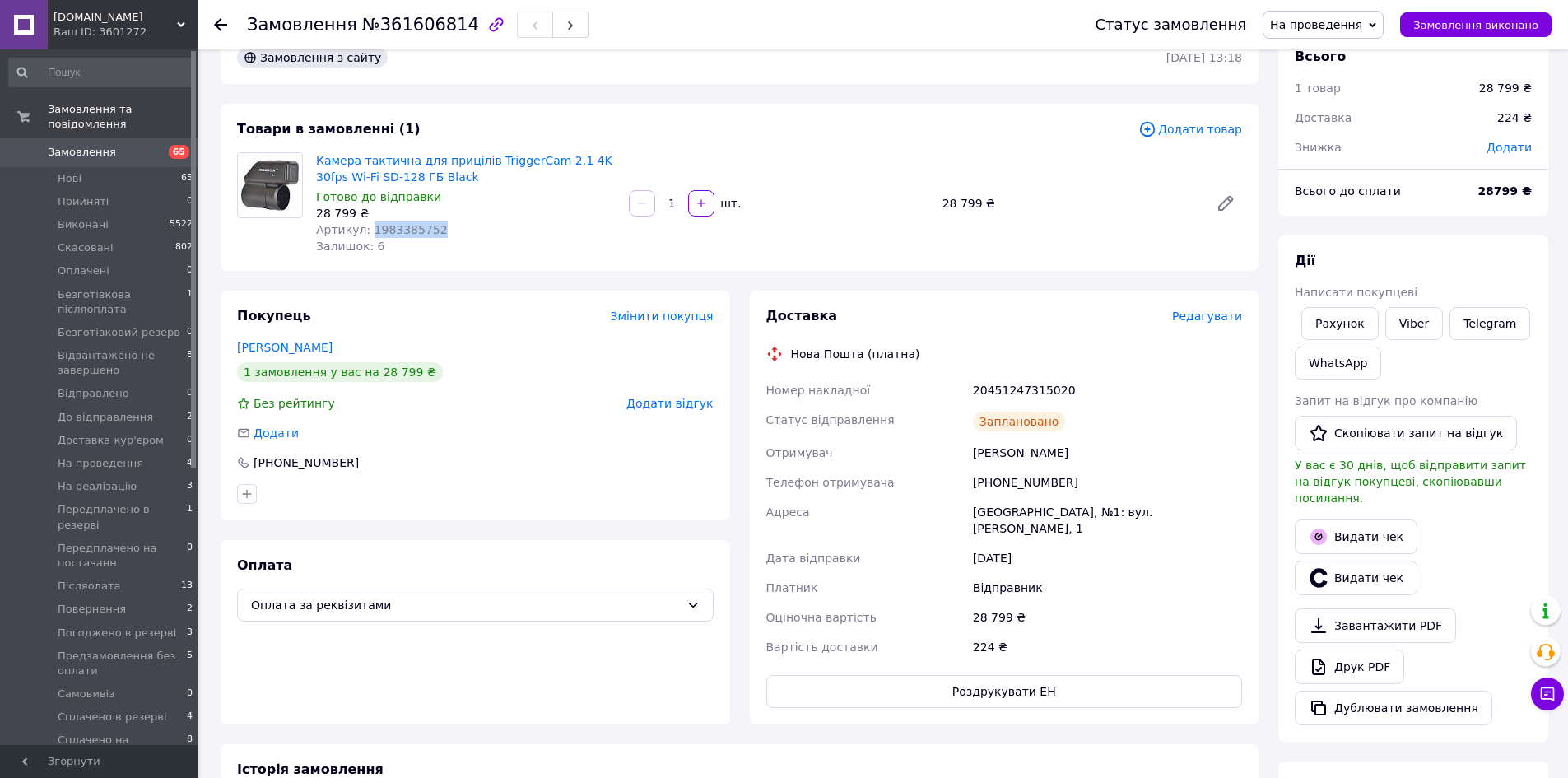
scroll to position [247, 0]
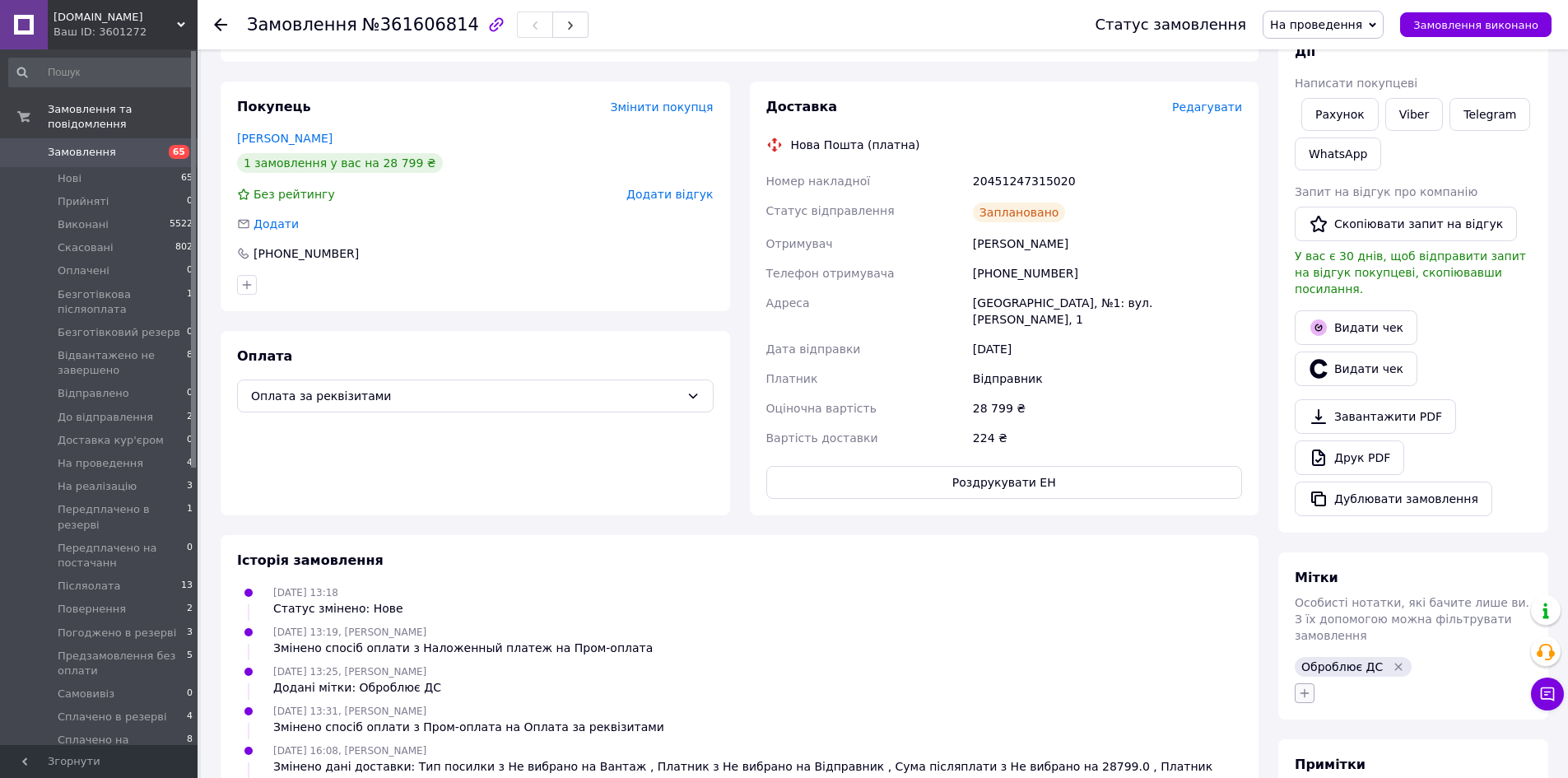
click at [1306, 684] on button "button" at bounding box center [1304, 693] width 19 height 19
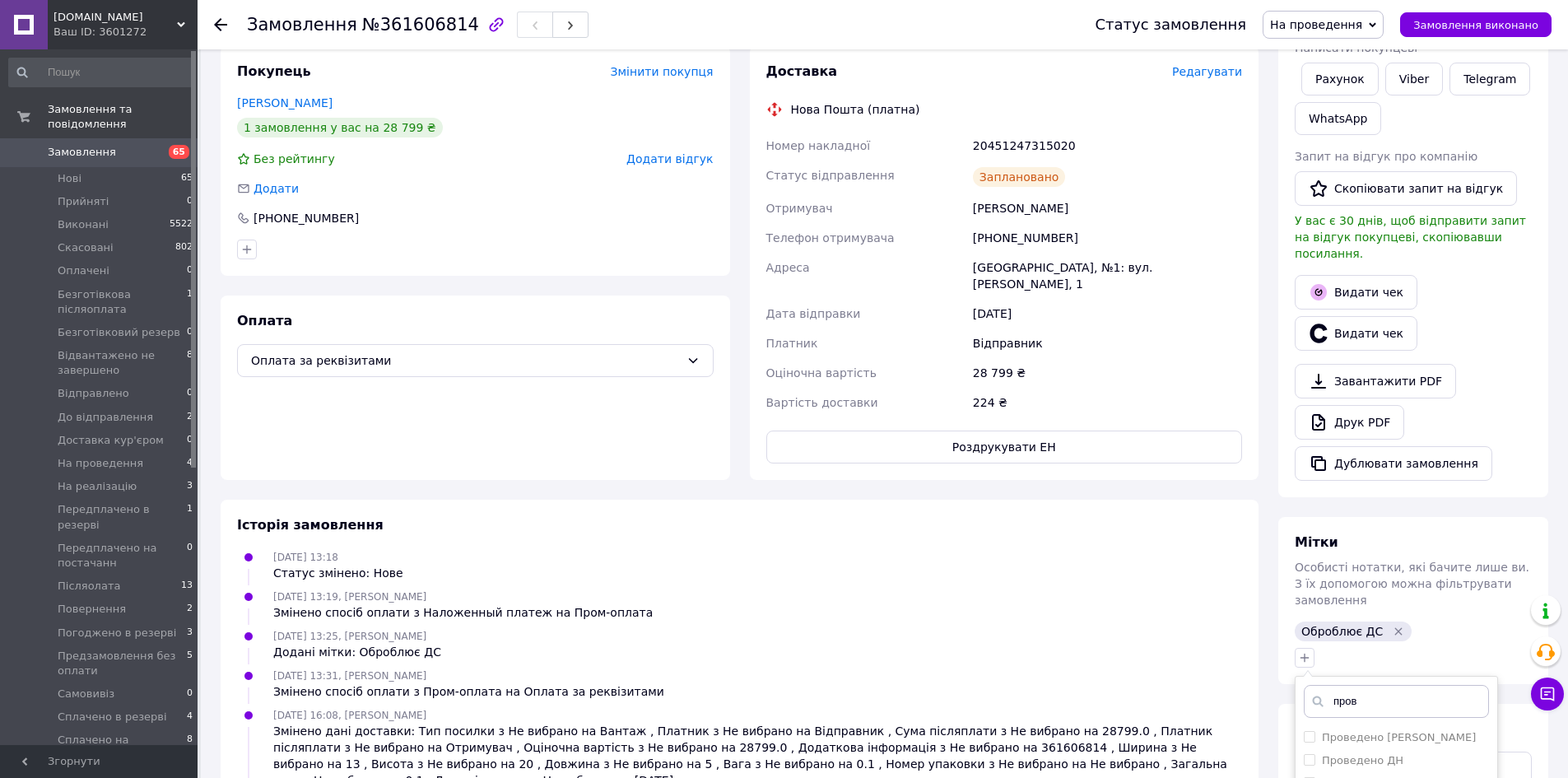
scroll to position [330, 0]
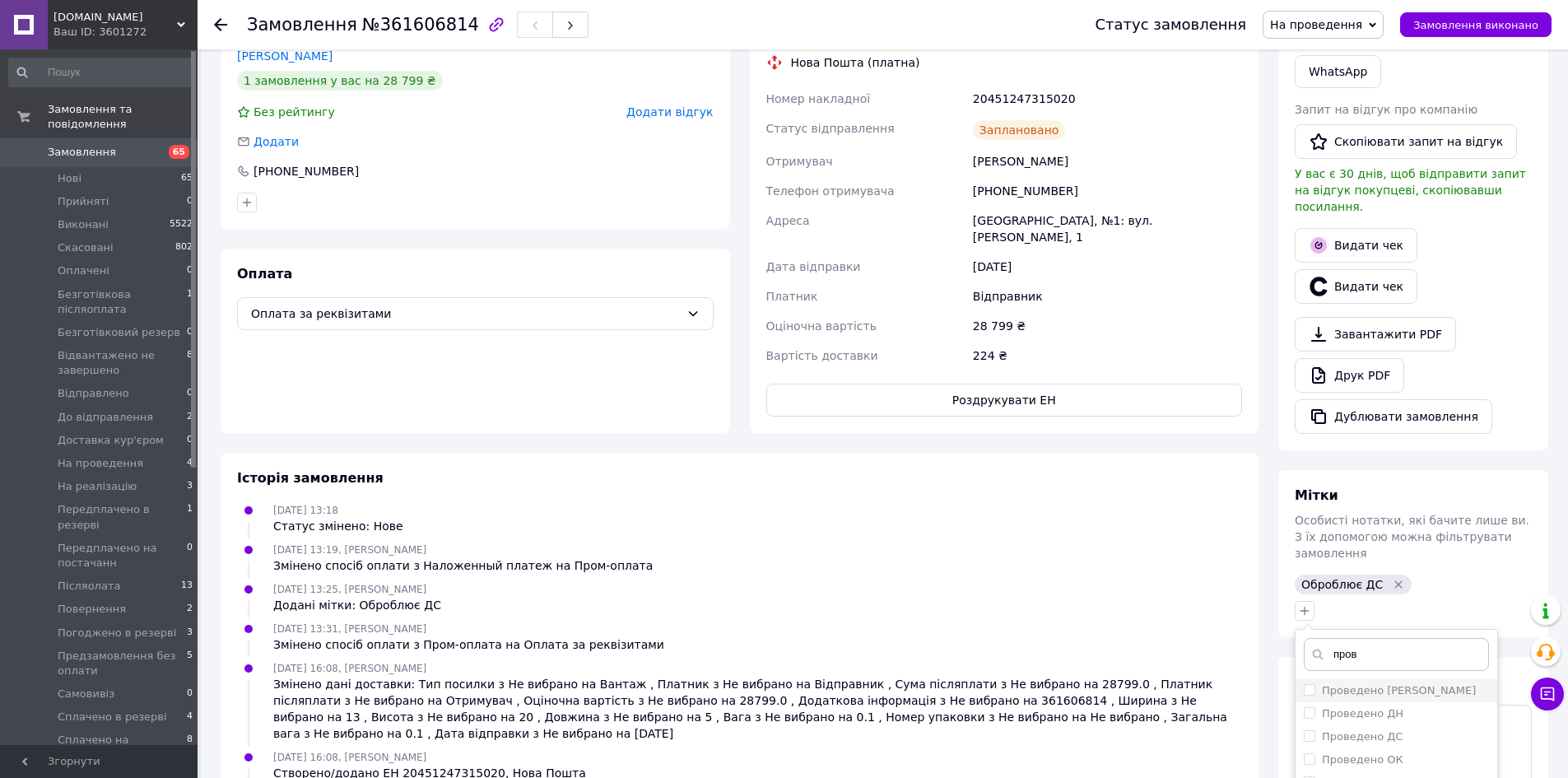
type input "пров"
click at [1368, 684] on div "Проведено [PERSON_NAME]" at bounding box center [1399, 691] width 154 height 15
click at [1314, 684] on input "Проведено Аліна" at bounding box center [1309, 689] width 11 height 11
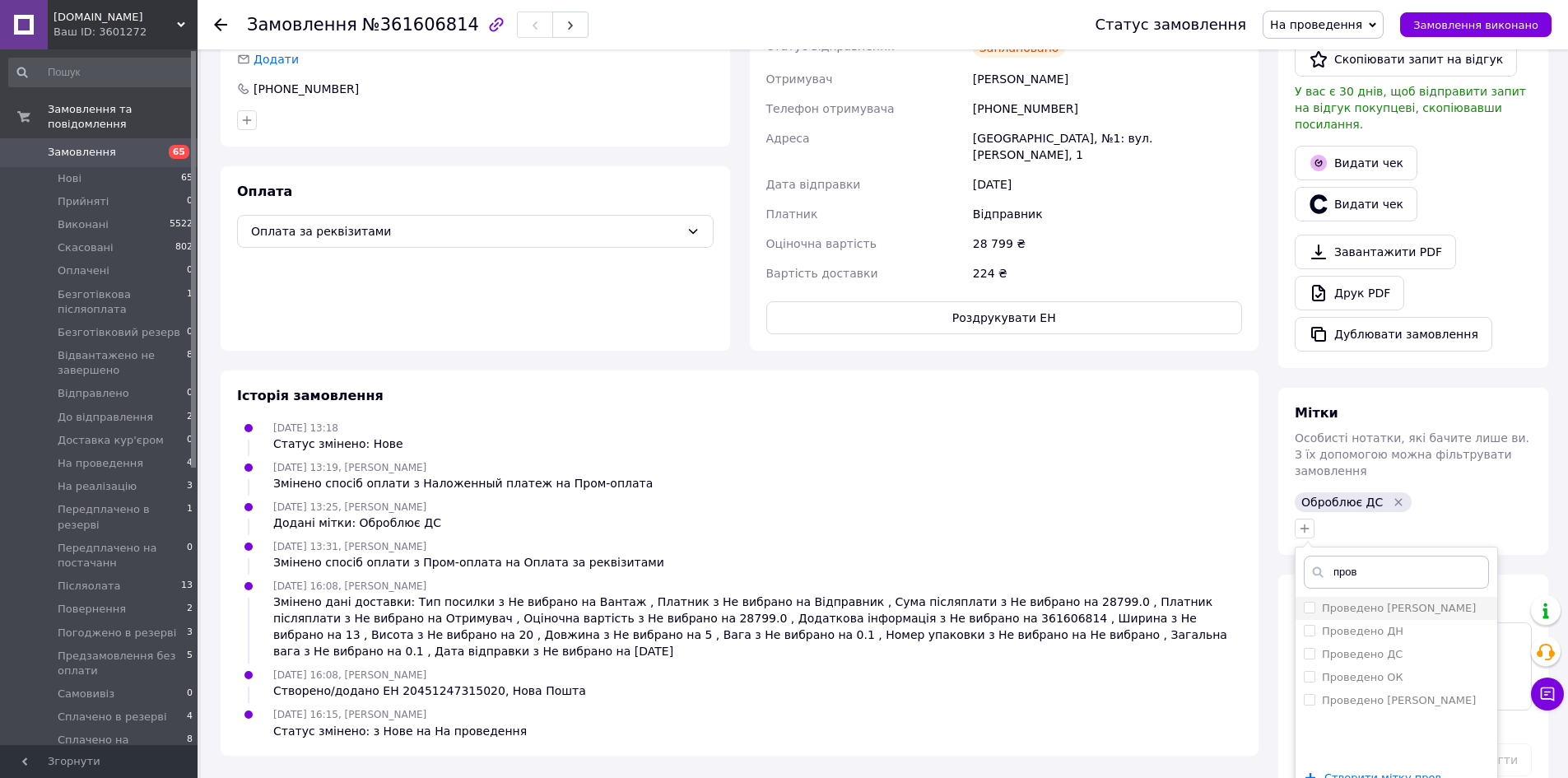
click at [1308, 602] on input "Проведено [PERSON_NAME]" at bounding box center [1309, 607] width 11 height 11
checkbox input "true"
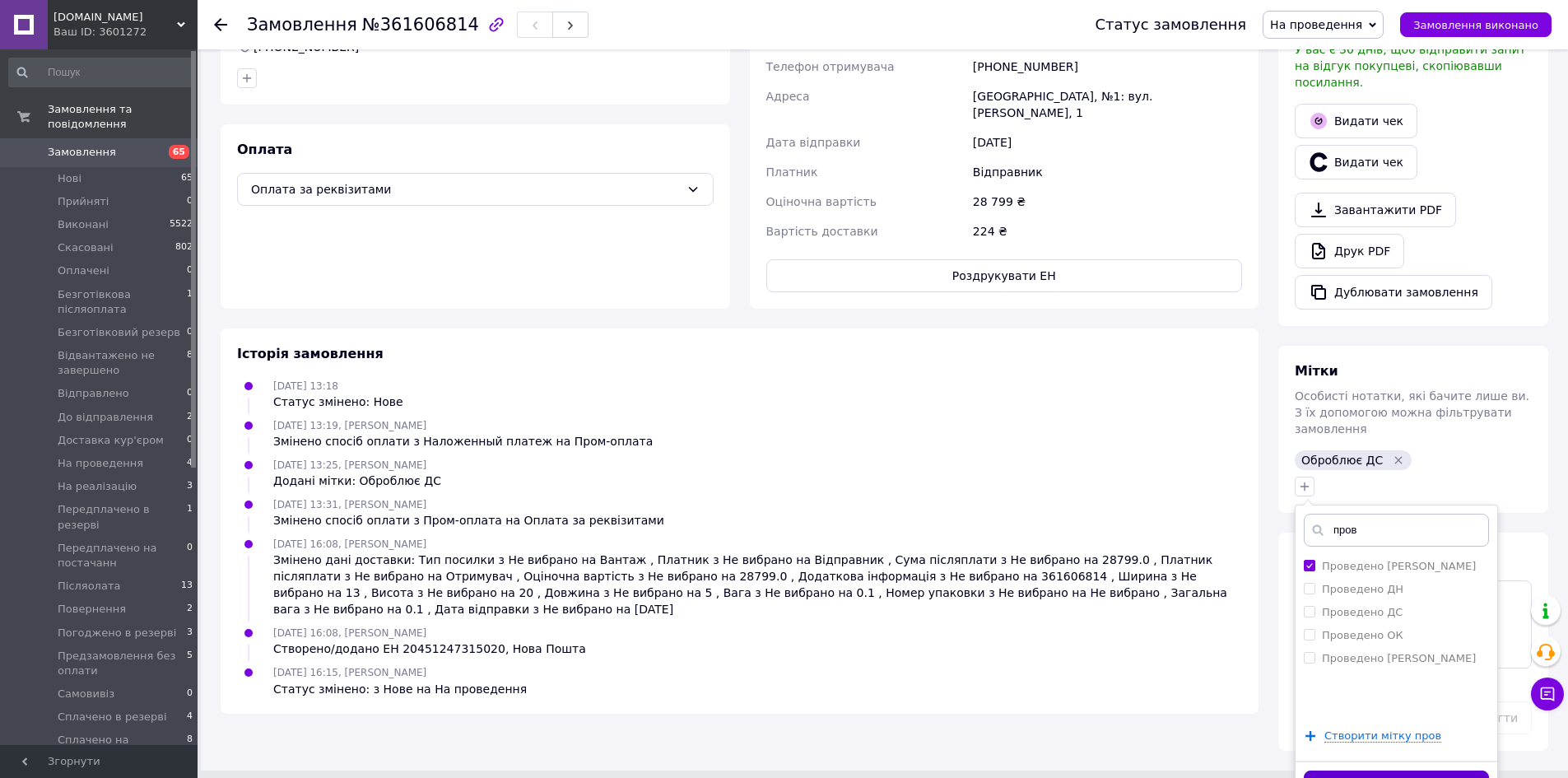
click at [1379, 770] on button "Додати мітку" at bounding box center [1397, 786] width 185 height 32
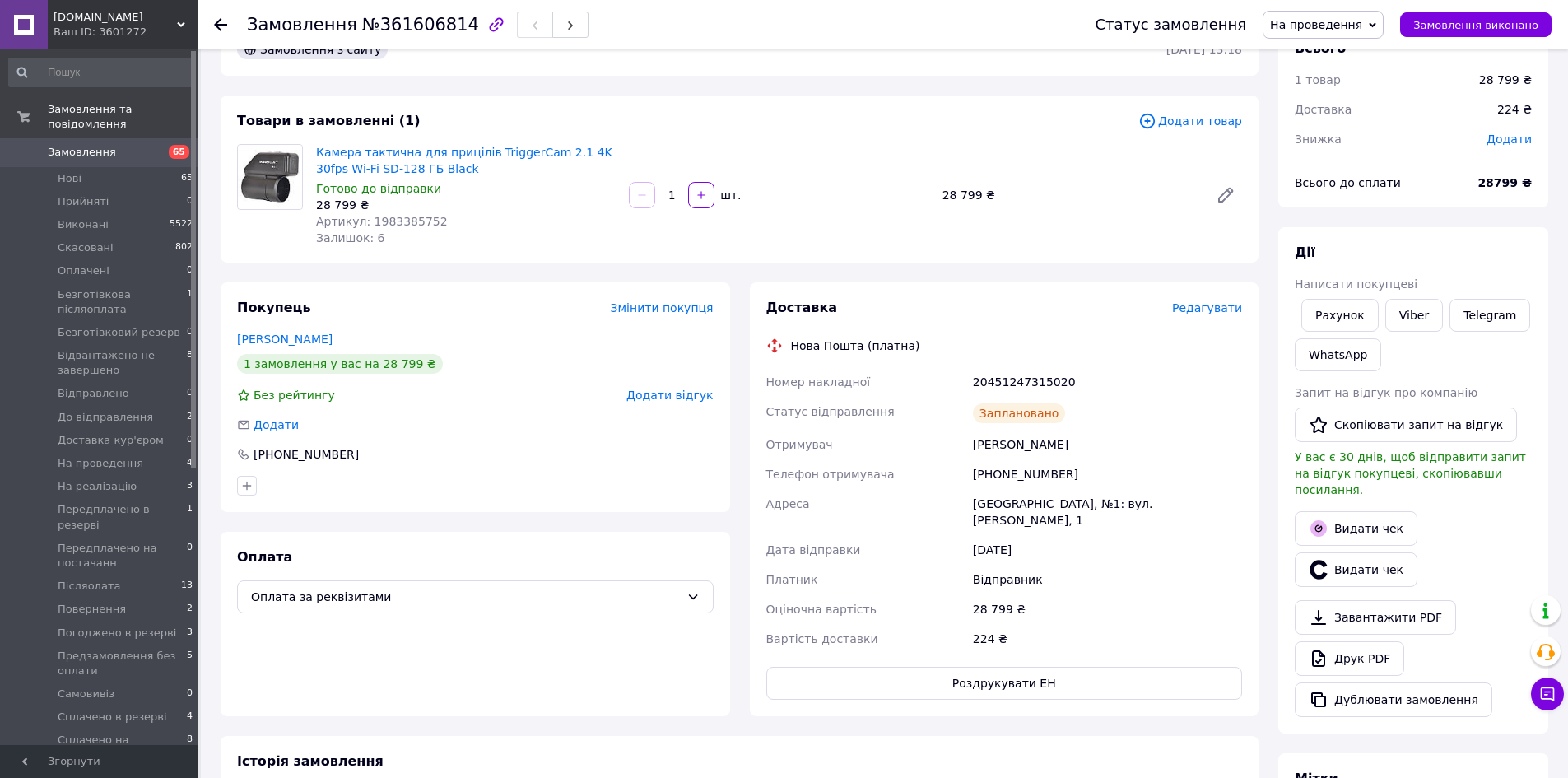
scroll to position [28, 0]
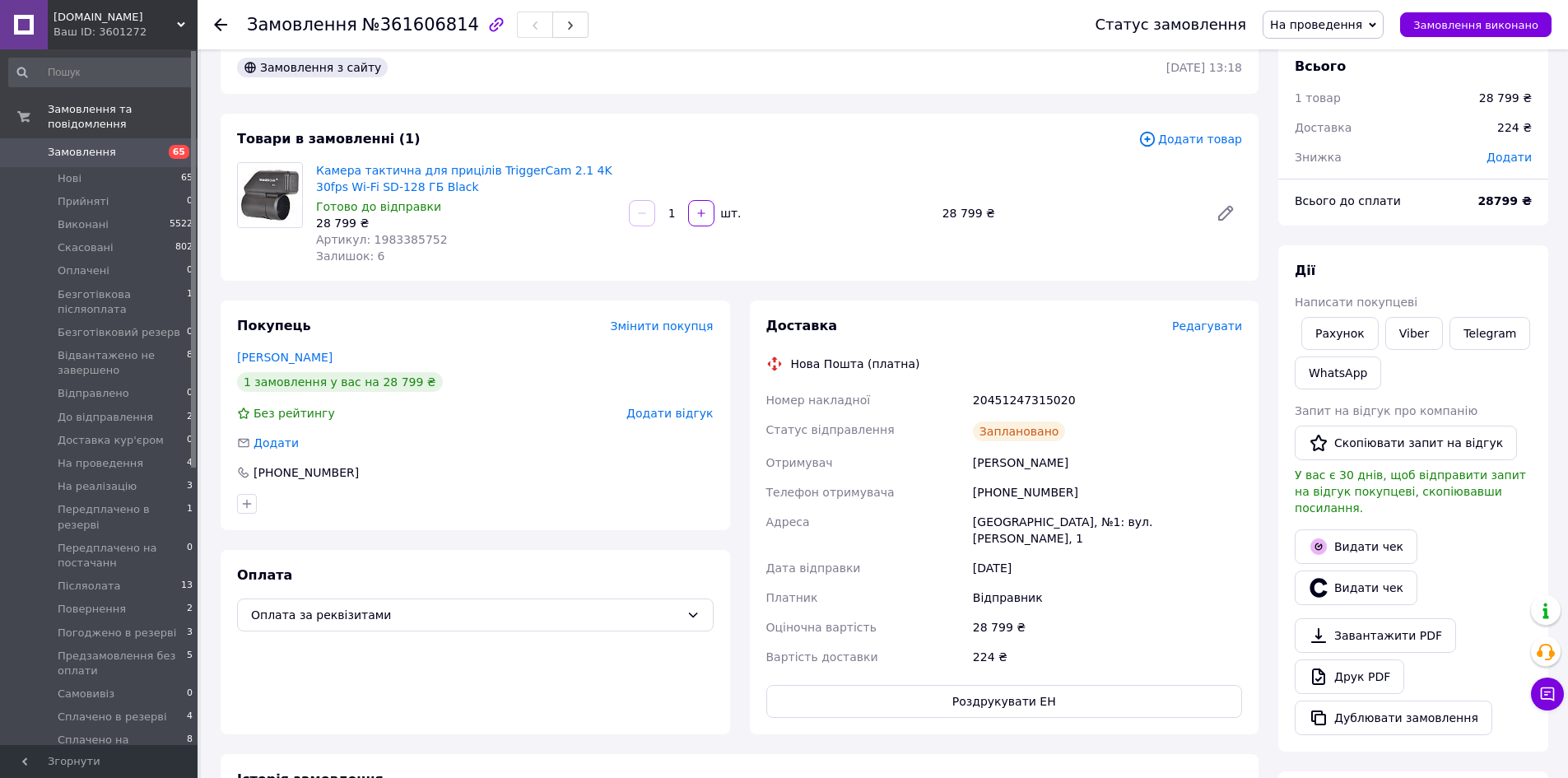
click at [1320, 24] on span "На проведення" at bounding box center [1315, 24] width 92 height 13
click at [1357, 163] on li "До відправлення" at bounding box center [1353, 173] width 179 height 24
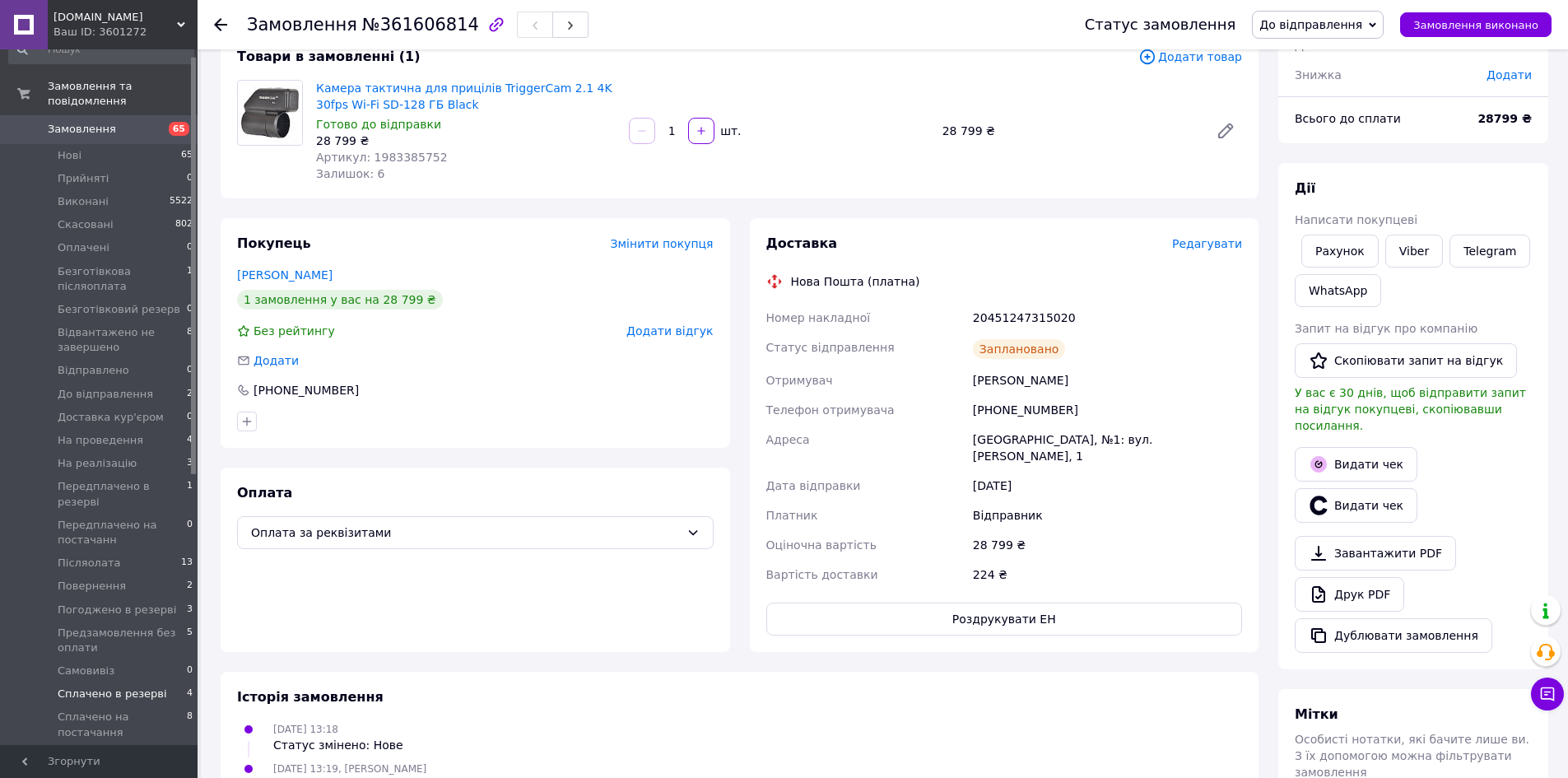
scroll to position [164, 0]
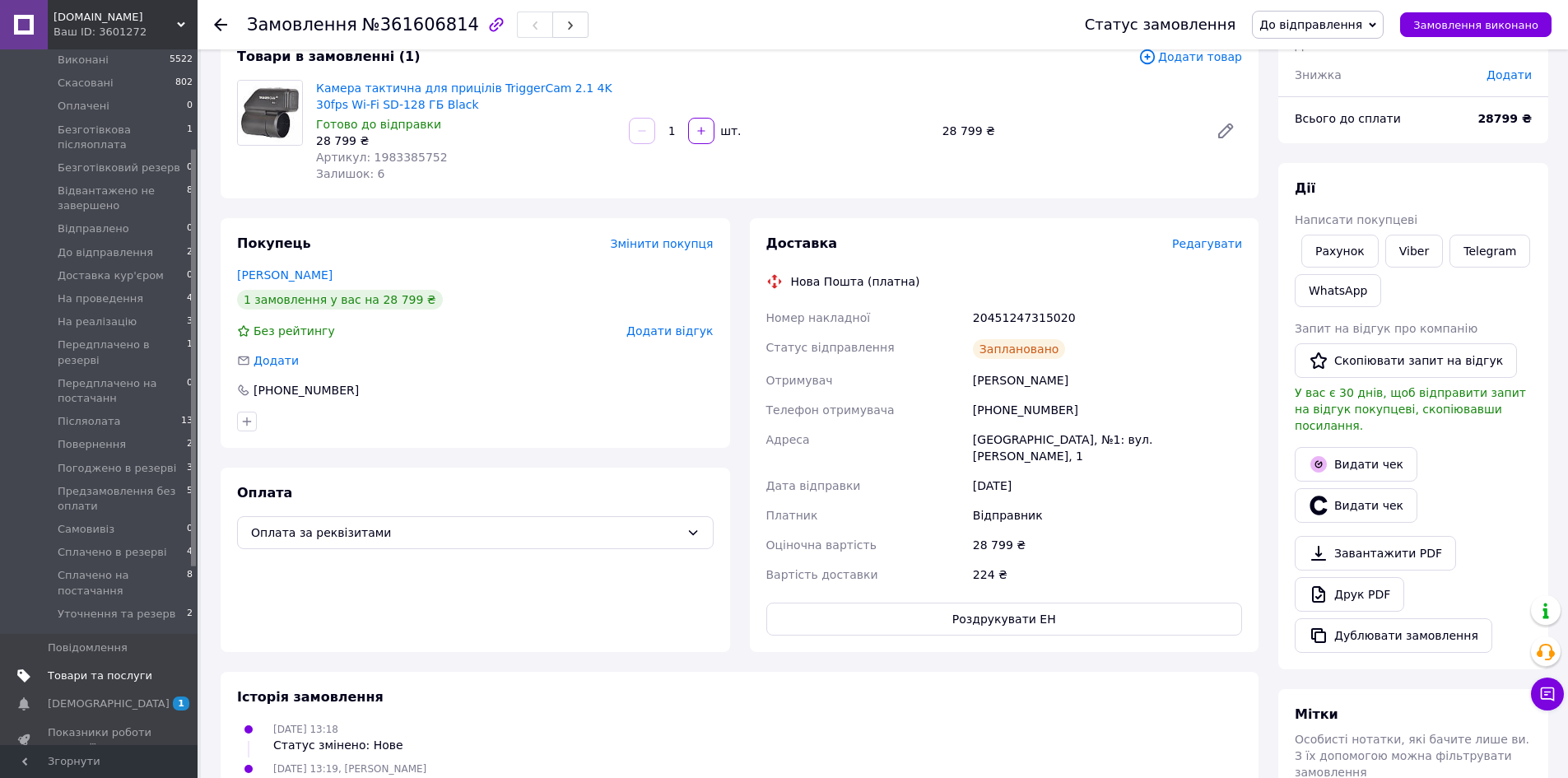
click at [131, 668] on span "Товари та послуги" at bounding box center [100, 676] width 104 height 15
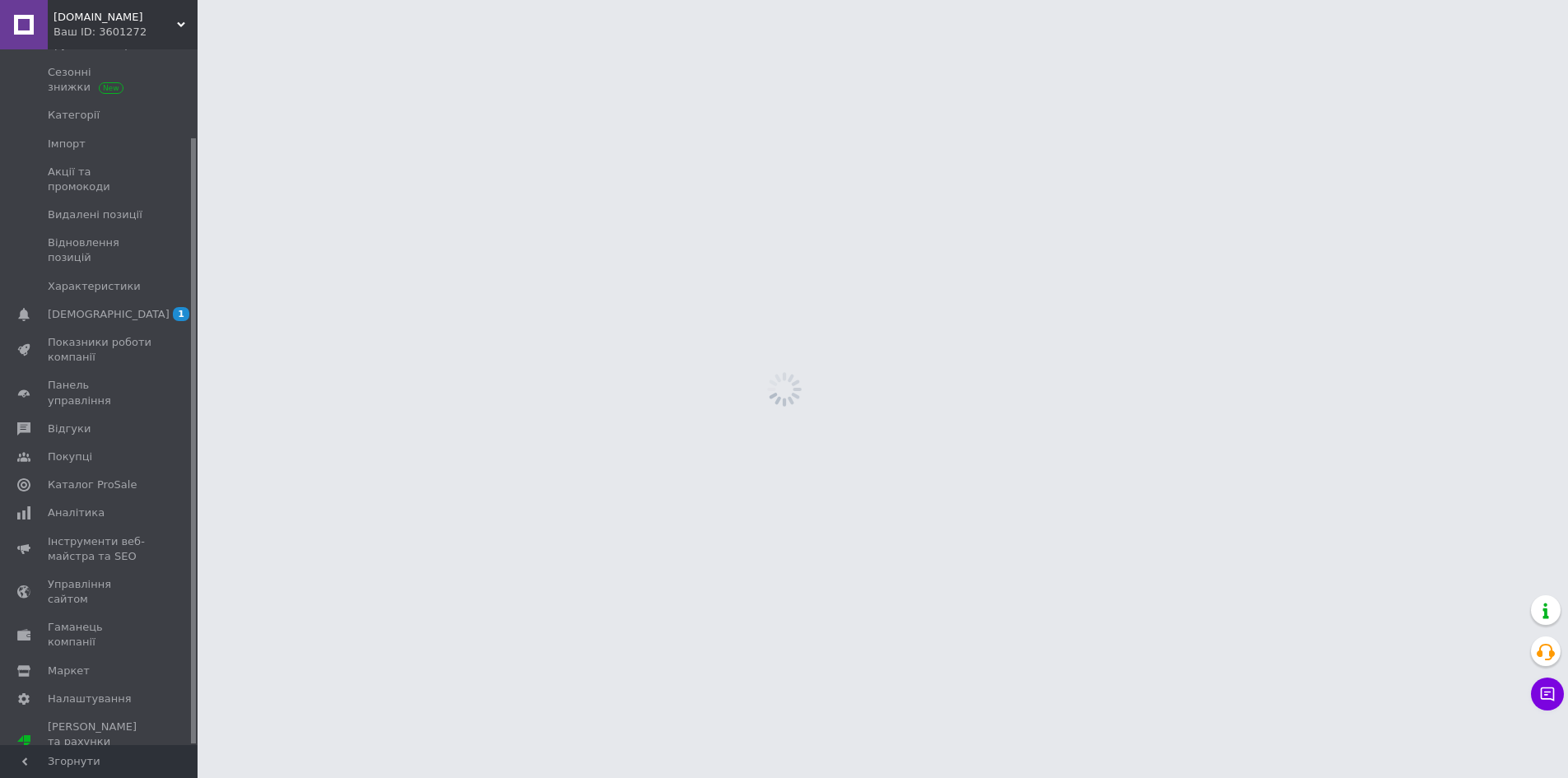
scroll to position [100, 0]
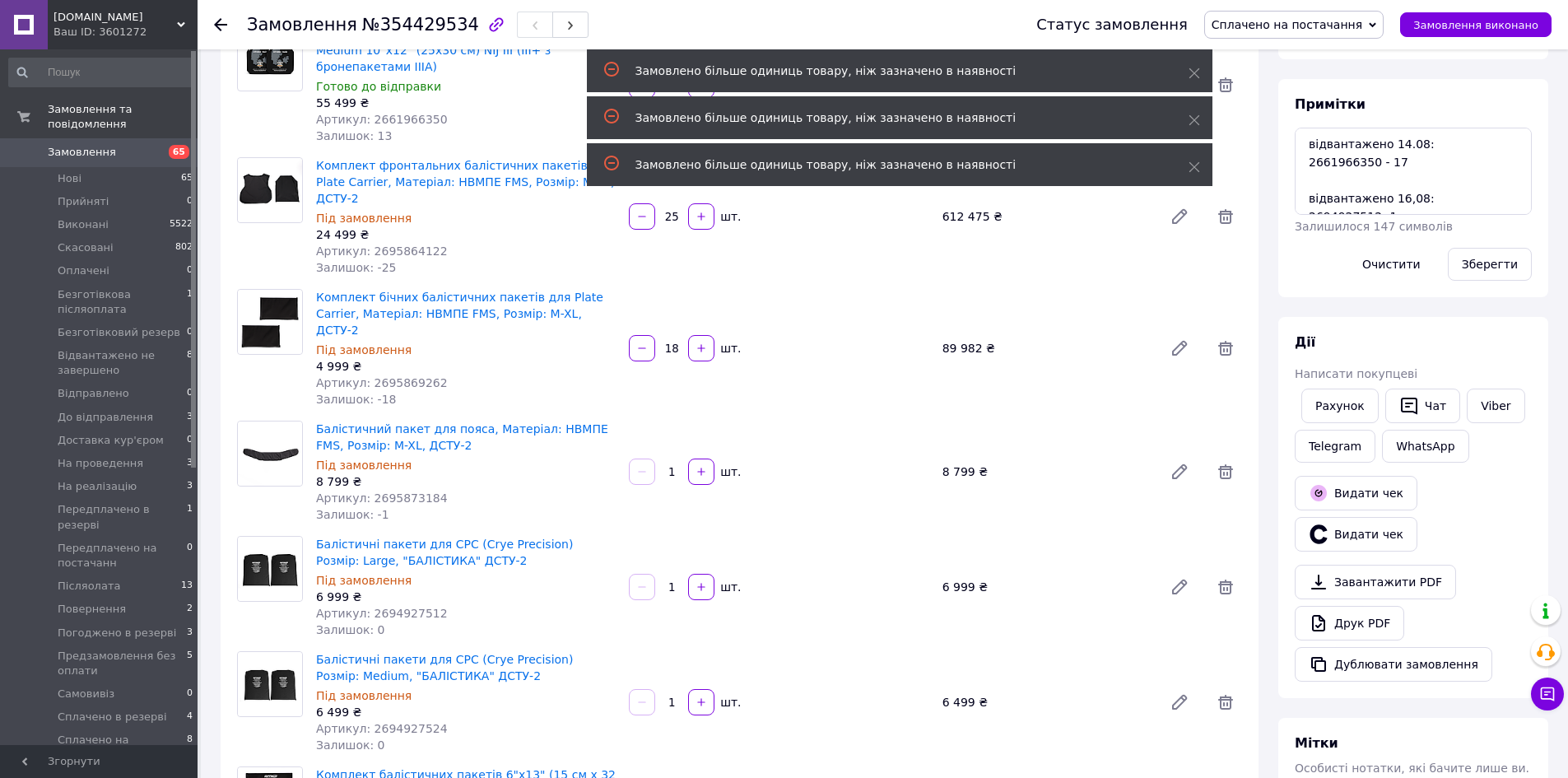
scroll to position [3215, 0]
